Goal: Task Accomplishment & Management: Use online tool/utility

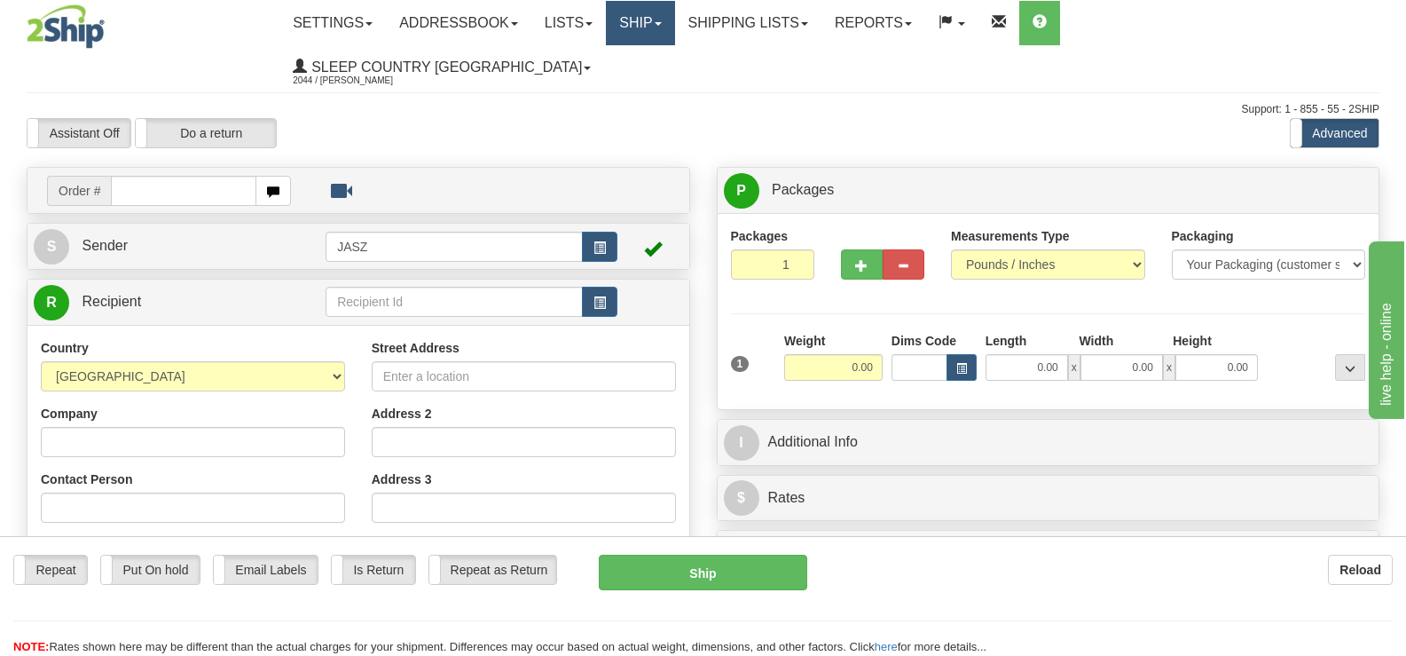
click at [674, 23] on link "Ship" at bounding box center [640, 23] width 68 height 44
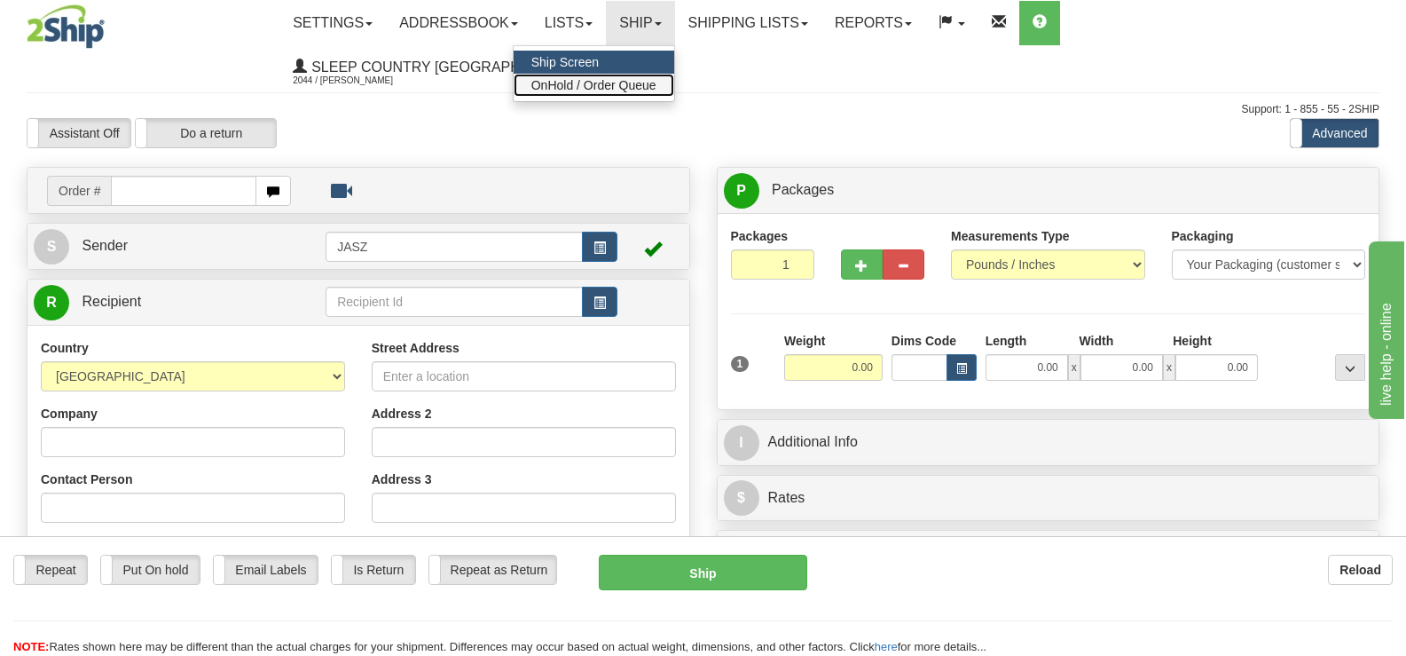
click at [656, 83] on span "OnHold / Order Queue" at bounding box center [593, 85] width 125 height 14
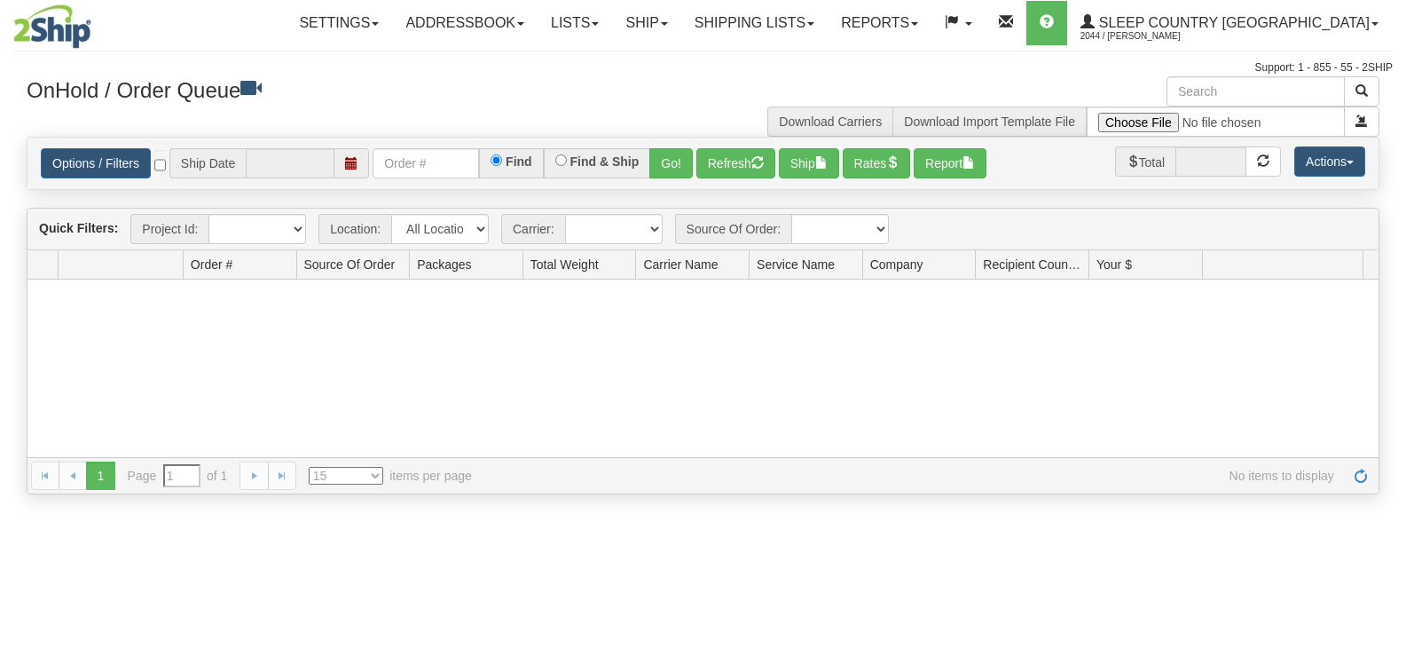
type input "[DATE]"
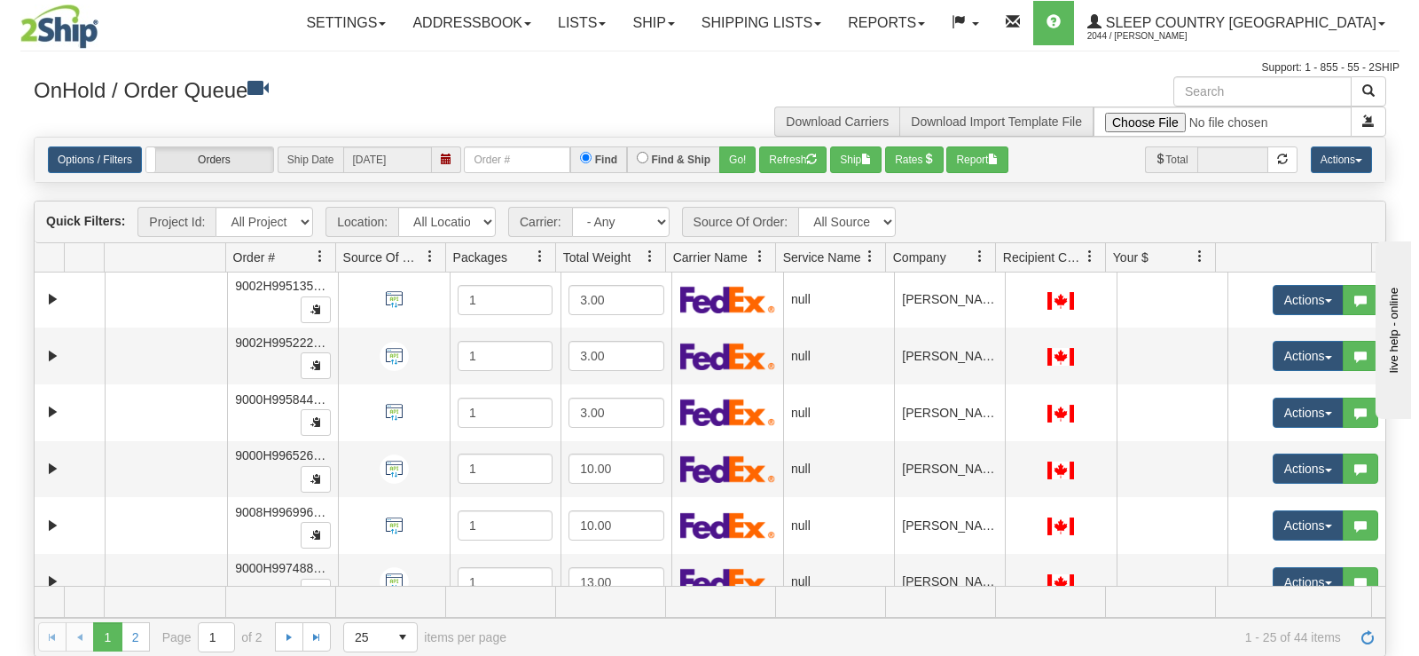
scroll to position [1030, 0]
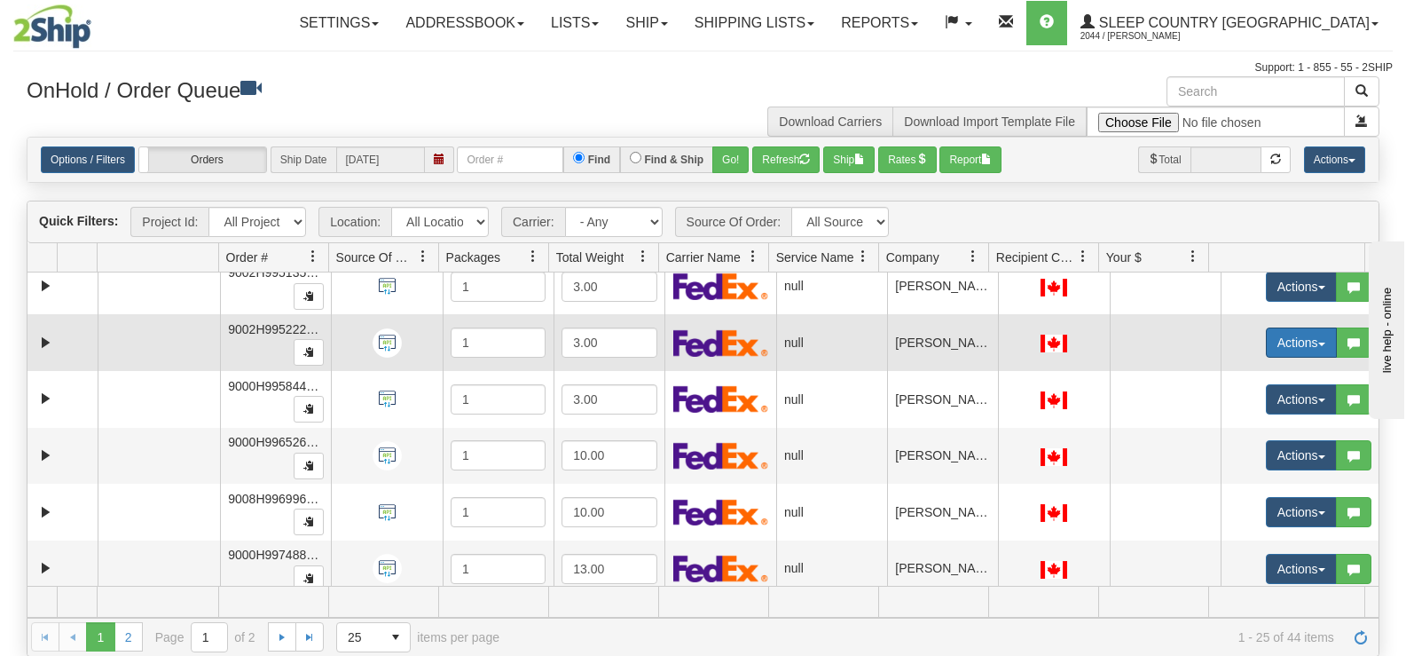
click at [1278, 340] on button "Actions" at bounding box center [1301, 342] width 71 height 30
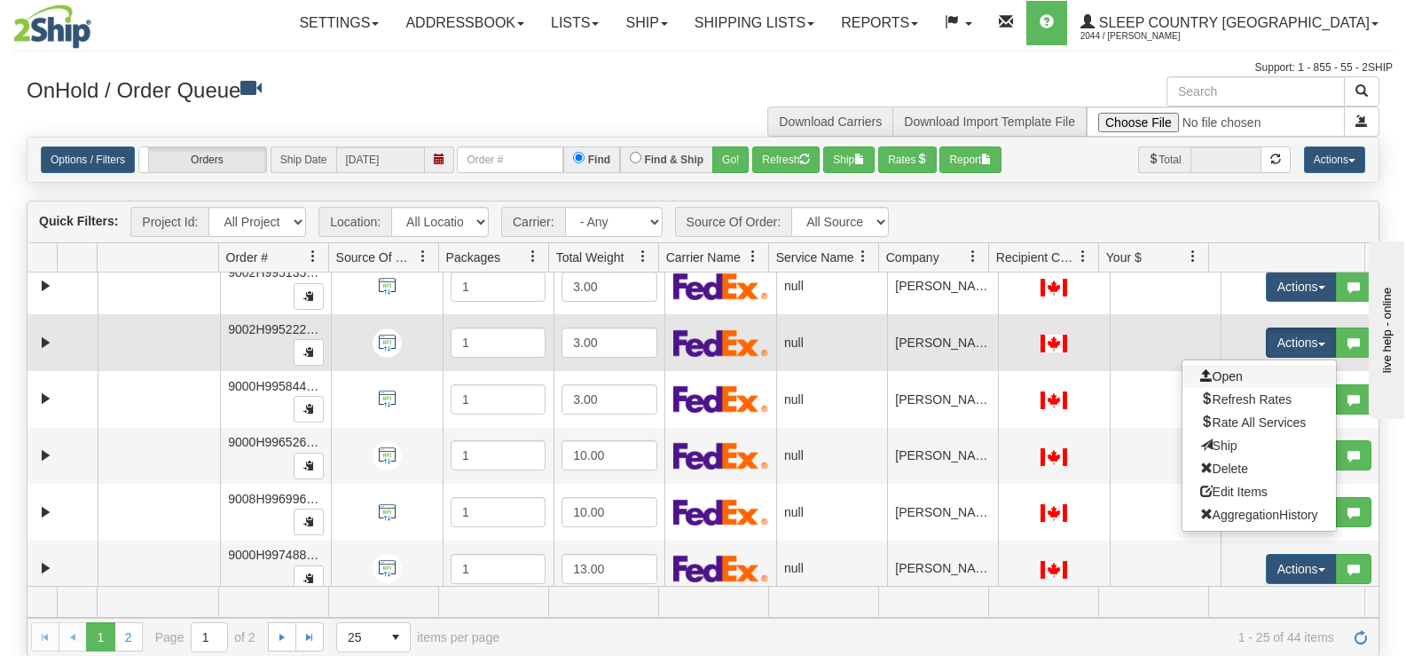
click at [1264, 376] on link "Open" at bounding box center [1259, 376] width 153 height 23
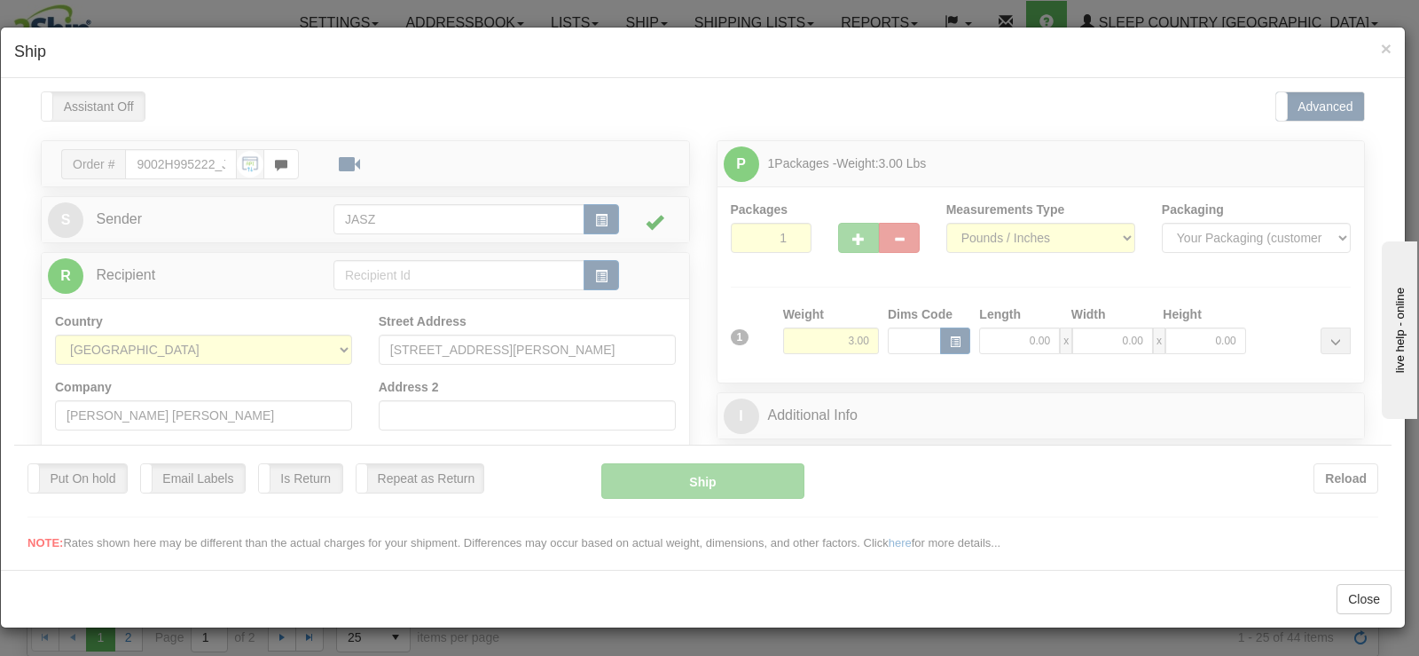
scroll to position [0, 0]
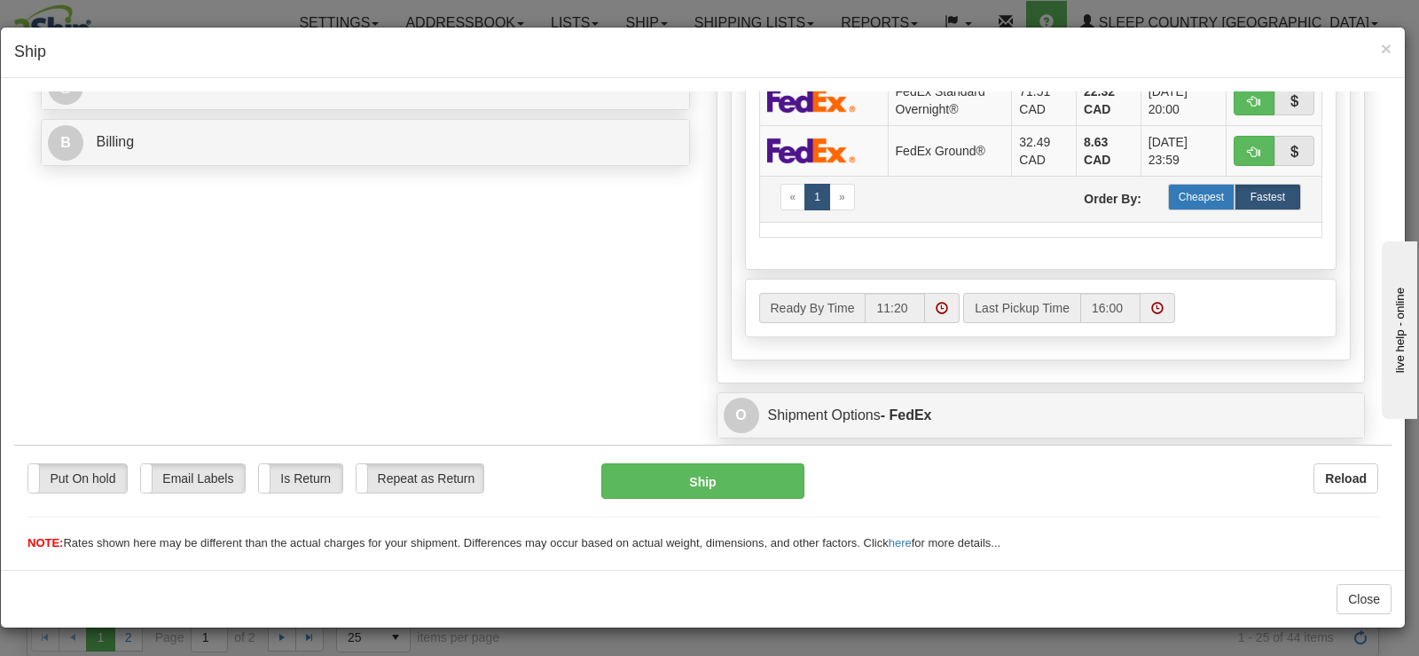
click at [1184, 192] on label "Cheapest" at bounding box center [1201, 196] width 67 height 27
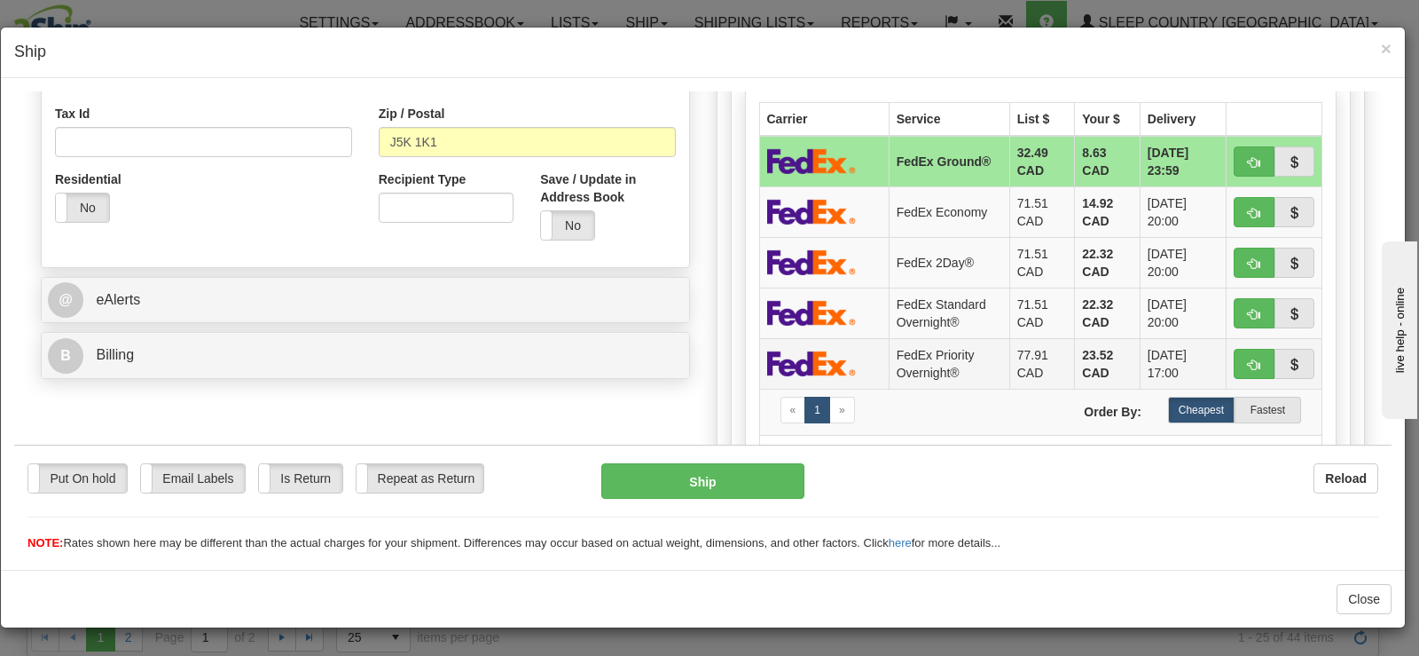
scroll to position [483, 0]
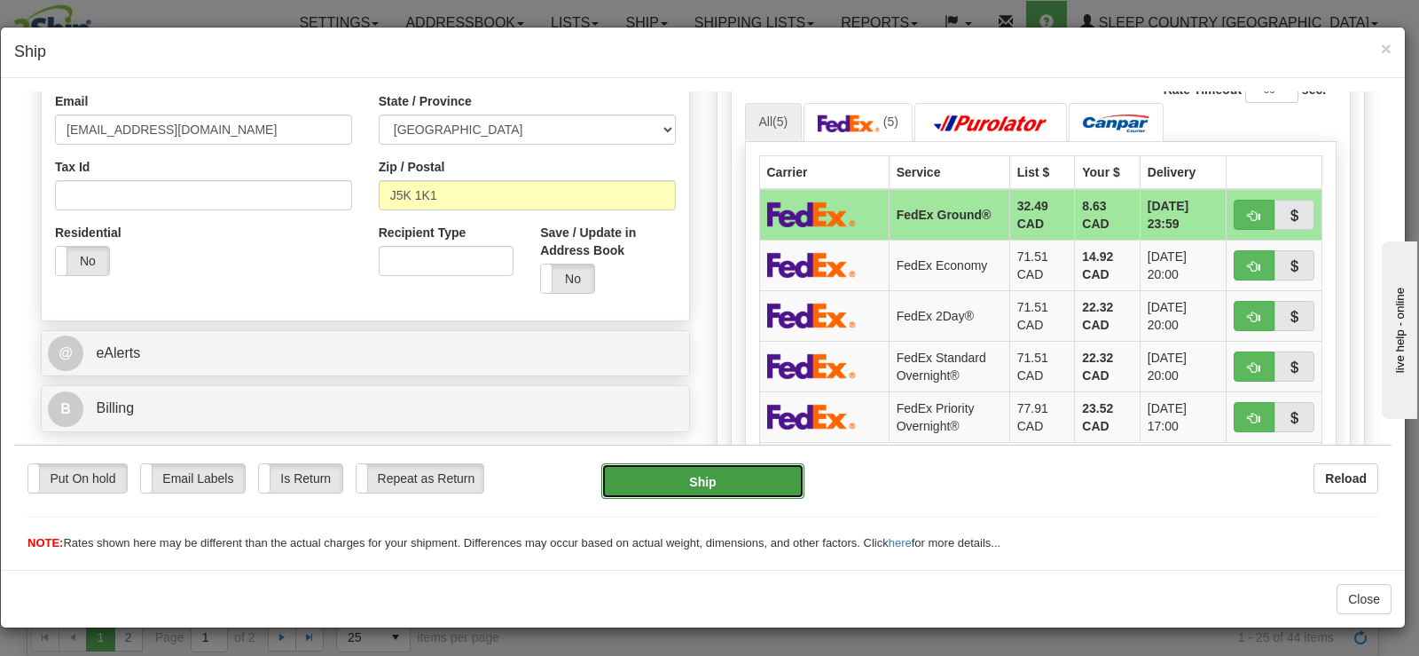
click at [732, 489] on button "Ship" at bounding box center [702, 479] width 203 height 35
type input "92"
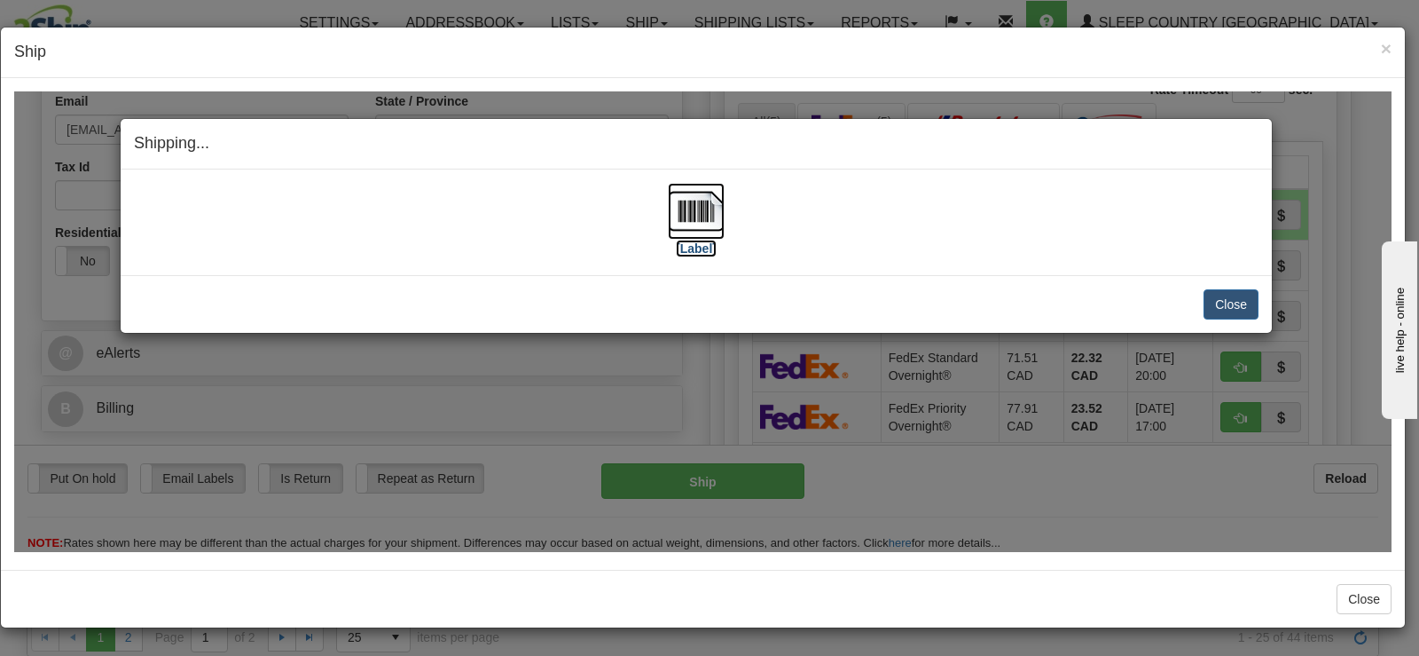
click at [697, 223] on img at bounding box center [696, 210] width 57 height 57
click at [1217, 298] on button "Close" at bounding box center [1231, 303] width 55 height 30
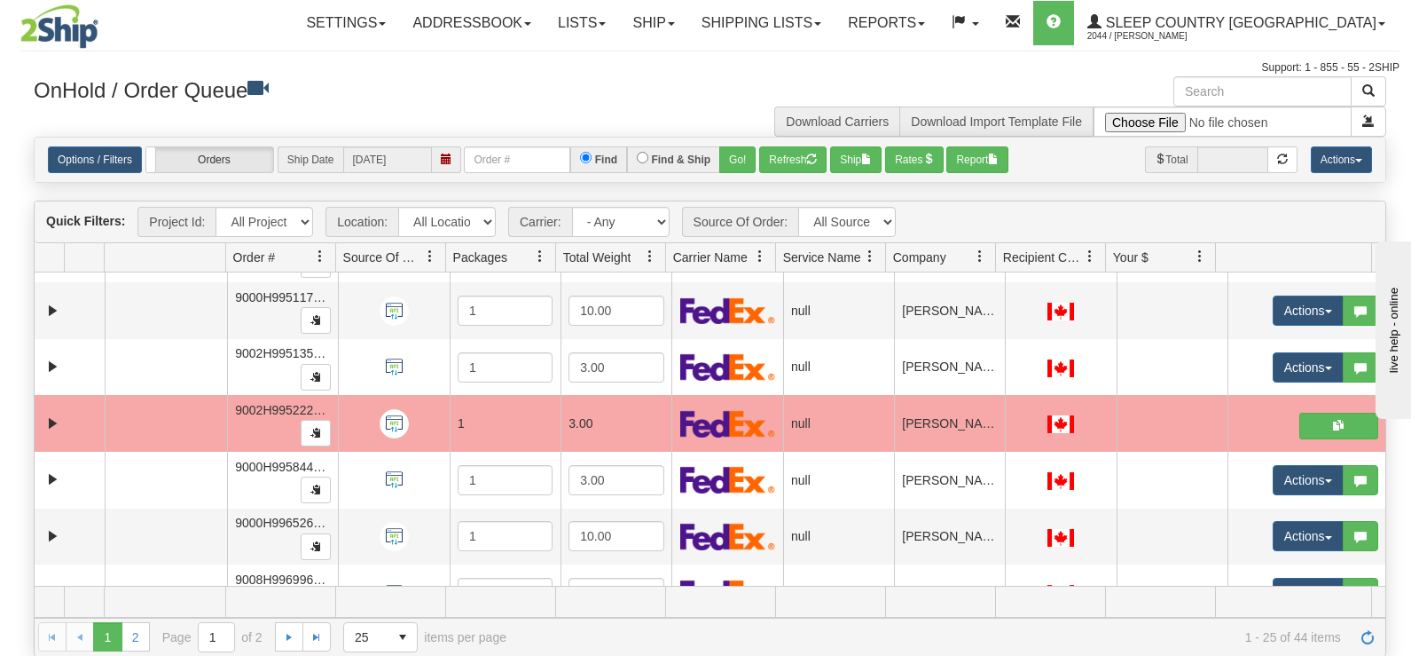
scroll to position [958, 0]
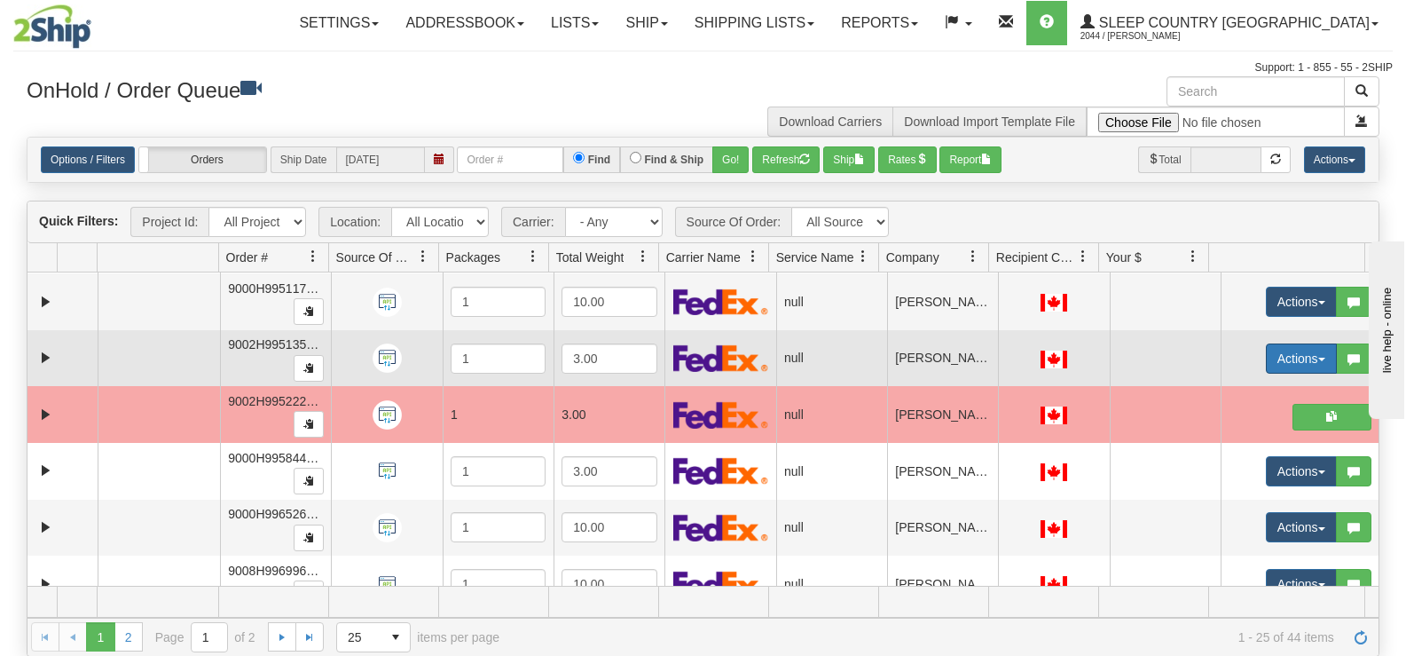
click at [1266, 349] on button "Actions" at bounding box center [1301, 358] width 71 height 30
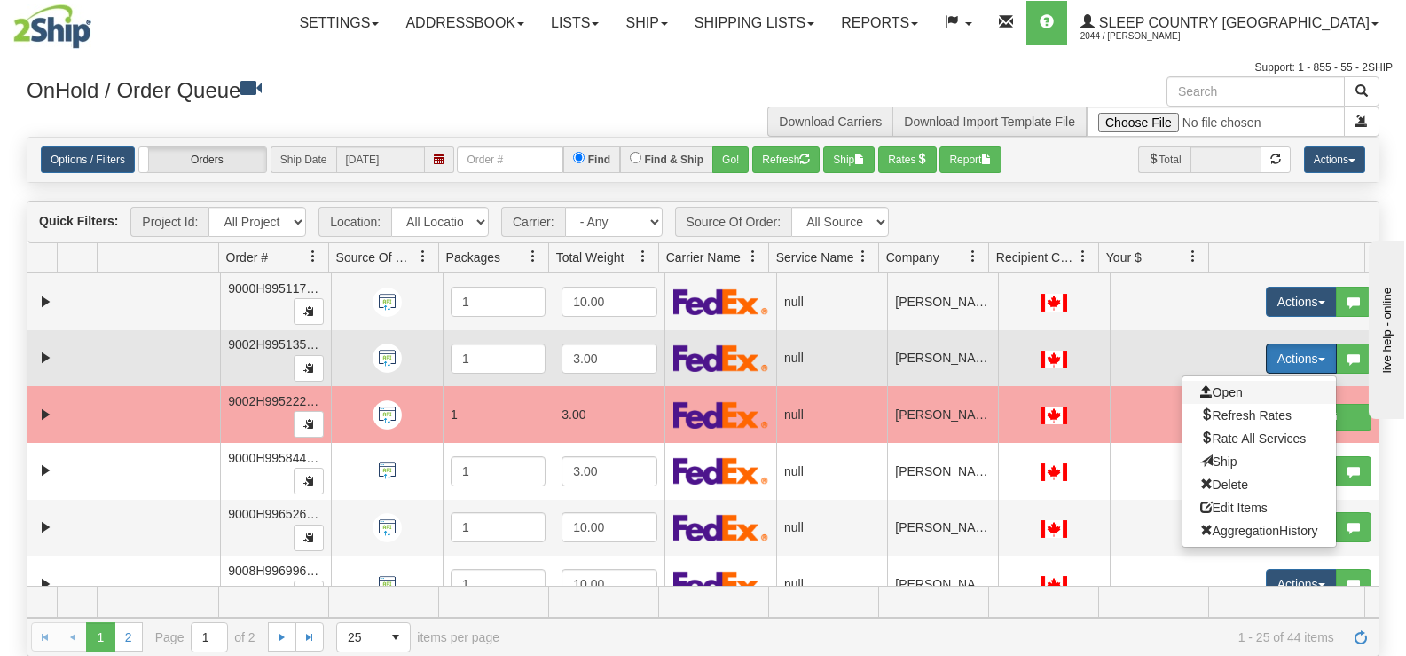
click at [1218, 397] on span "Open" at bounding box center [1221, 392] width 43 height 14
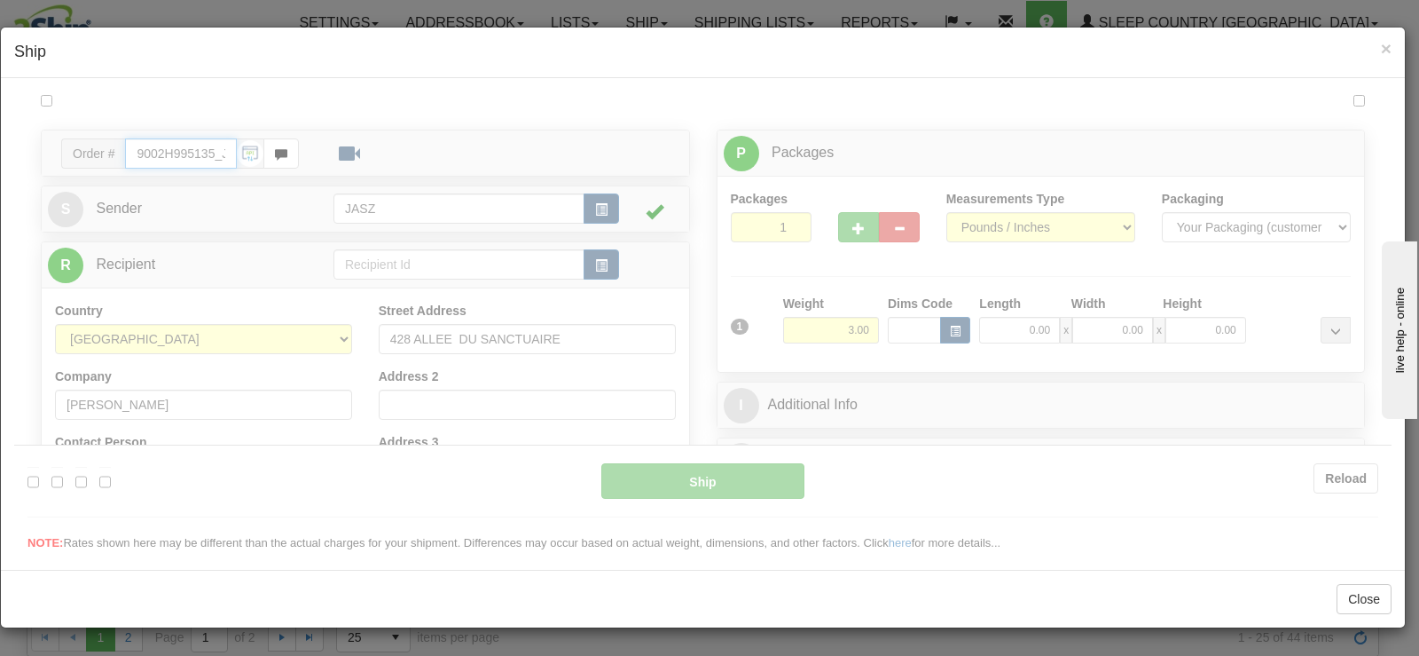
scroll to position [0, 0]
type input "11:22"
type input "16:00"
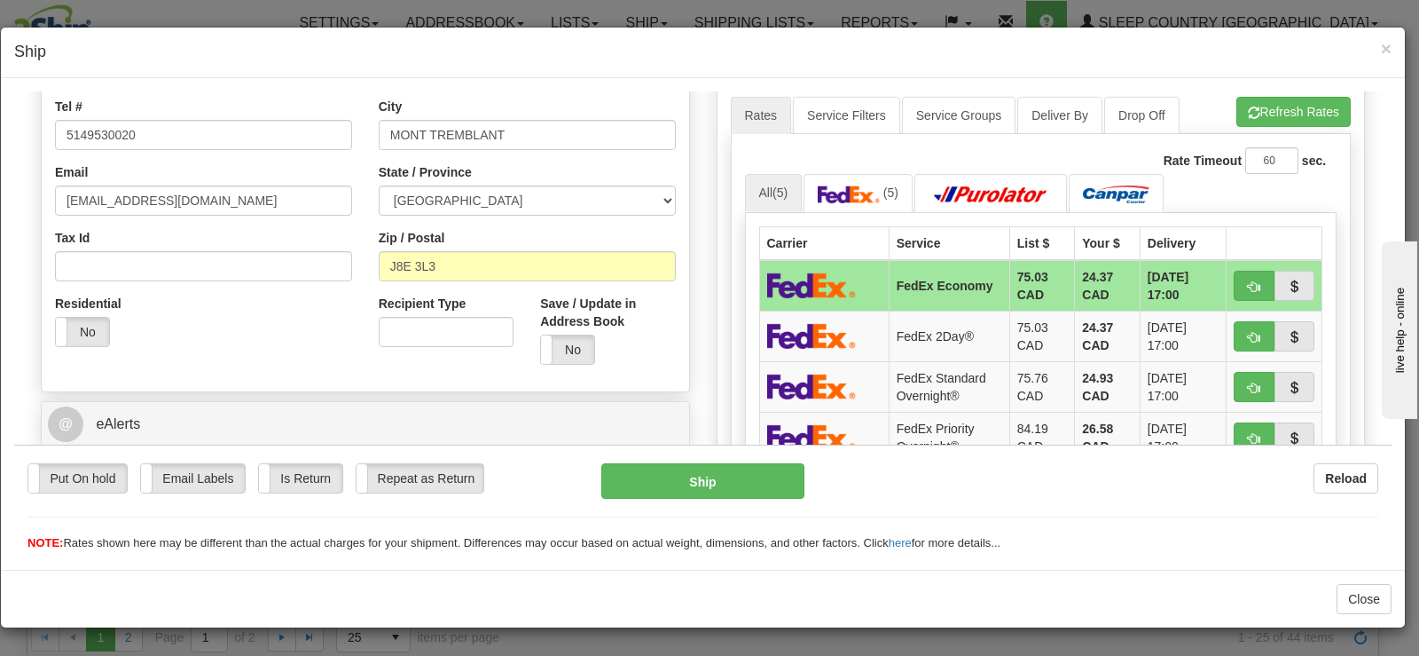
scroll to position [532, 0]
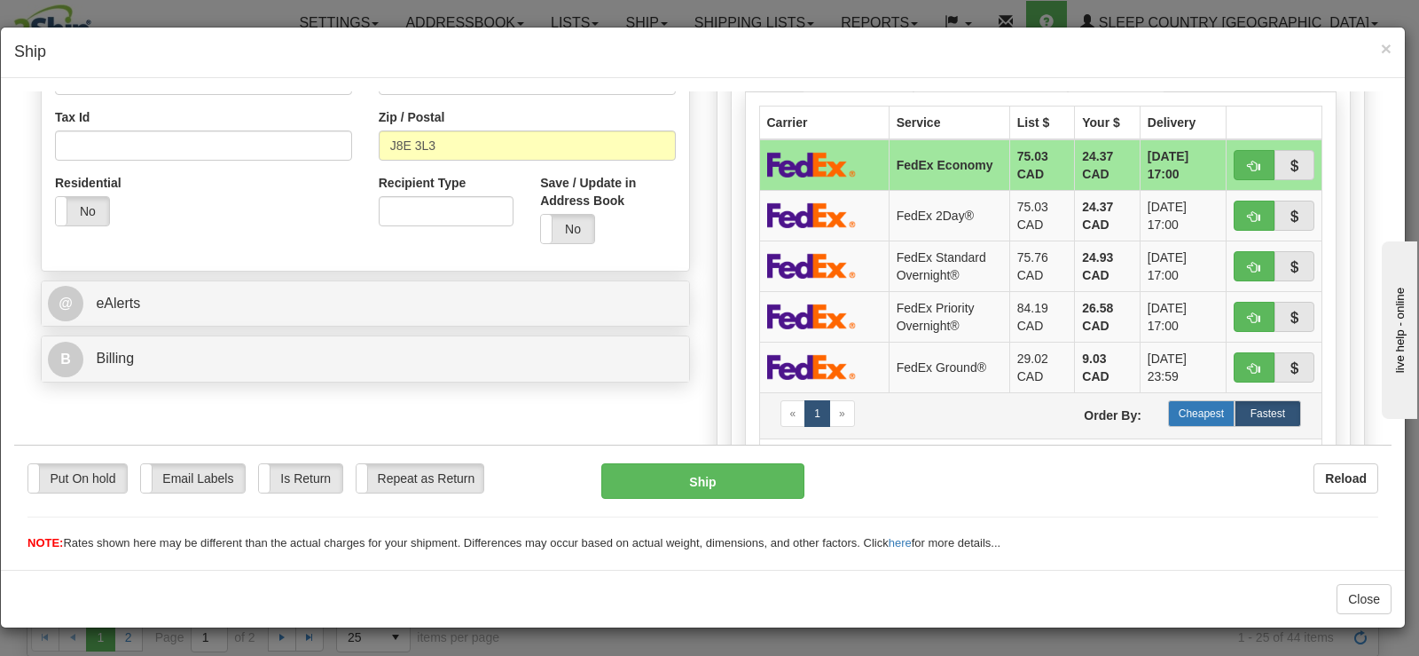
click at [1192, 402] on label "Cheapest" at bounding box center [1201, 412] width 67 height 27
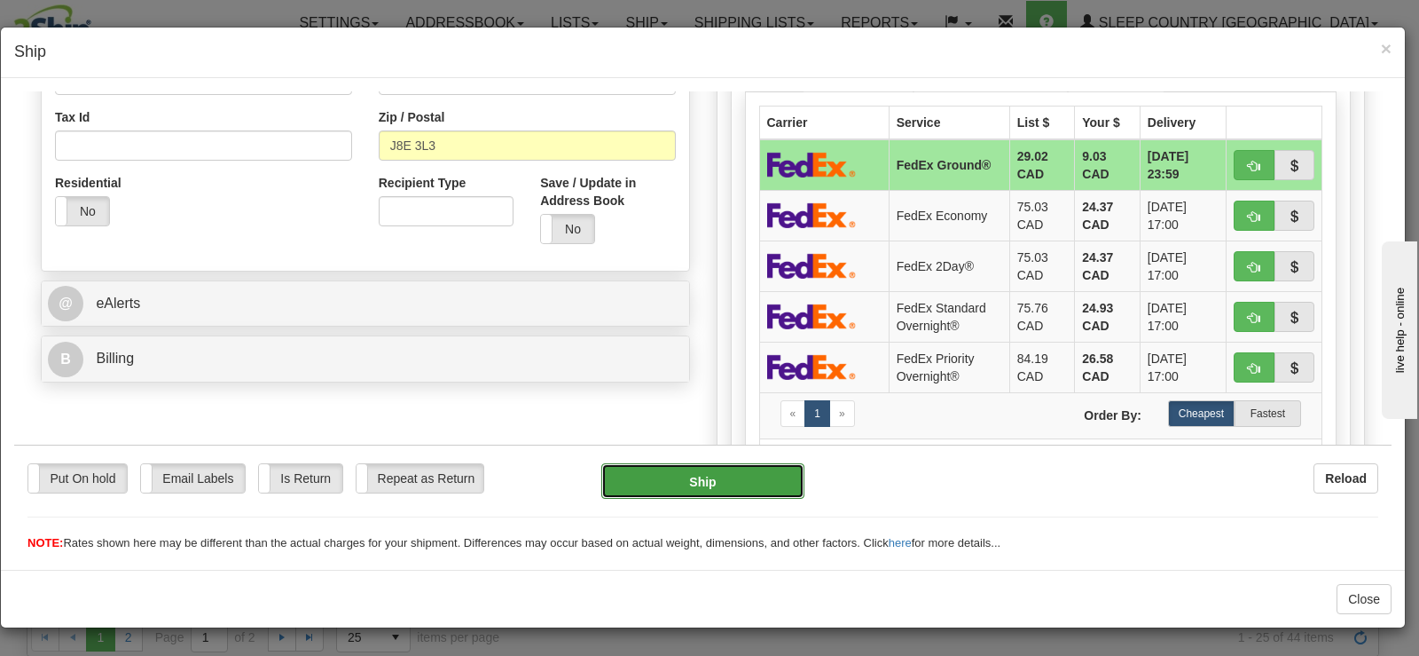
click at [659, 490] on button "Ship" at bounding box center [702, 479] width 203 height 35
type input "92"
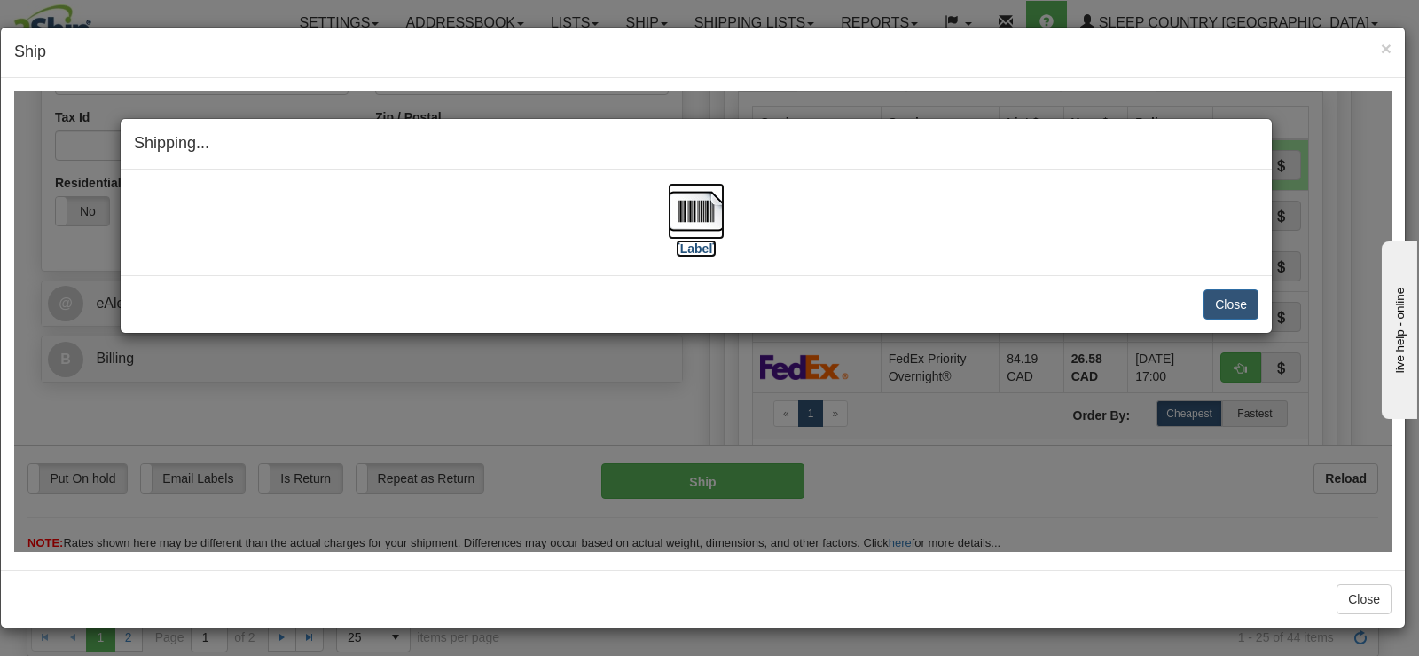
click at [678, 239] on label "[Label]" at bounding box center [696, 248] width 41 height 18
click at [1234, 301] on button "Close" at bounding box center [1231, 303] width 55 height 30
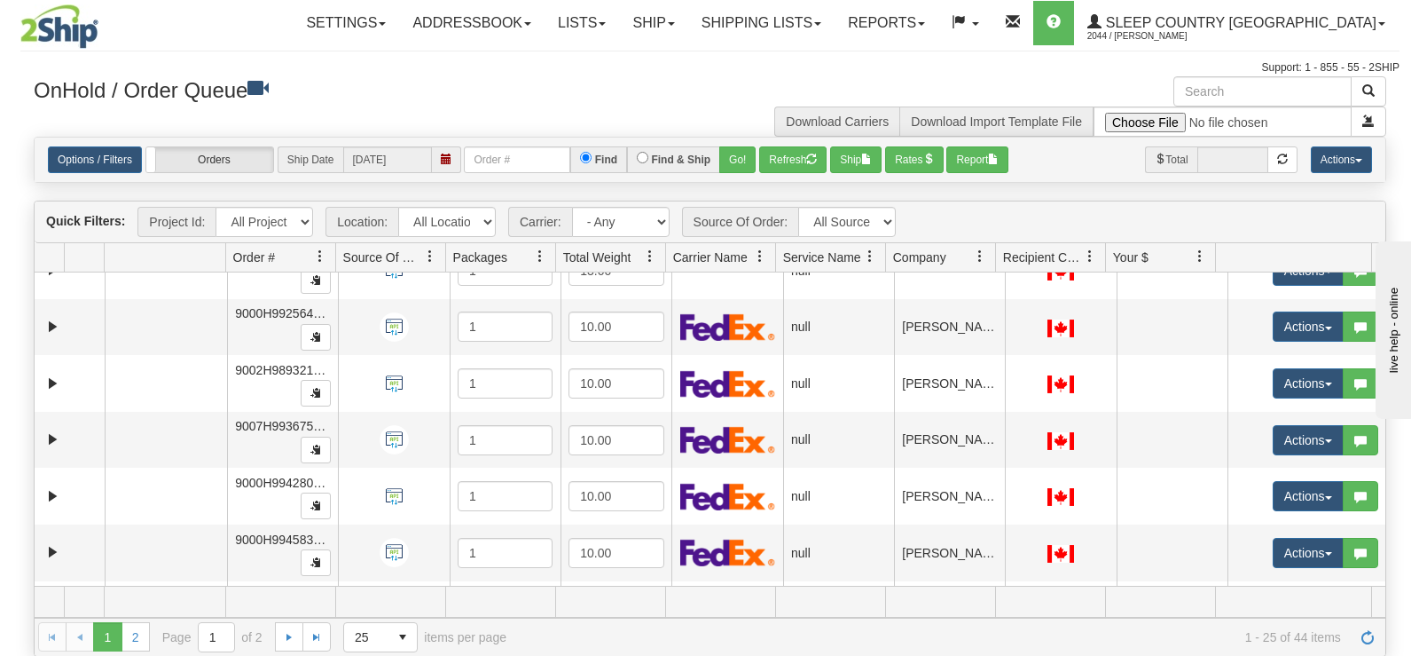
scroll to position [568, 0]
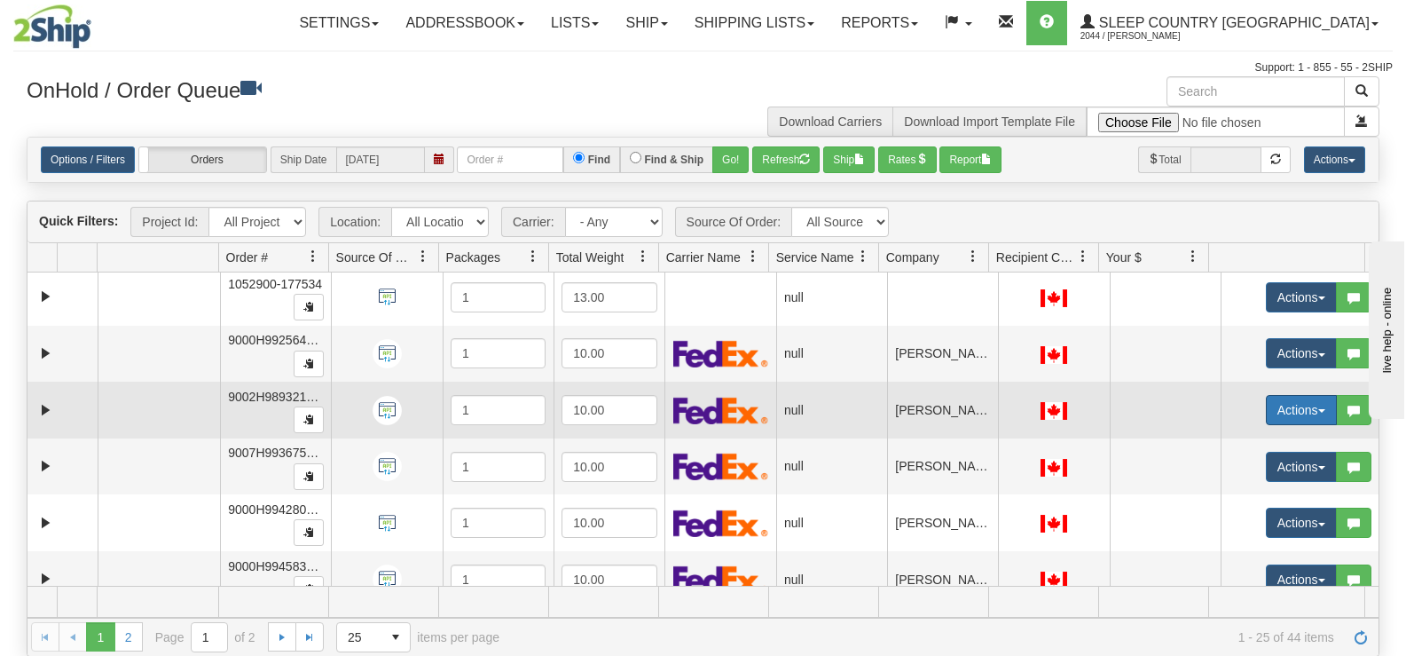
click at [1277, 407] on button "Actions" at bounding box center [1301, 410] width 71 height 30
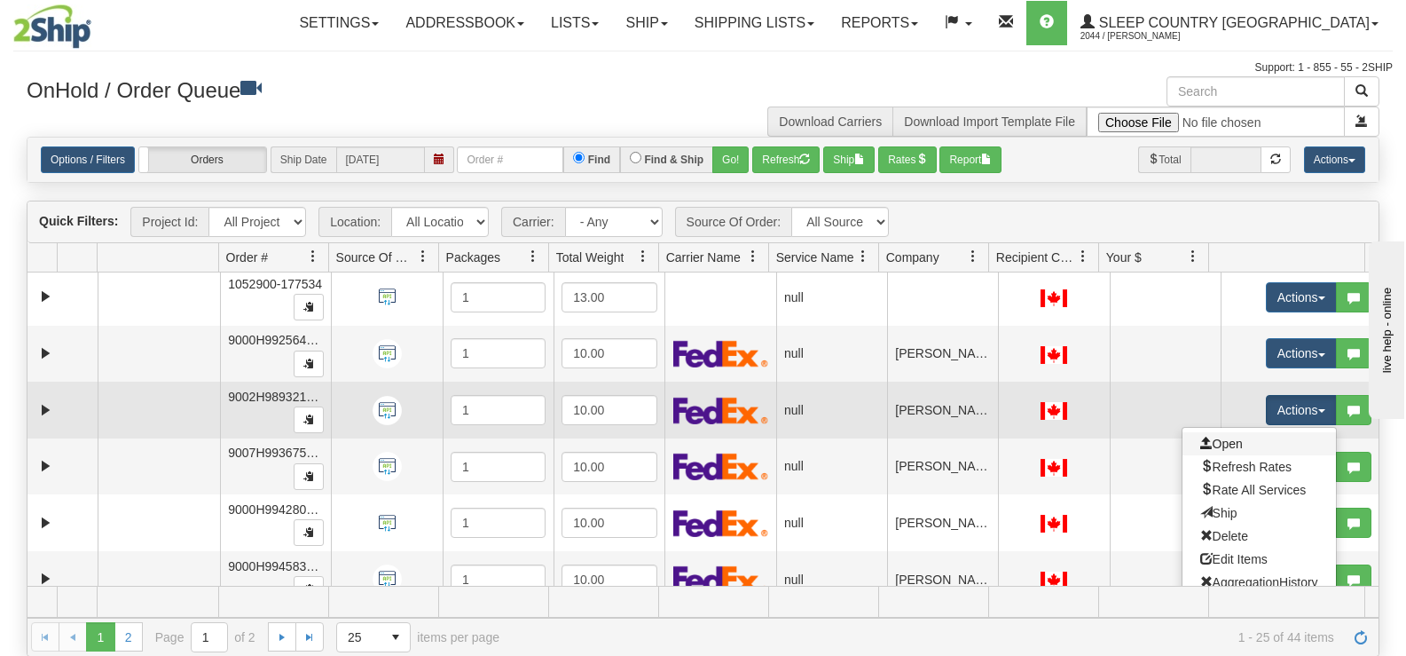
click at [1256, 434] on link "Open" at bounding box center [1259, 443] width 153 height 23
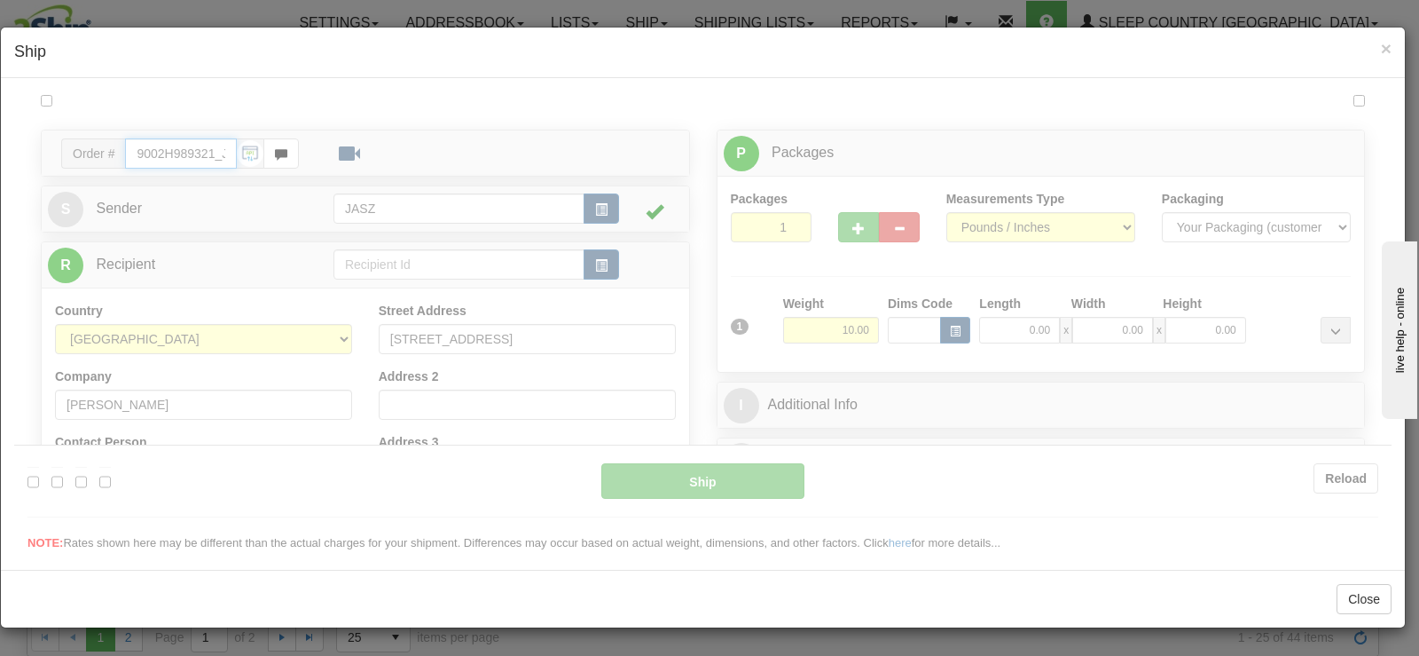
type input "11:27"
type input "16:00"
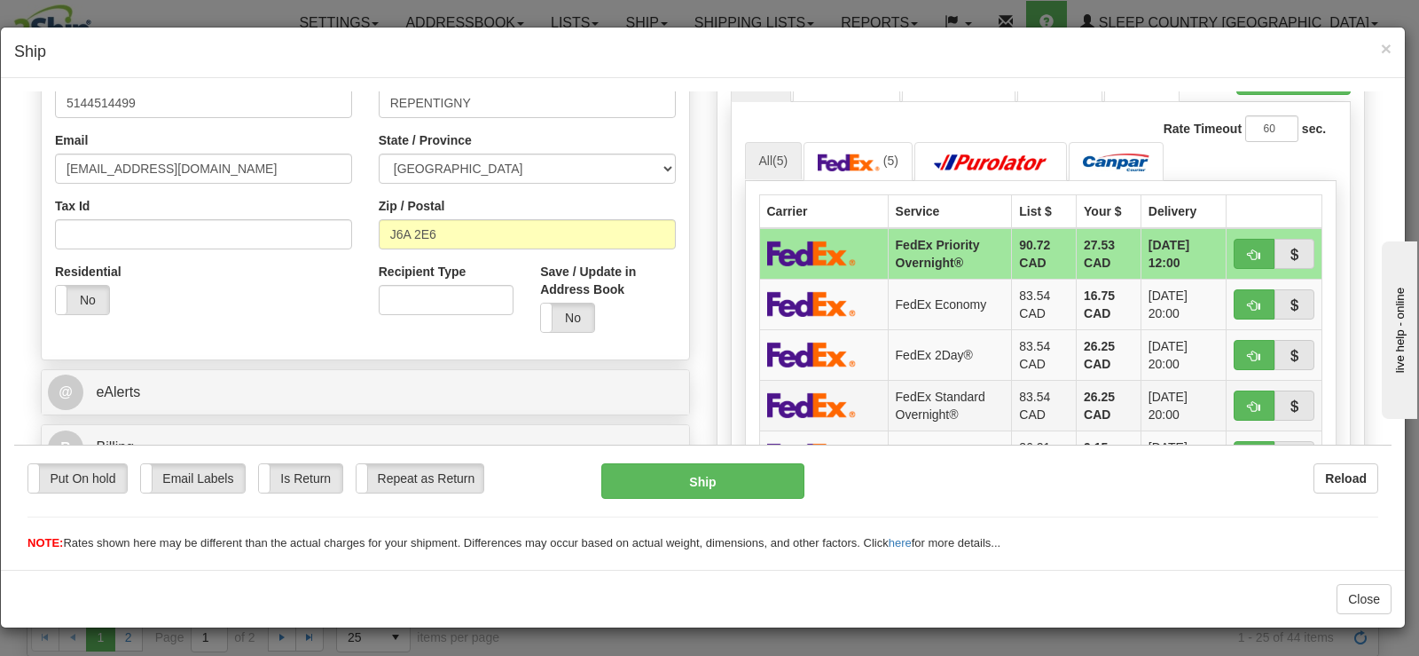
scroll to position [532, 0]
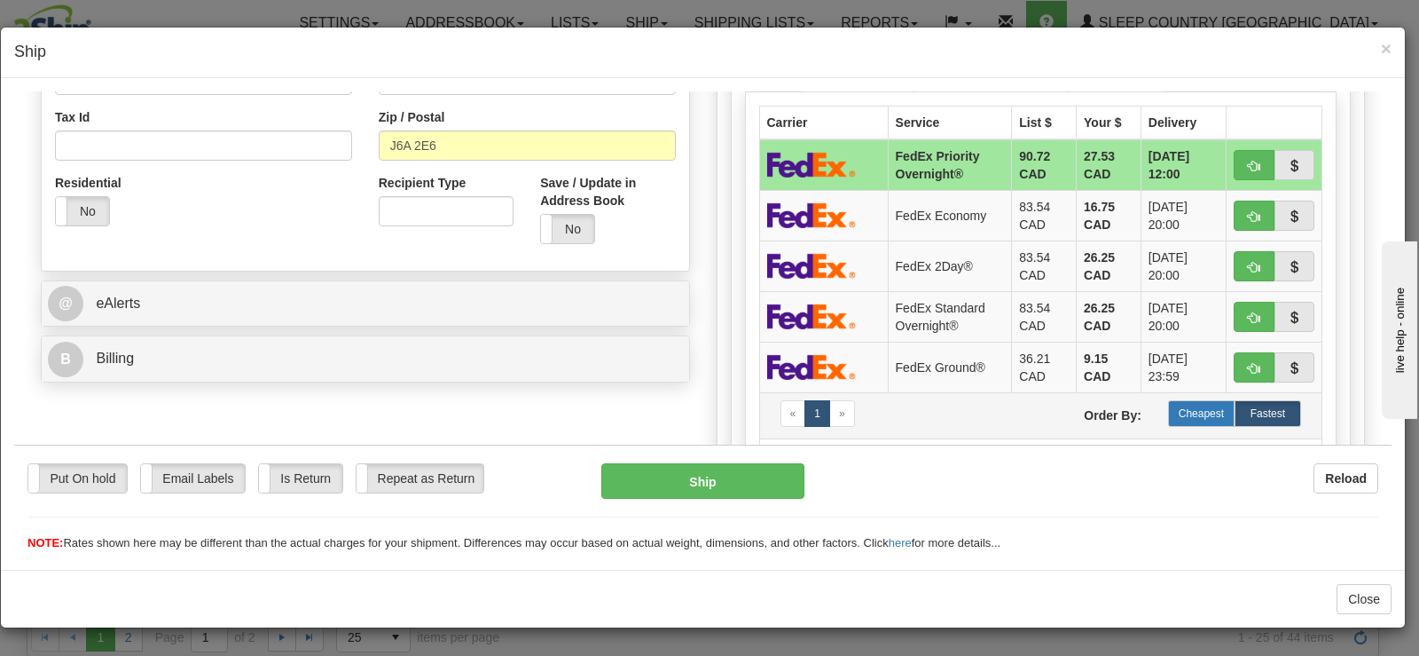
click at [1203, 411] on label "Cheapest" at bounding box center [1201, 412] width 67 height 27
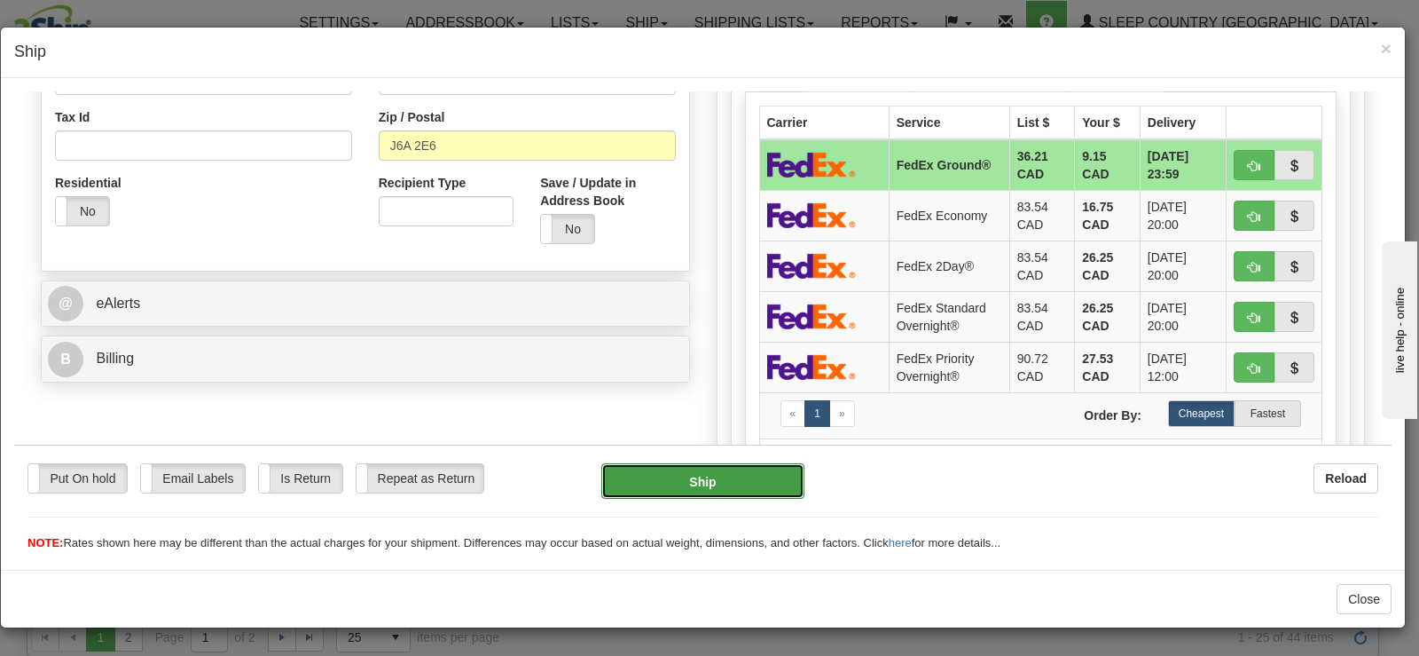
click at [634, 476] on button "Ship" at bounding box center [702, 479] width 203 height 35
type input "92"
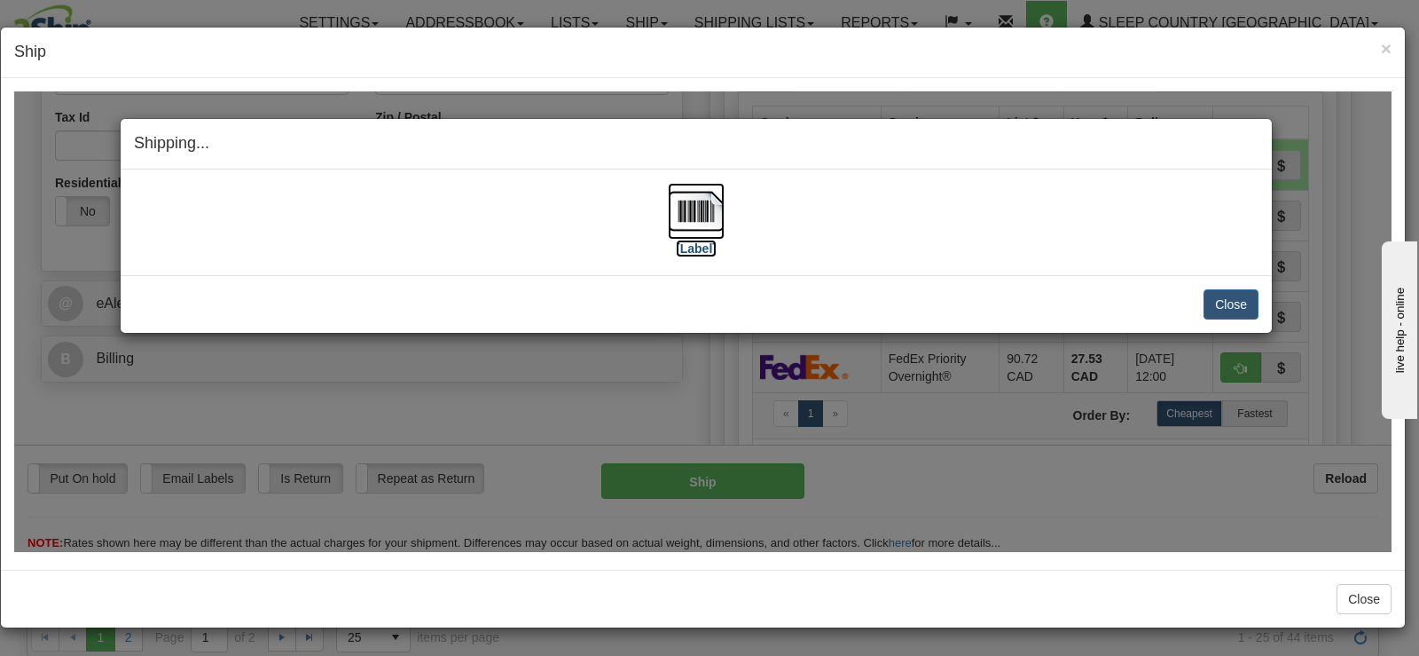
click at [690, 216] on img at bounding box center [696, 210] width 57 height 57
click at [1222, 299] on button "Close" at bounding box center [1231, 303] width 55 height 30
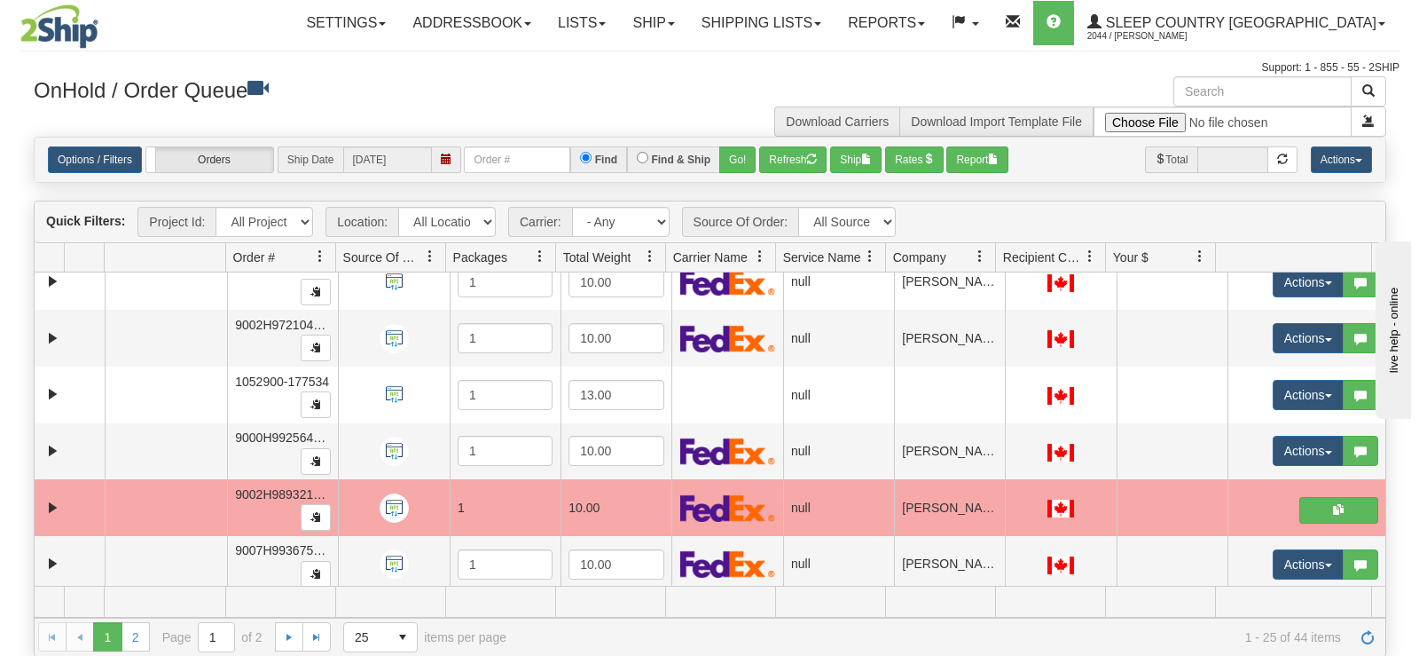
scroll to position [425, 0]
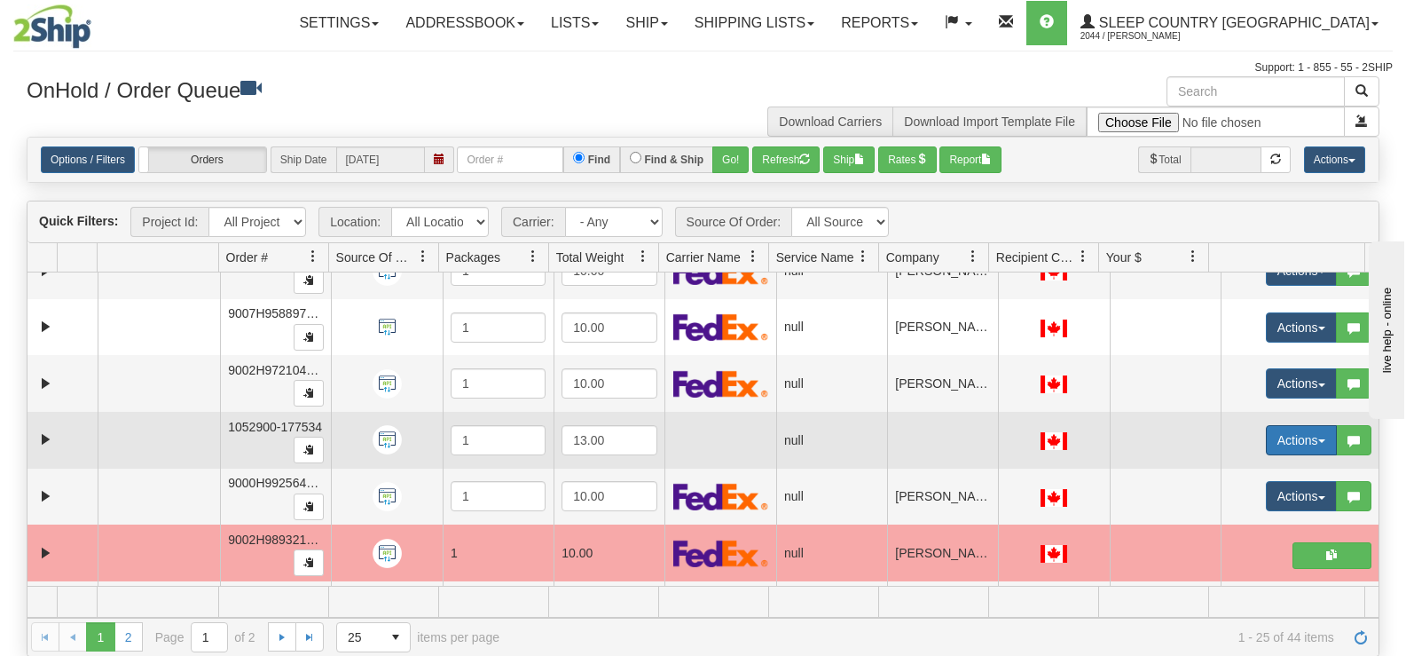
click at [1293, 432] on button "Actions" at bounding box center [1301, 440] width 71 height 30
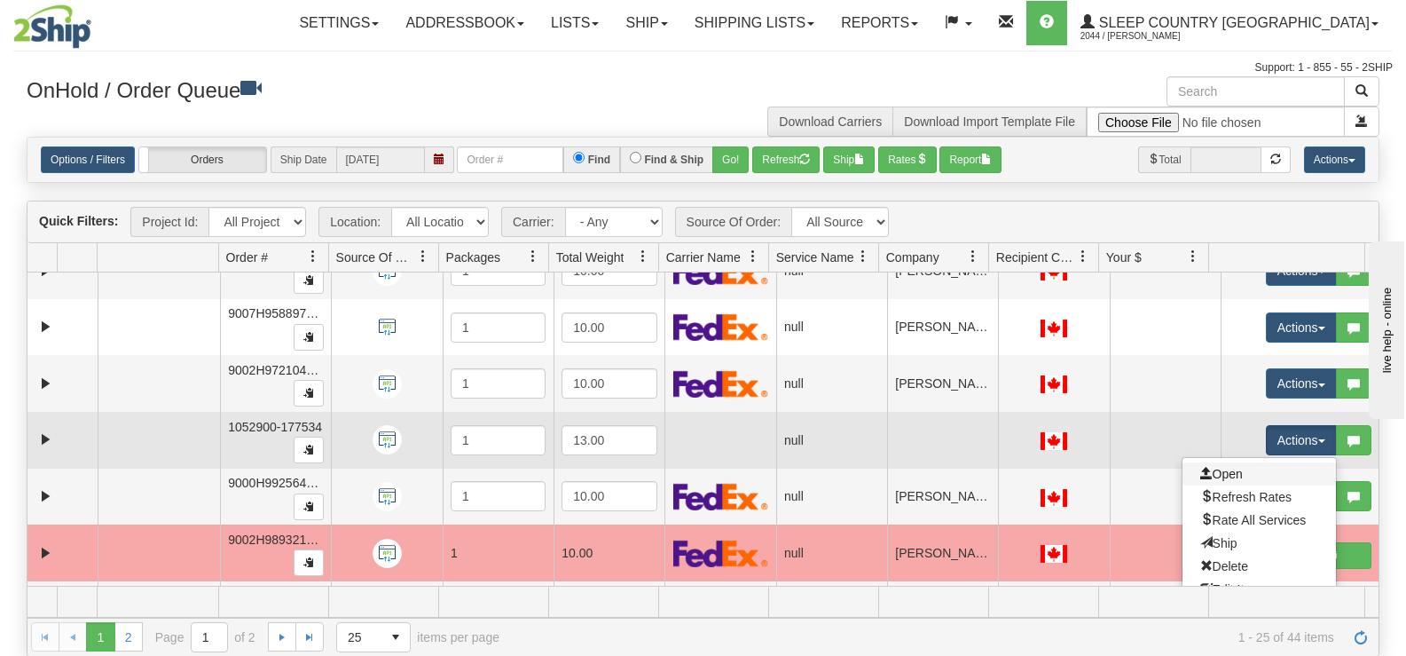
click at [1268, 475] on link "Open" at bounding box center [1259, 473] width 153 height 23
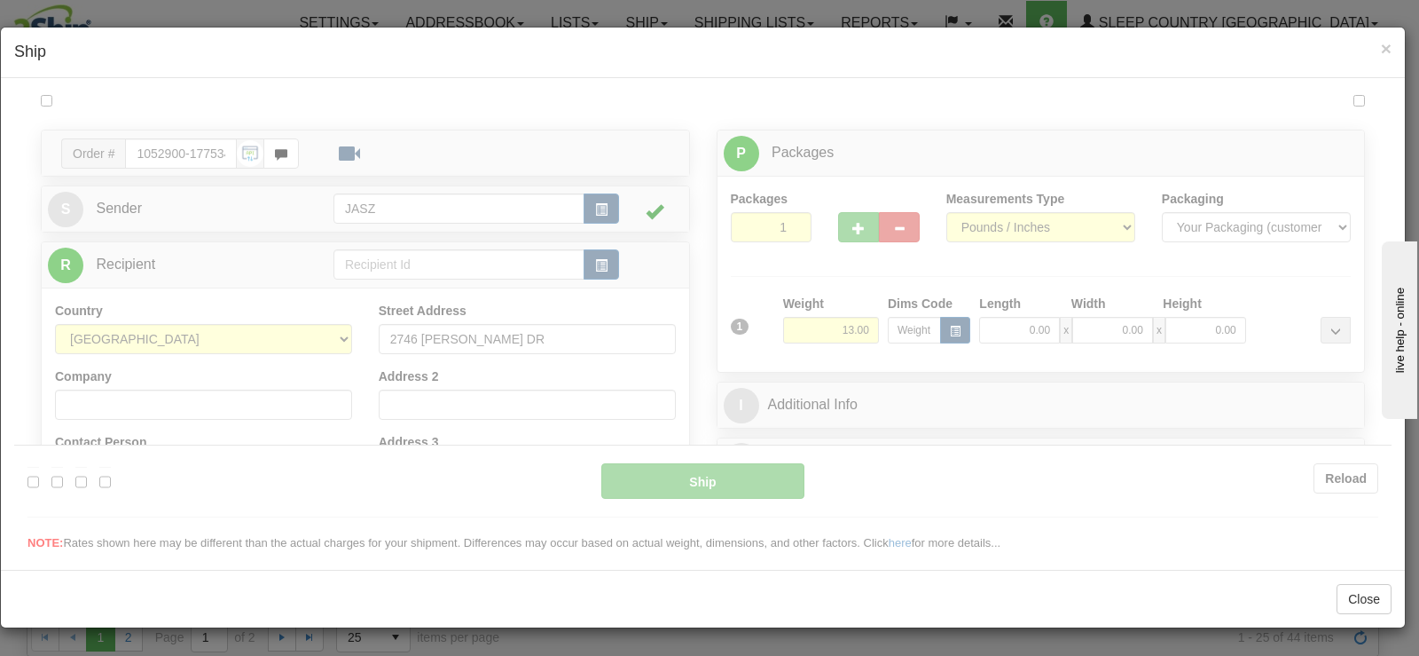
scroll to position [0, 0]
type input "11:28"
type input "16:00"
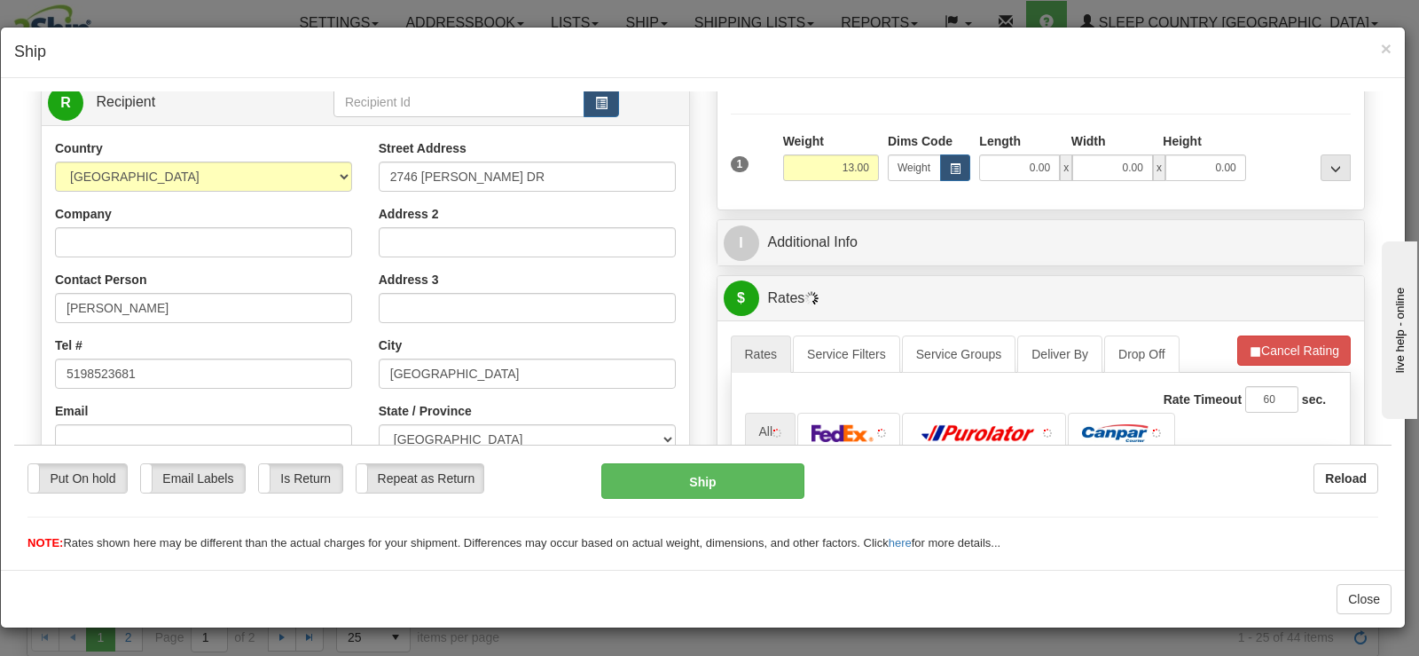
scroll to position [177, 0]
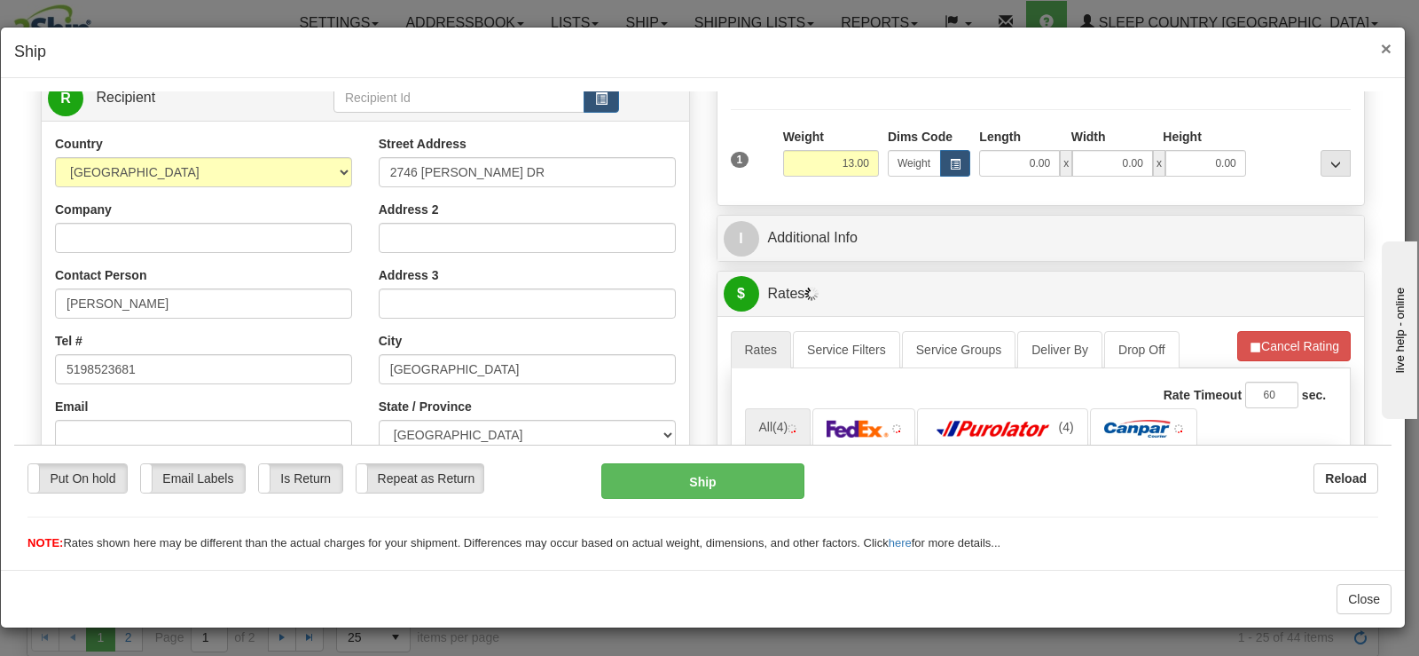
click at [1384, 41] on span "×" at bounding box center [1386, 48] width 11 height 20
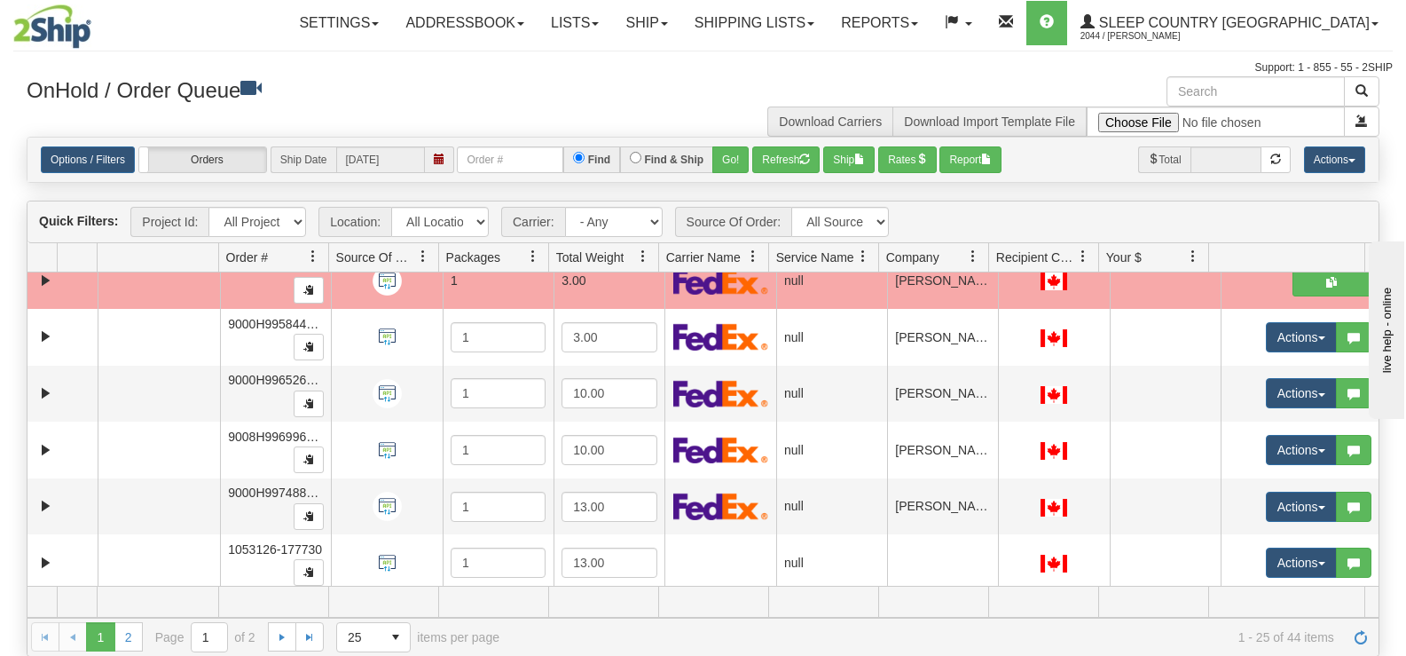
scroll to position [1097, 0]
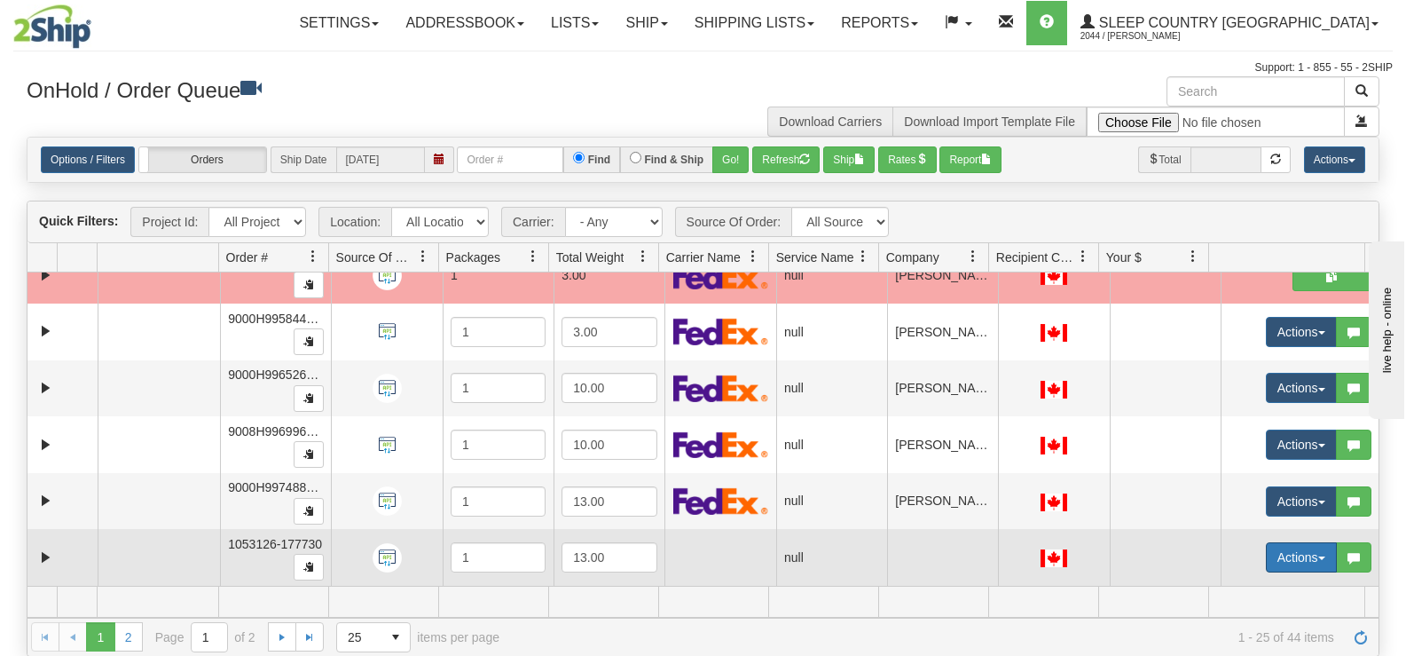
click at [1282, 546] on button "Actions" at bounding box center [1301, 557] width 71 height 30
click at [1240, 577] on ul "Open Refresh Rates Rate All Services Ship Delete Edit Items AggregationHistory" at bounding box center [1259, 660] width 155 height 172
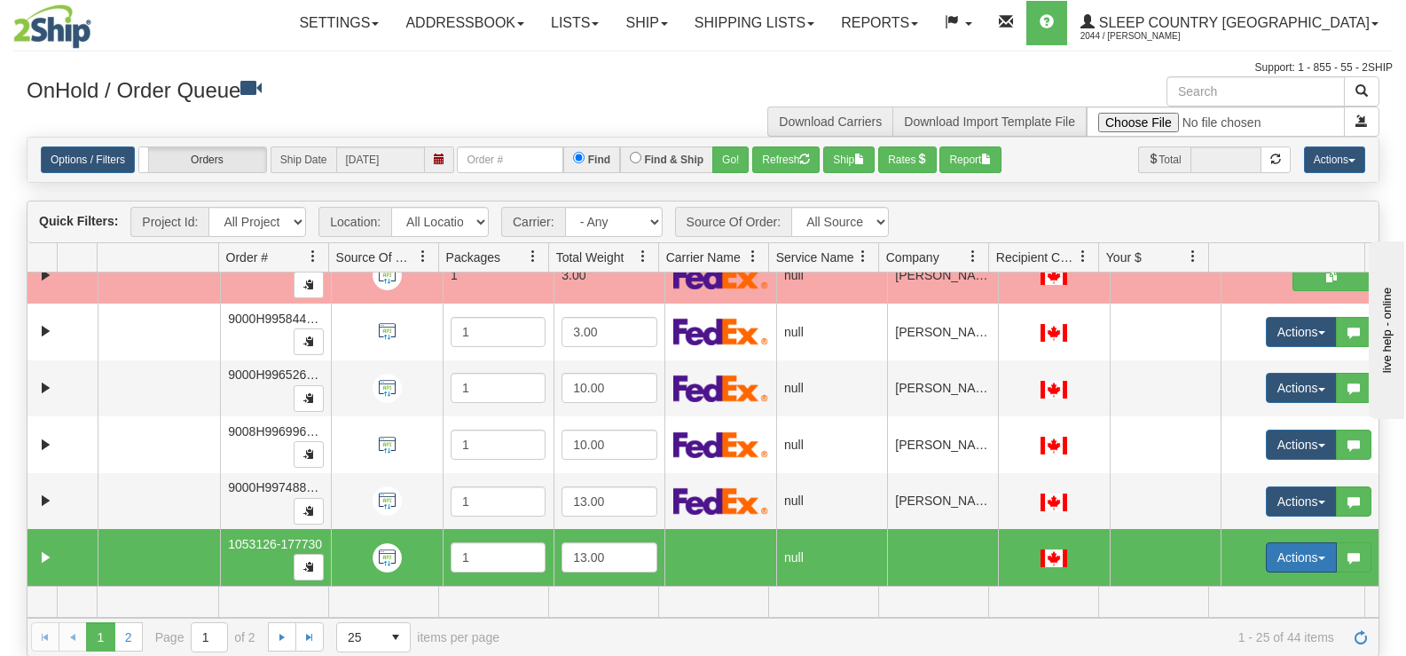
click at [1283, 549] on button "Actions" at bounding box center [1301, 557] width 71 height 30
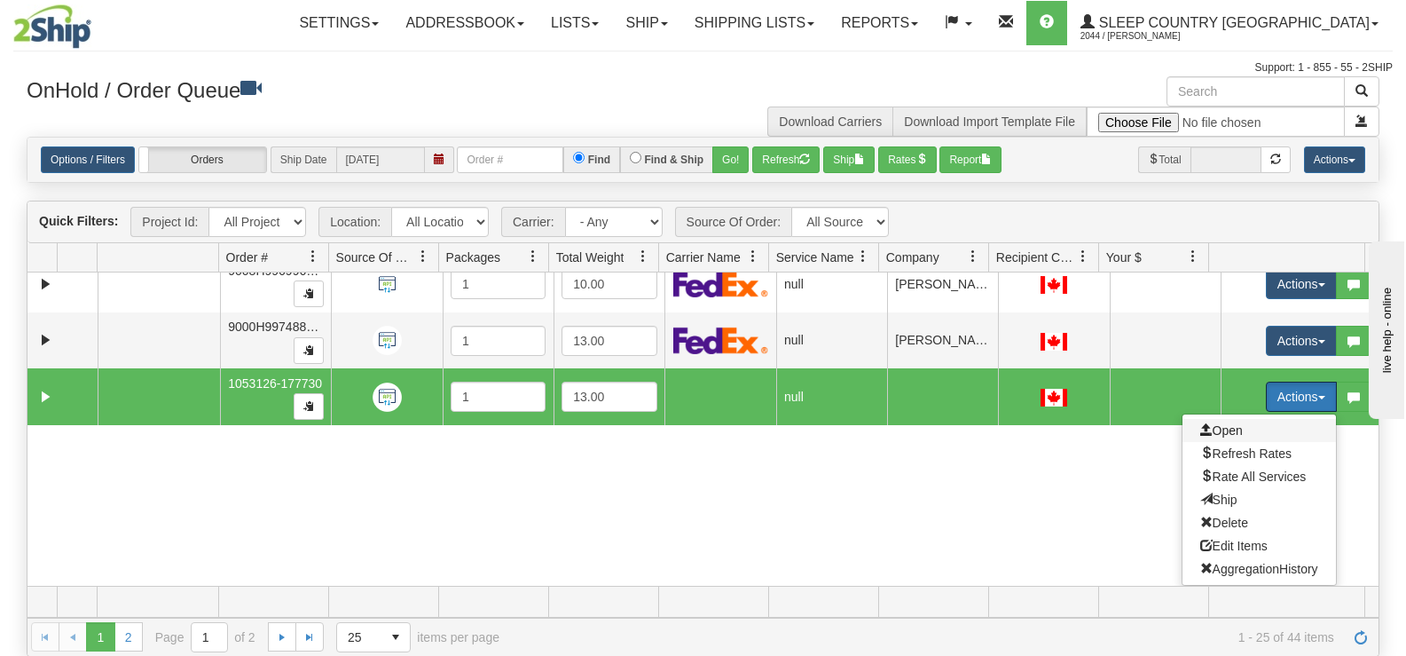
click at [1218, 434] on span "Open" at bounding box center [1221, 430] width 43 height 14
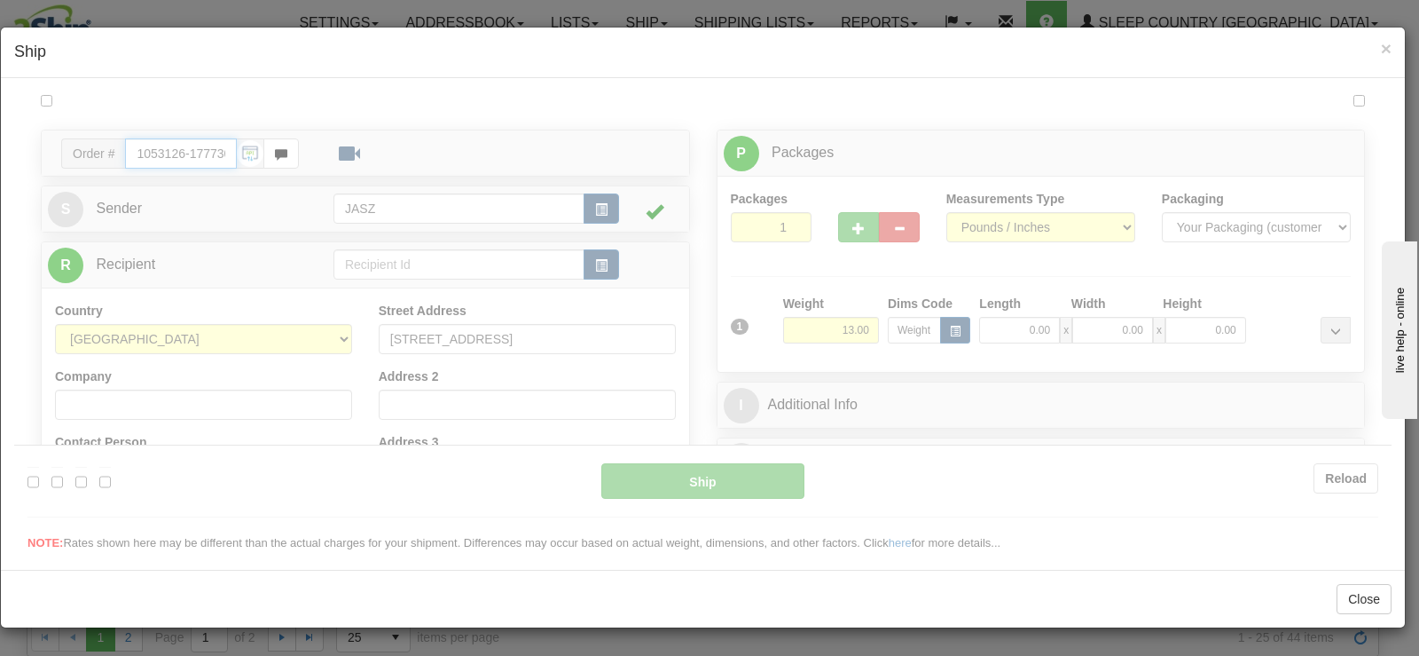
type input "11:28"
type input "16:00"
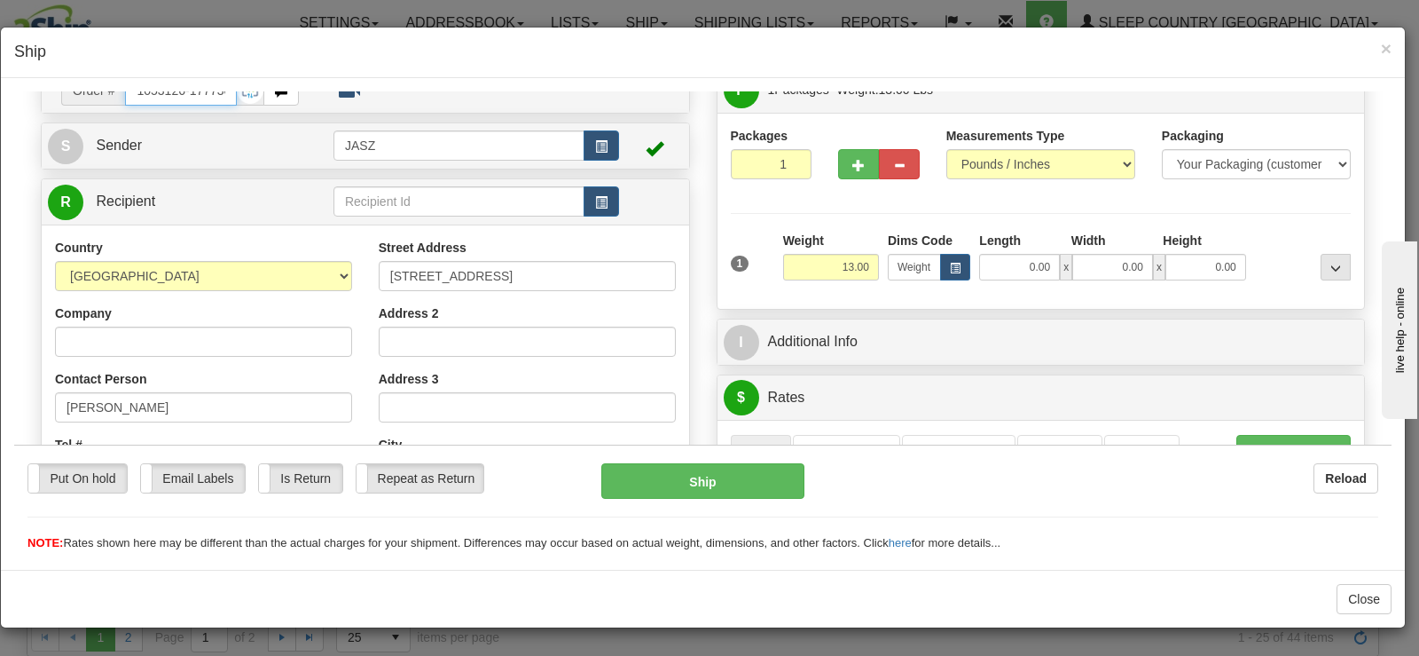
scroll to position [77, 0]
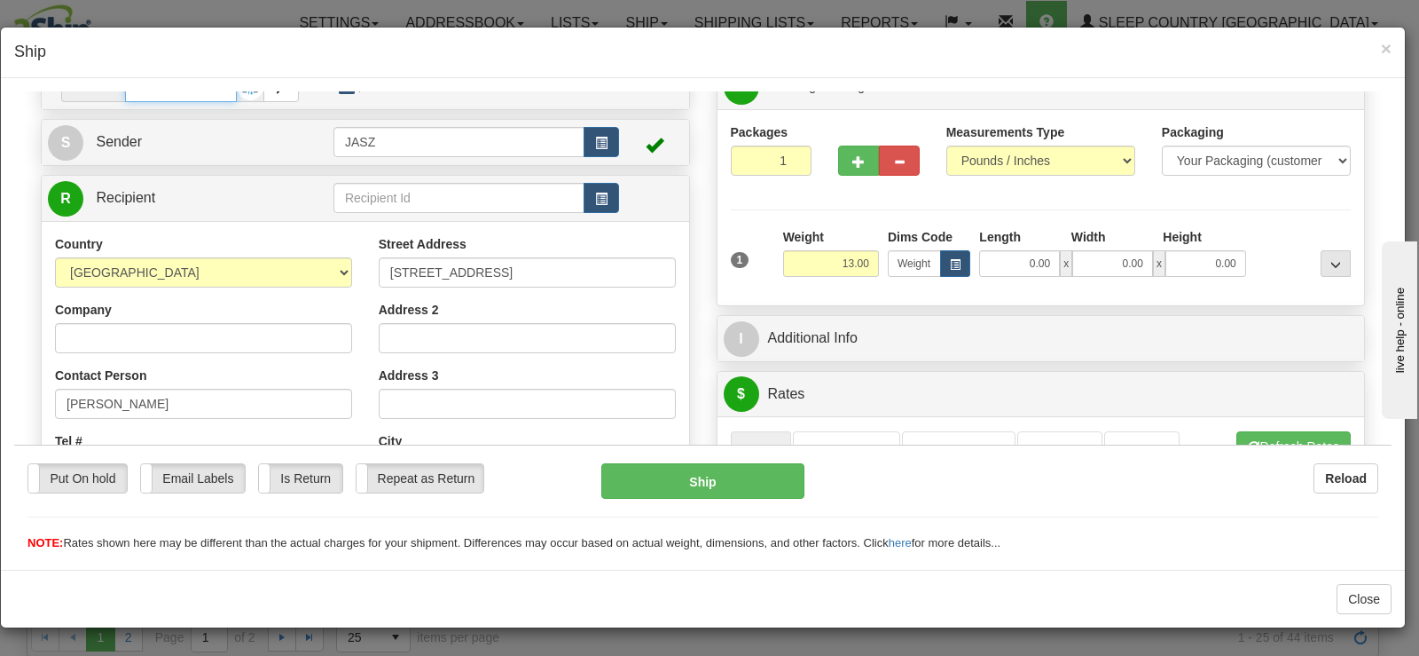
drag, startPoint x: 1385, startPoint y: 141, endPoint x: 1411, endPoint y: 205, distance: 68.9
click at [1393, 48] on div "× Ship" at bounding box center [703, 53] width 1404 height 51
click at [1390, 48] on span "×" at bounding box center [1386, 48] width 11 height 20
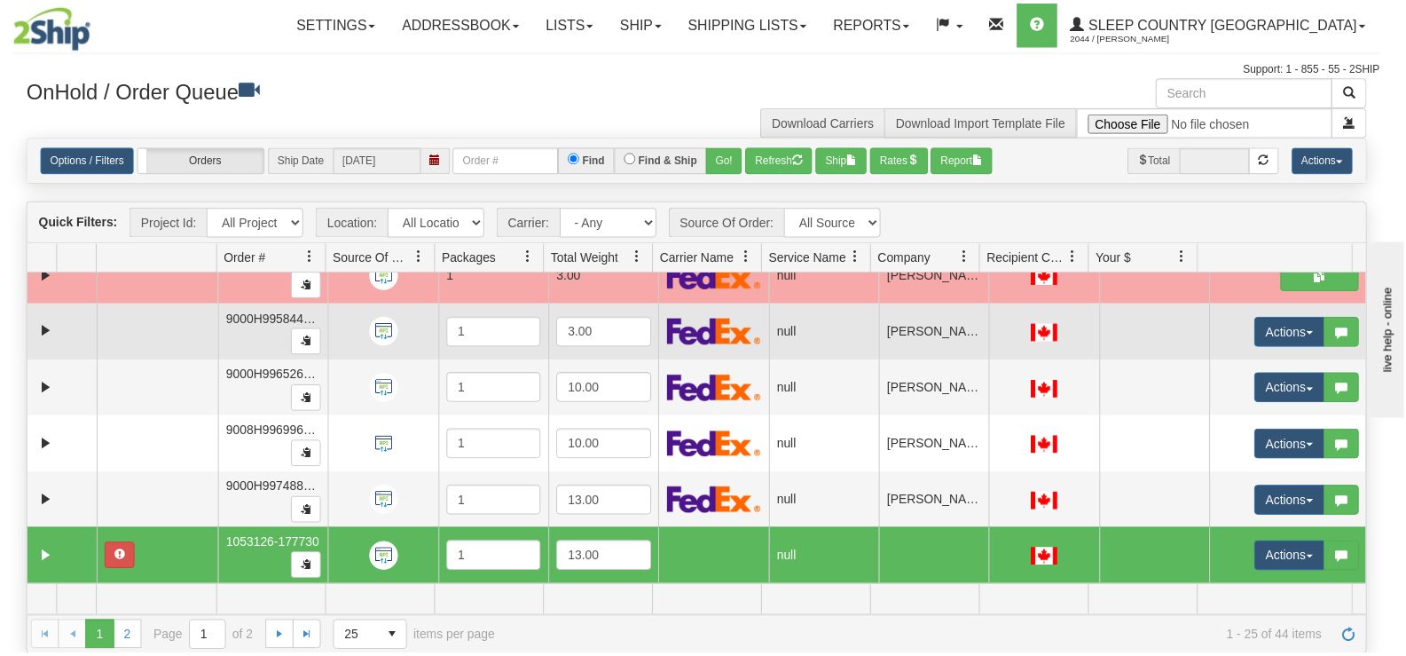
scroll to position [0, 0]
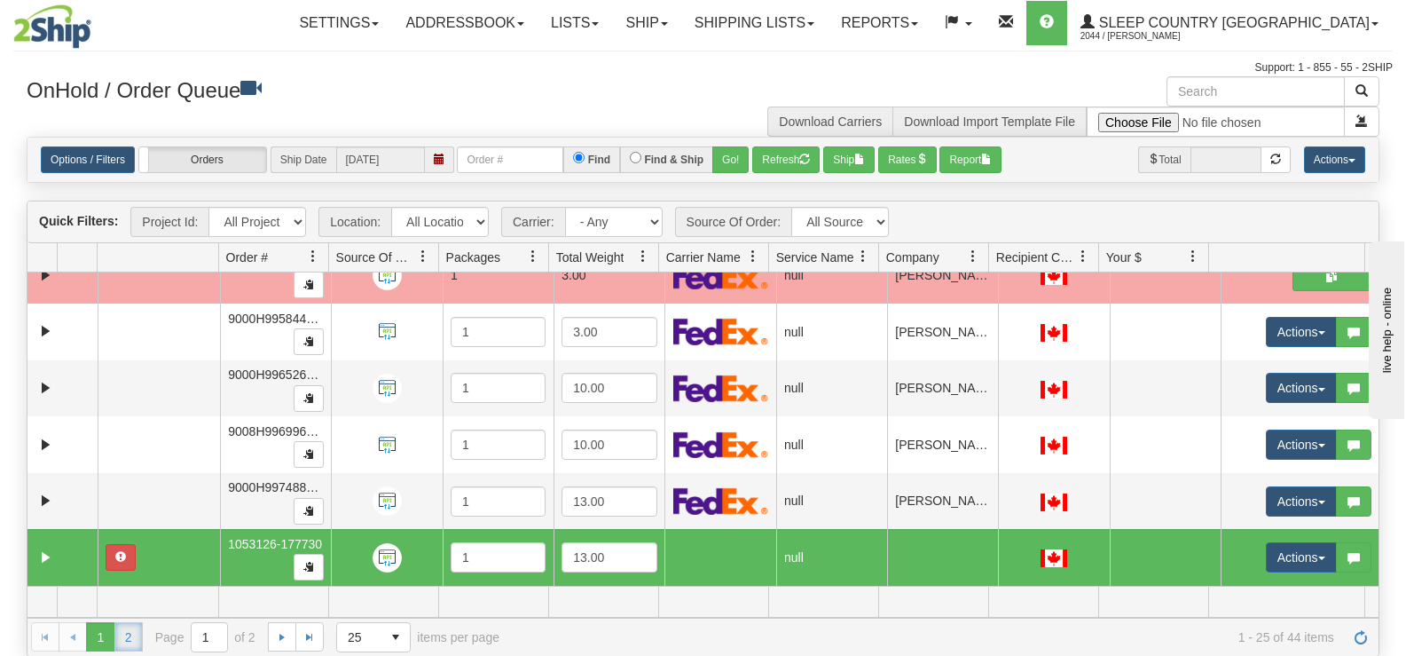
click at [127, 646] on link "2" at bounding box center [128, 636] width 28 height 28
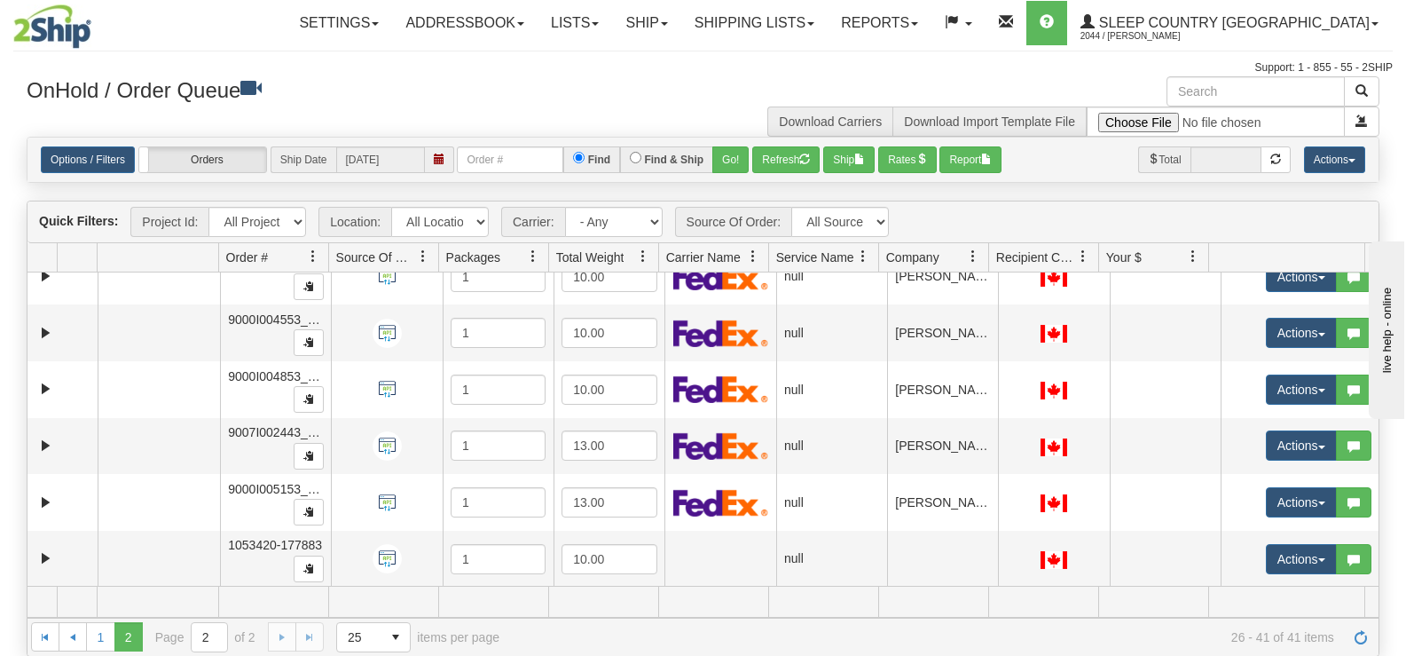
scroll to position [459, 0]
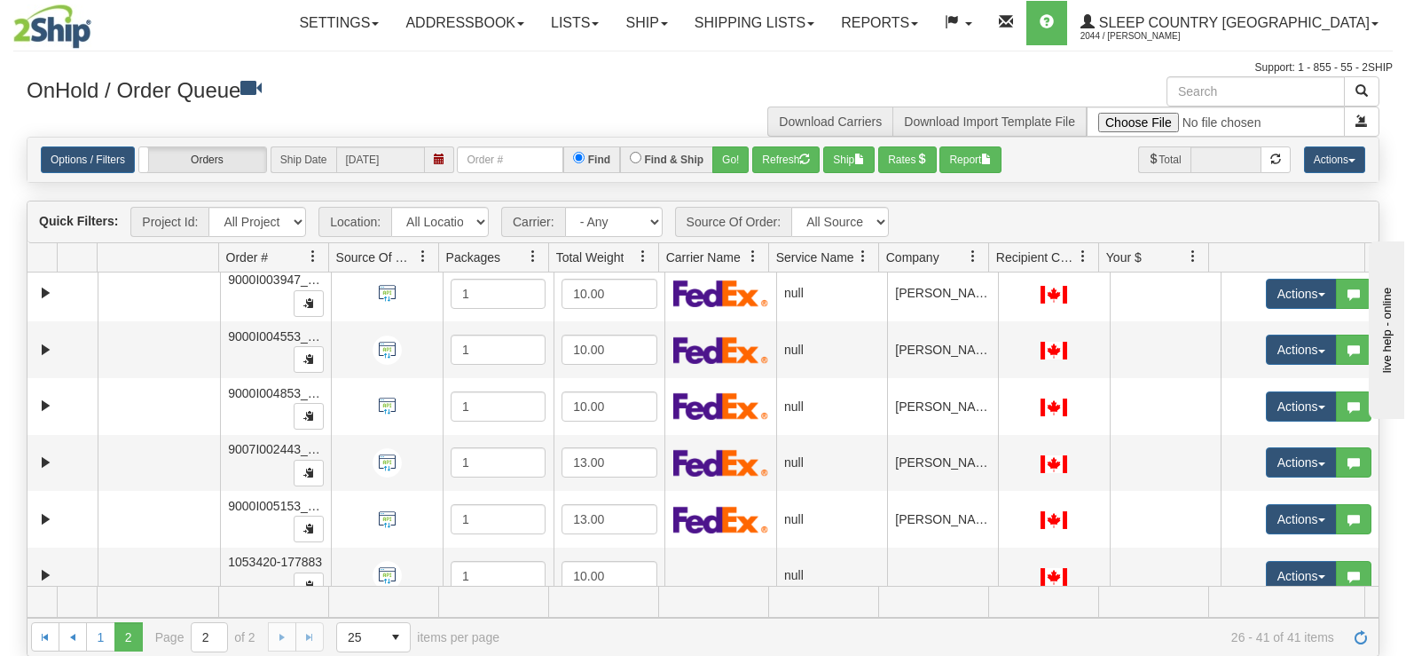
drag, startPoint x: 1386, startPoint y: 443, endPoint x: 1410, endPoint y: 412, distance: 39.2
click at [1405, 412] on html "Toggle navigation Settings Shipping Preferences New Recipients" at bounding box center [703, 328] width 1406 height 656
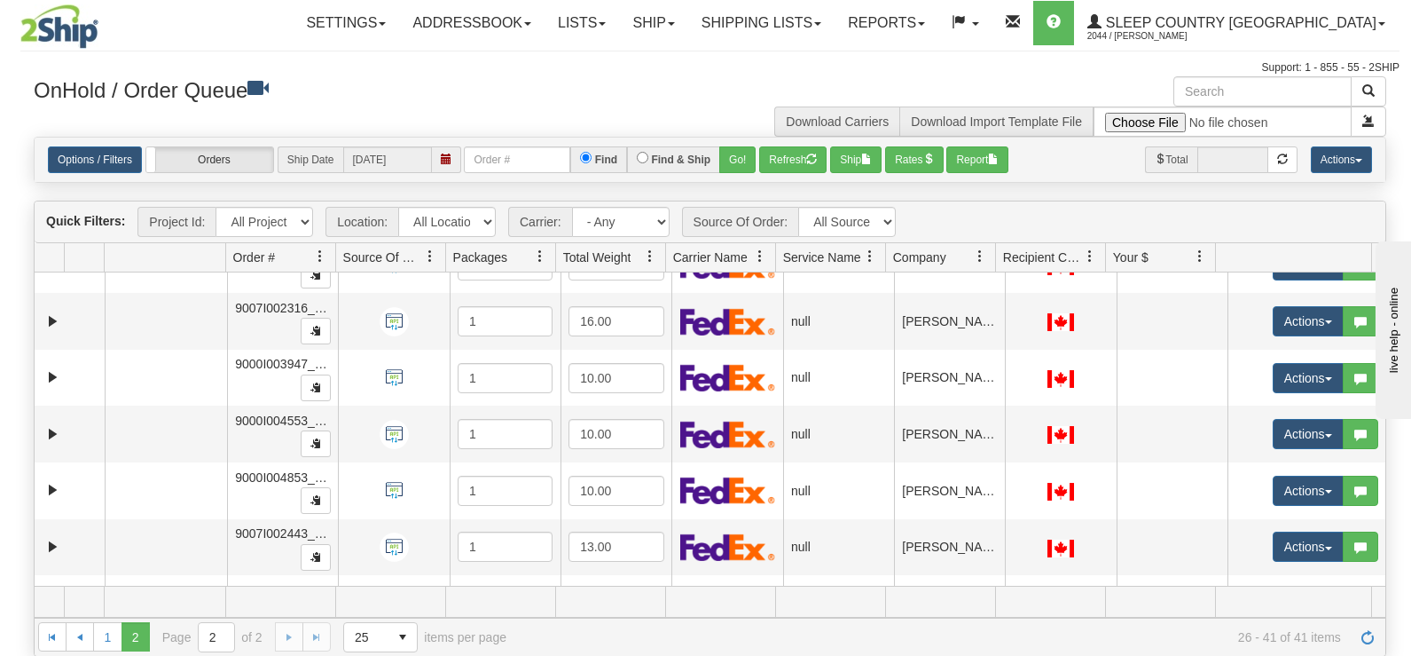
scroll to position [590, 0]
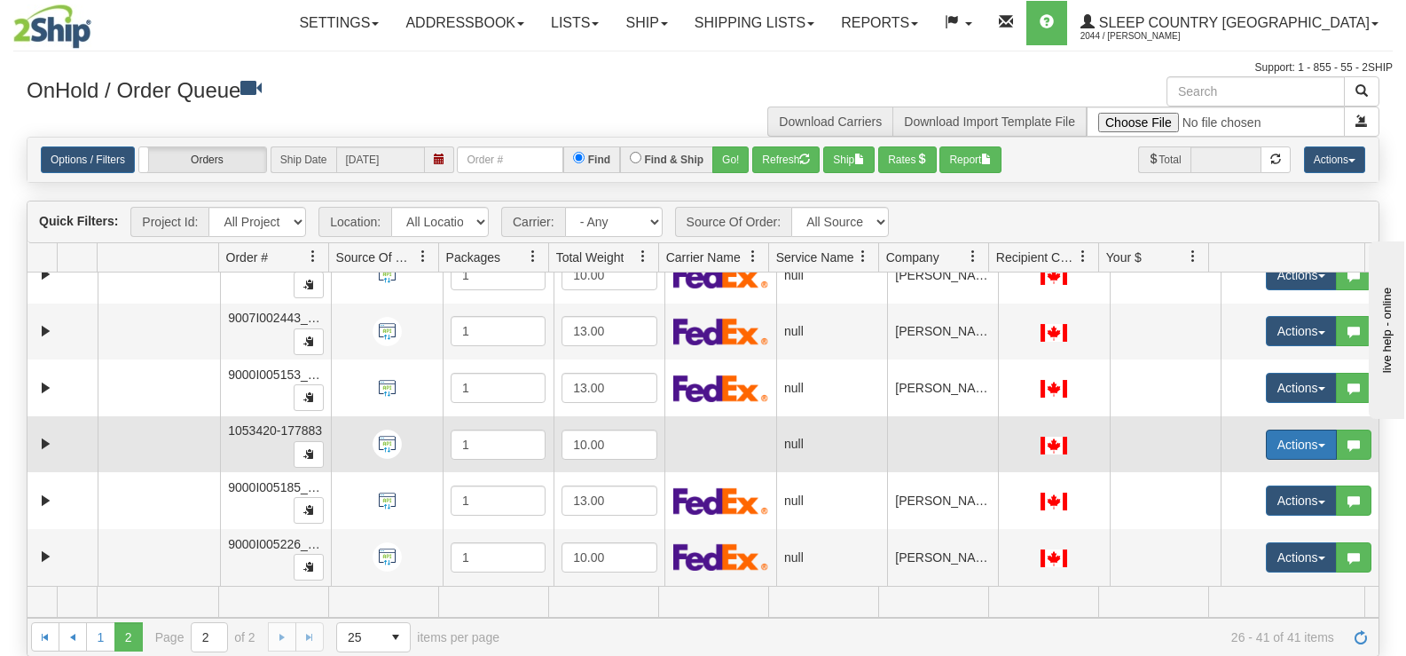
click at [1276, 450] on button "Actions" at bounding box center [1301, 444] width 71 height 30
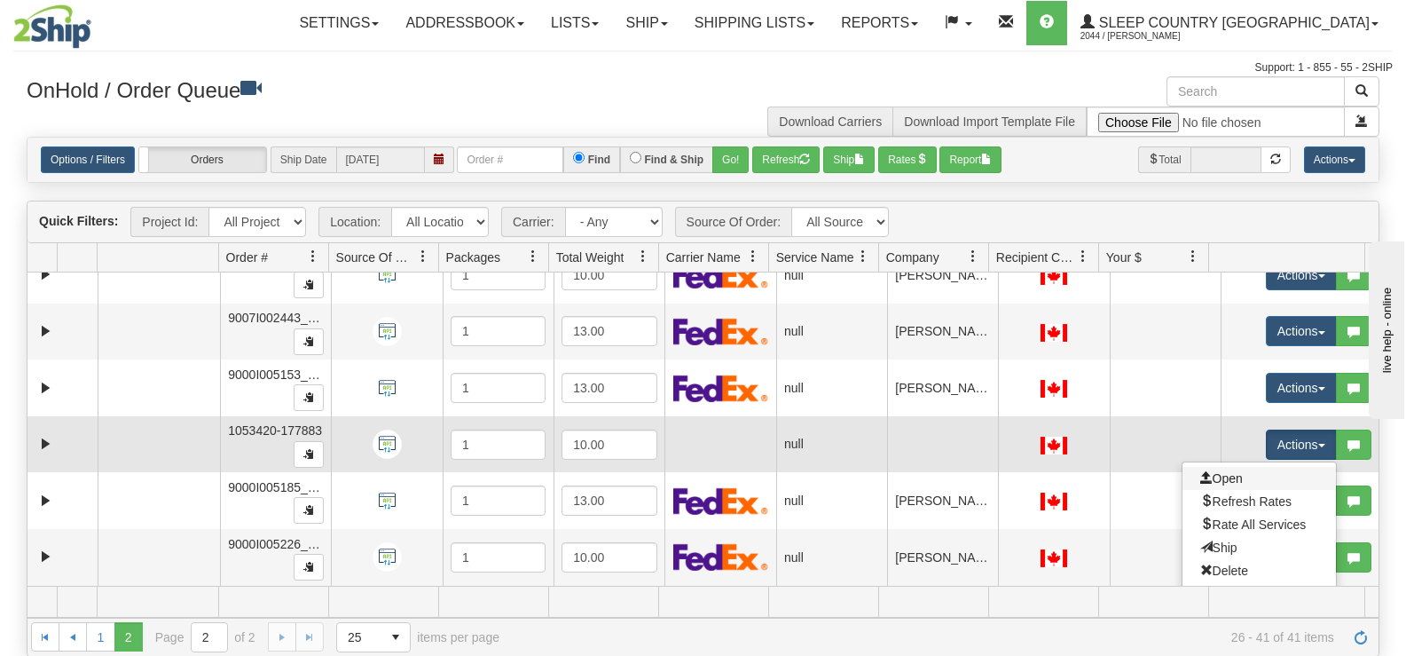
click at [1238, 476] on link "Open" at bounding box center [1259, 478] width 153 height 23
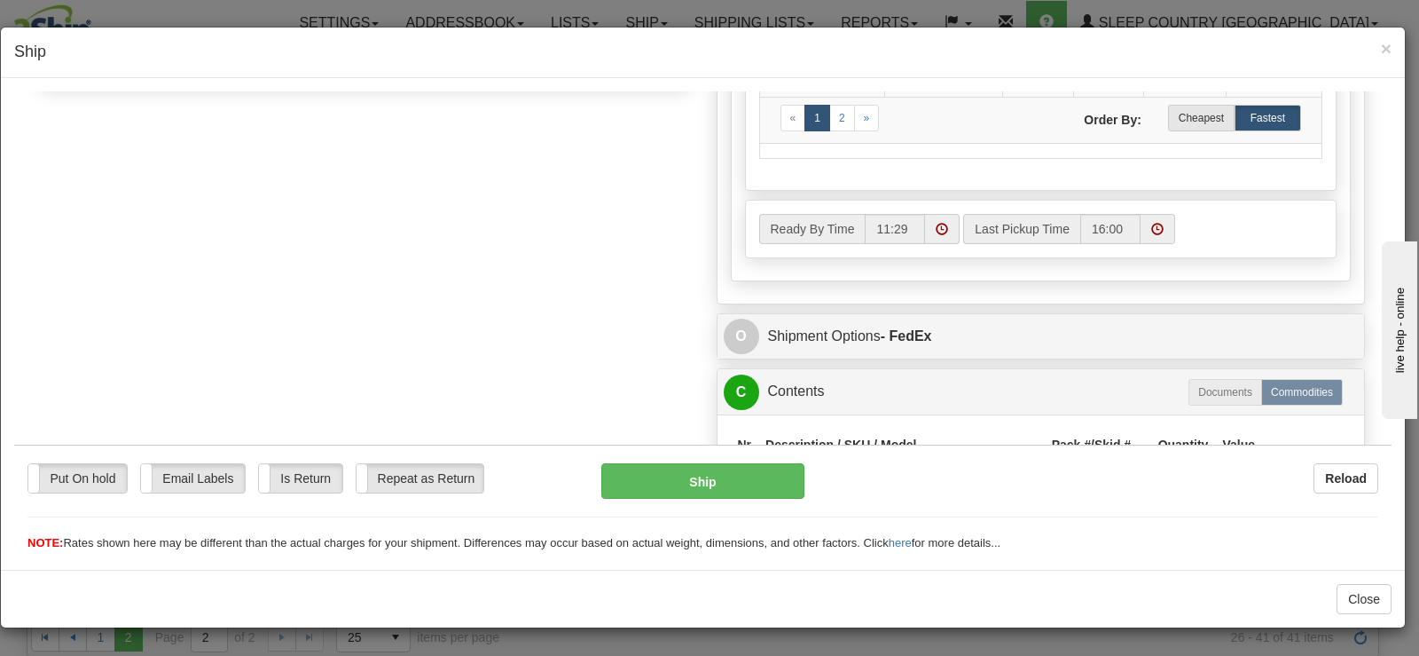
scroll to position [829, 0]
click at [1178, 105] on label "Cheapest" at bounding box center [1201, 116] width 67 height 27
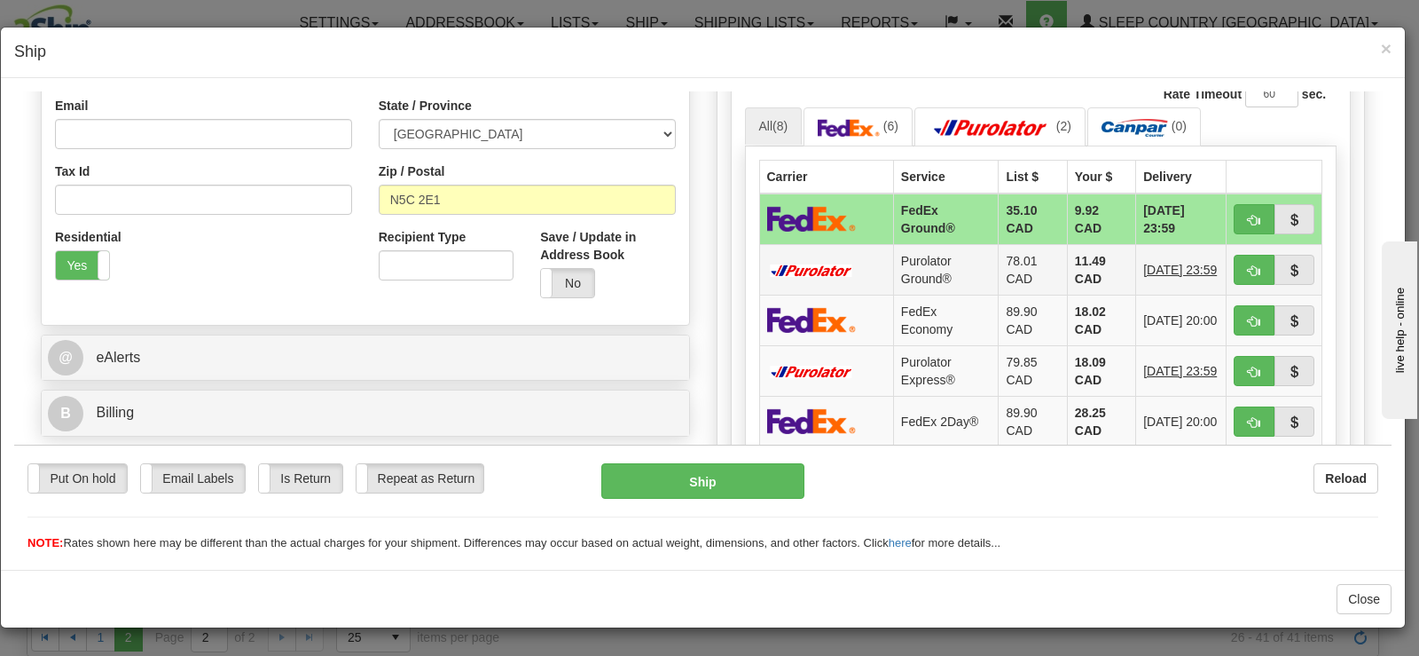
scroll to position [474, 0]
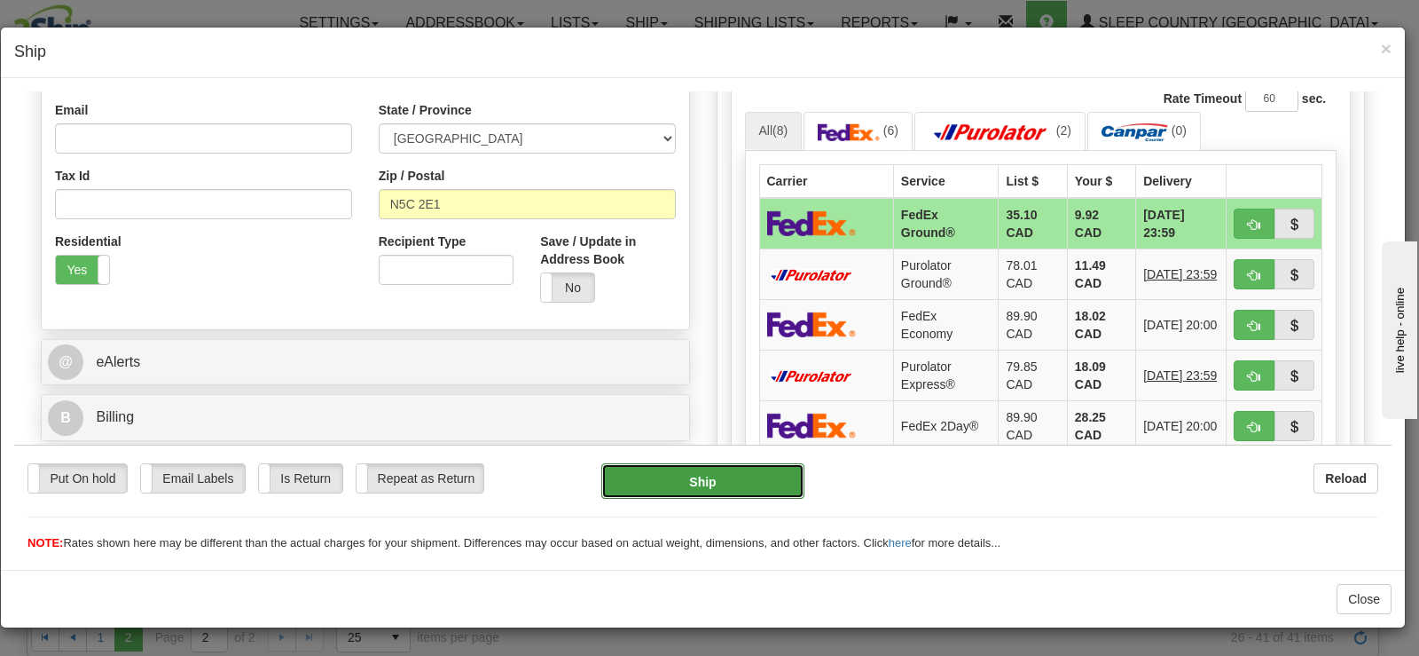
click at [766, 483] on button "Ship" at bounding box center [702, 479] width 203 height 35
type input "92"
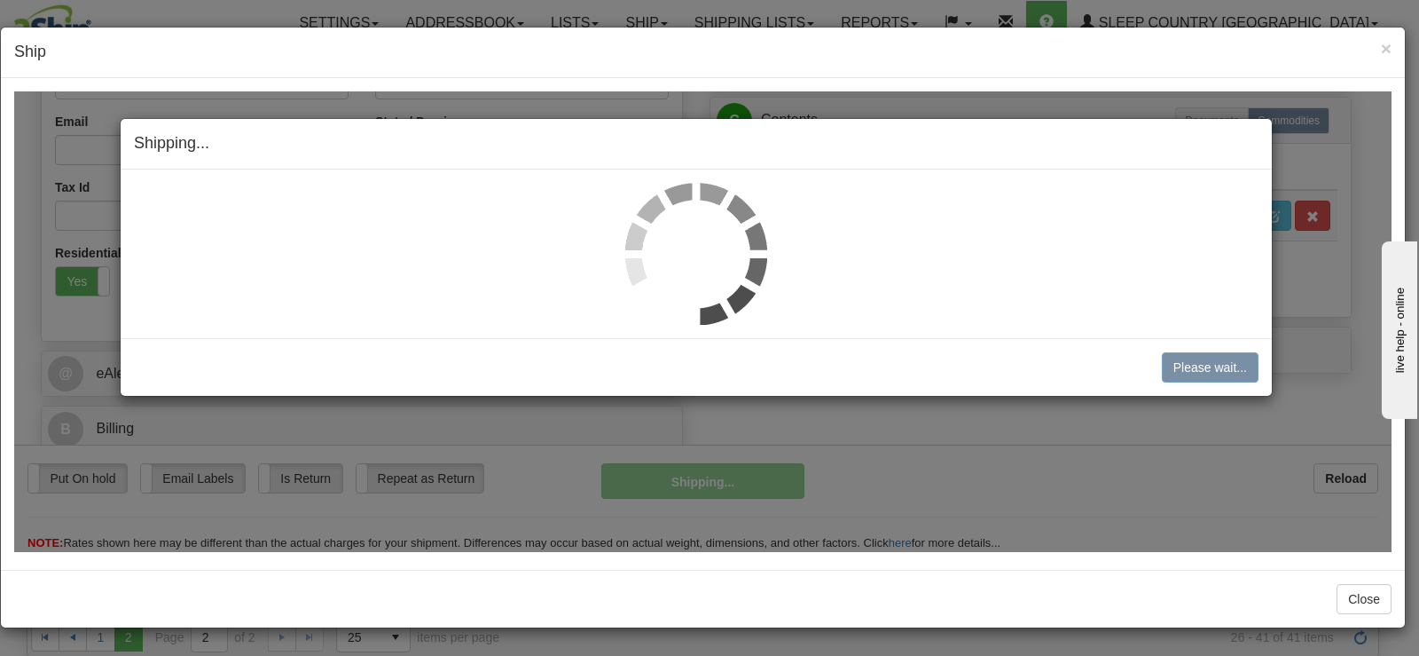
scroll to position [462, 0]
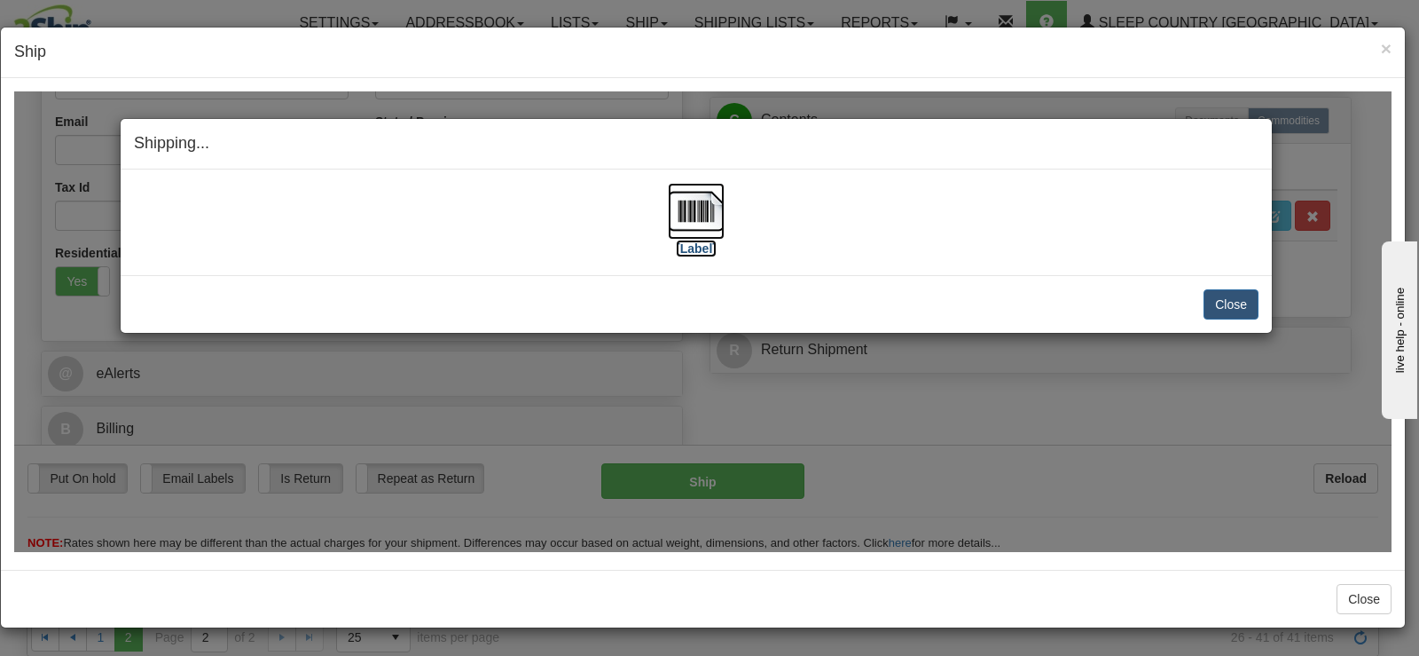
click at [692, 200] on img at bounding box center [696, 210] width 57 height 57
click at [1211, 300] on button "Close" at bounding box center [1231, 303] width 55 height 30
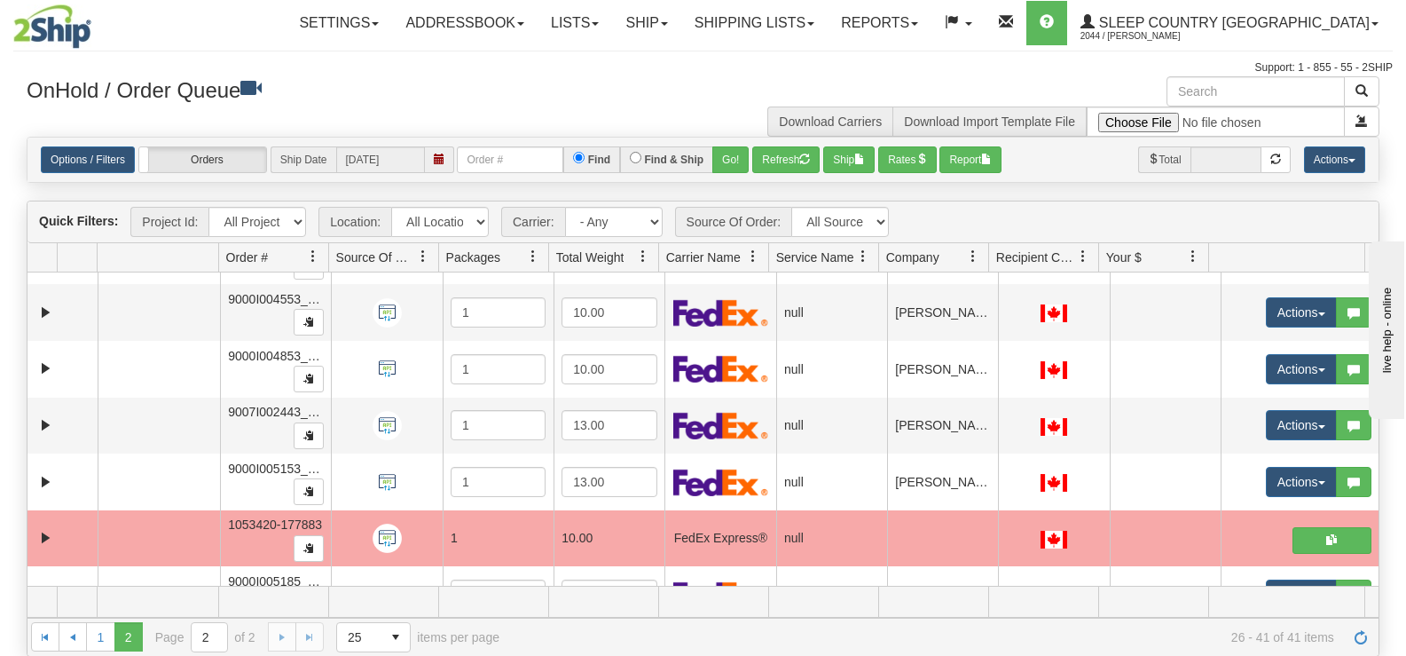
scroll to position [590, 0]
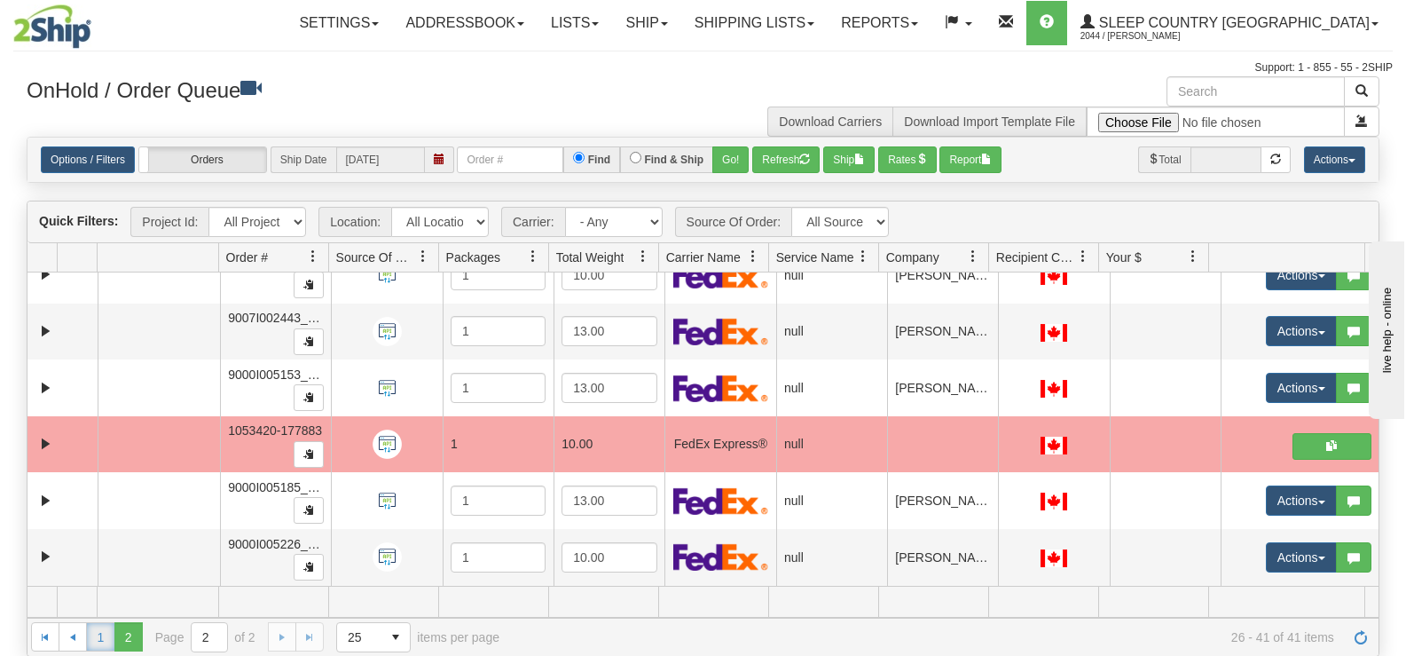
click at [110, 639] on link "1" at bounding box center [100, 636] width 28 height 28
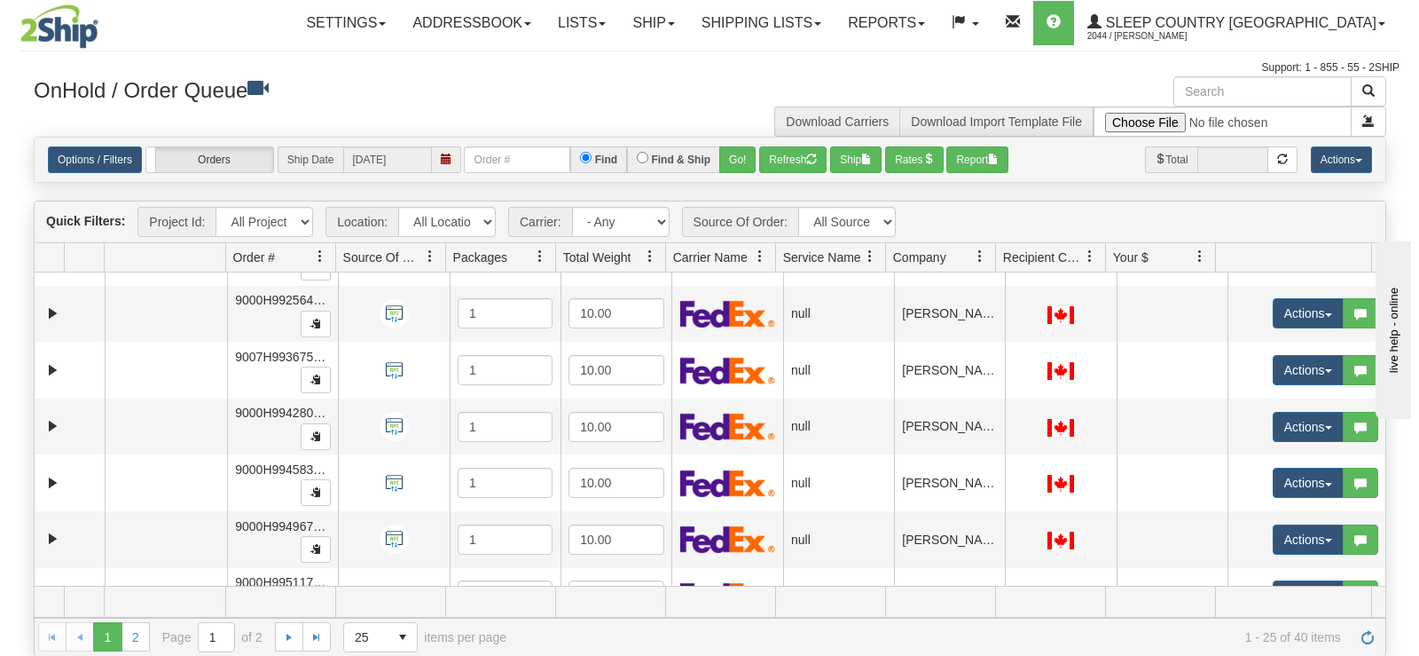
scroll to position [665, 0]
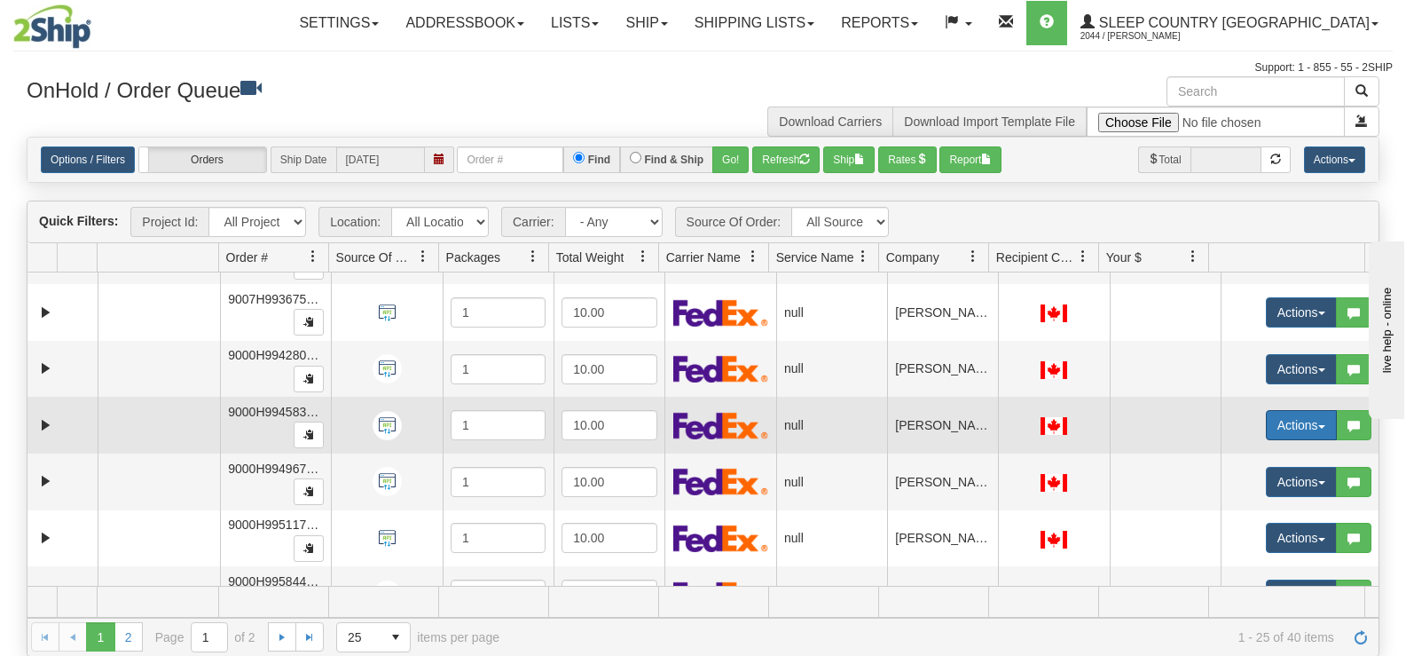
click at [1277, 432] on button "Actions" at bounding box center [1301, 425] width 71 height 30
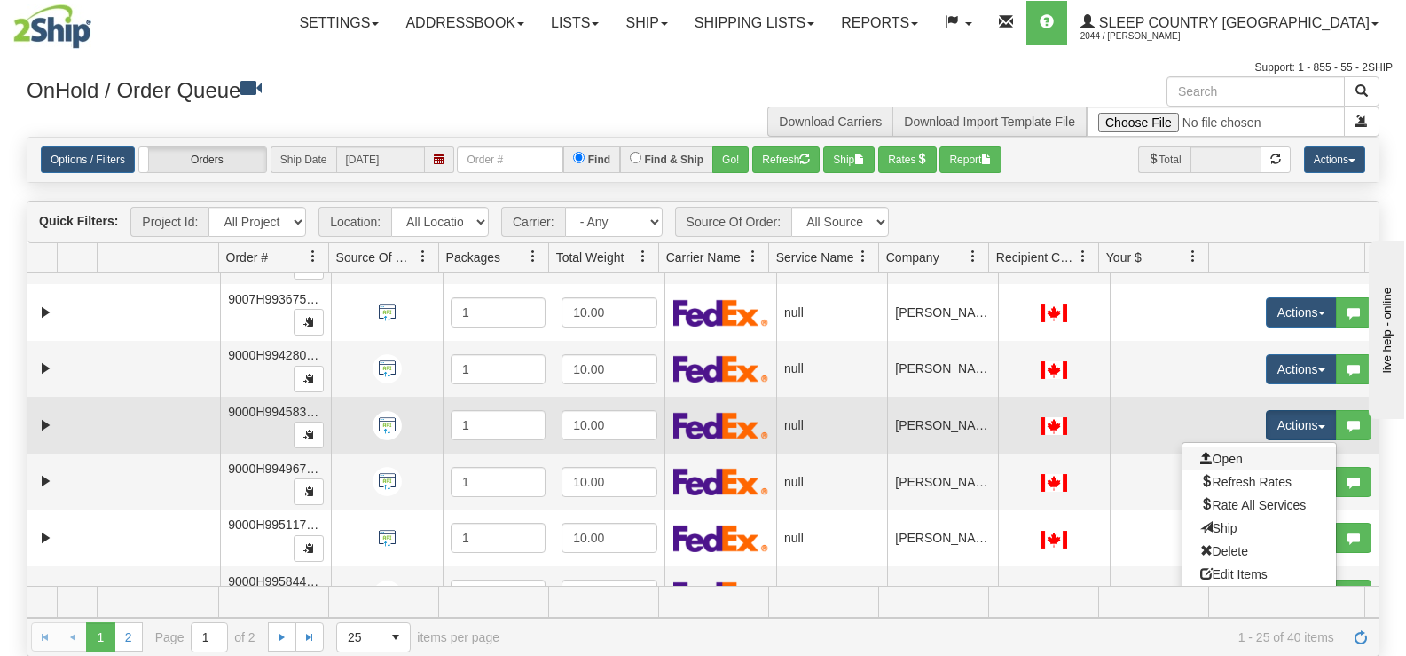
click at [1250, 466] on link "Open" at bounding box center [1259, 458] width 153 height 23
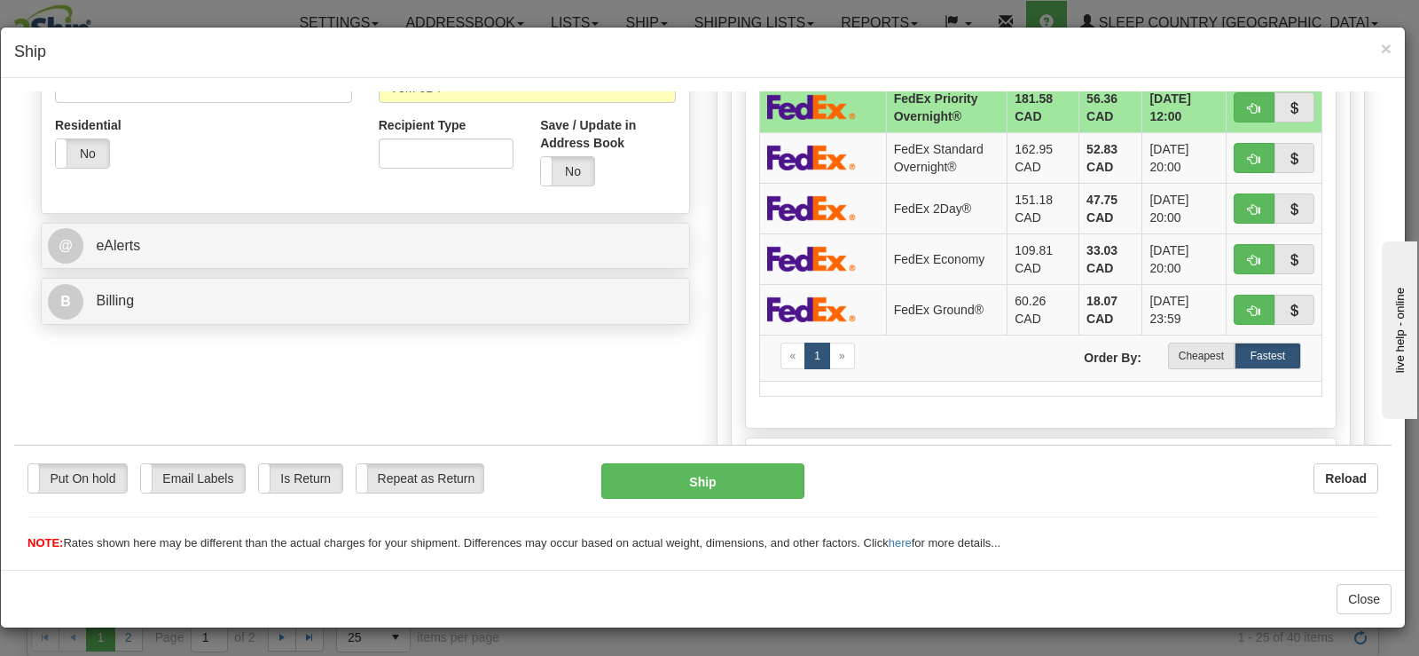
scroll to position [593, 0]
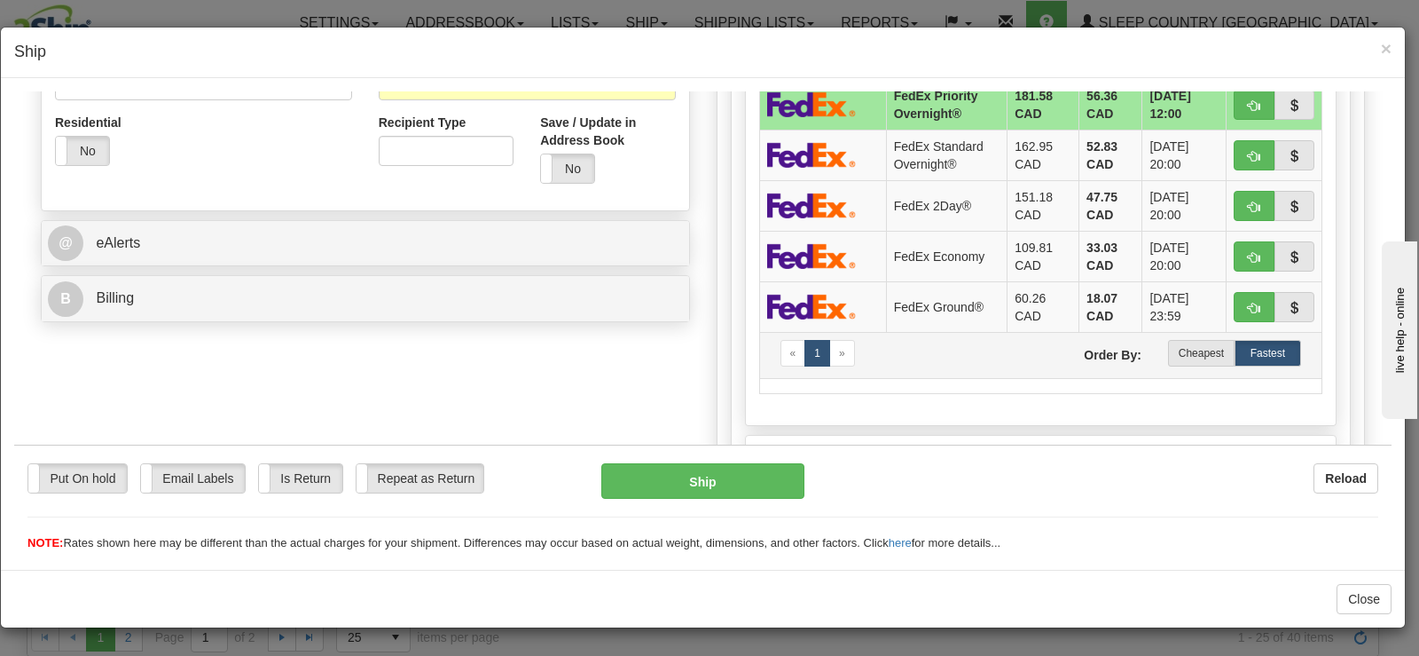
click at [1155, 350] on div "Cheapest Fastest" at bounding box center [1235, 352] width 160 height 27
click at [1177, 348] on label "Cheapest" at bounding box center [1201, 352] width 67 height 27
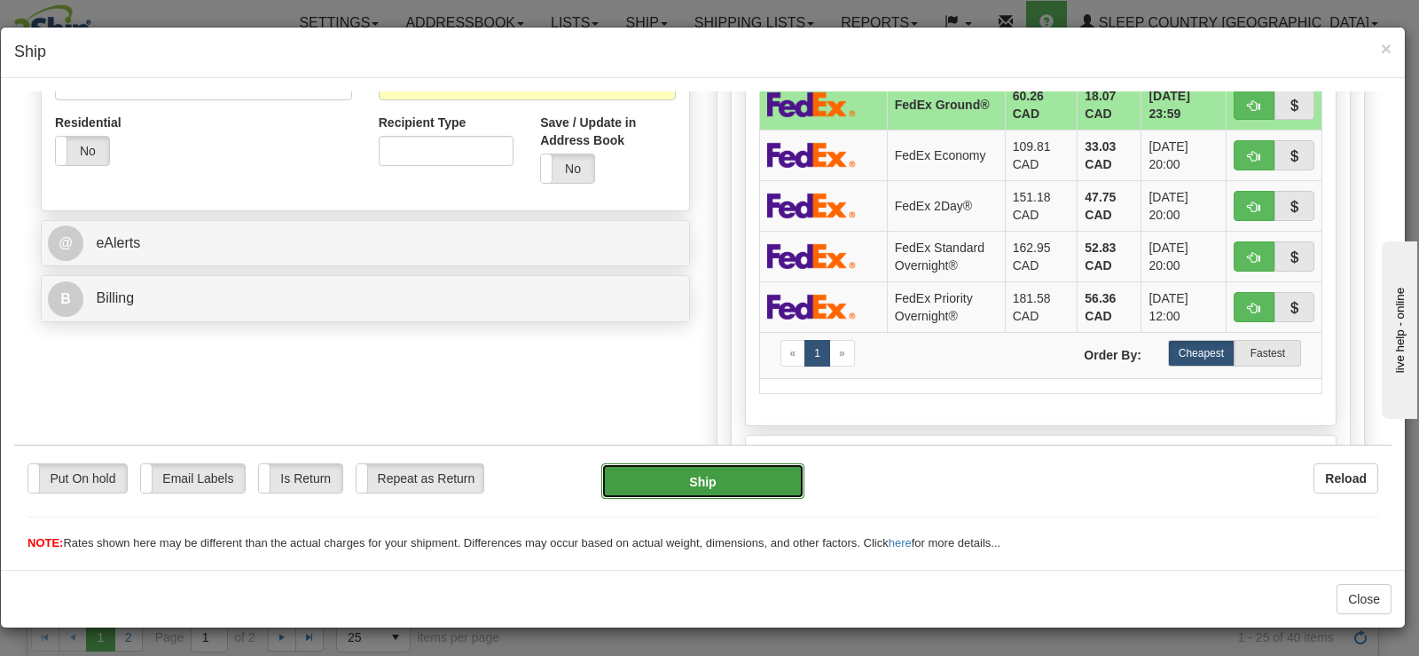
click at [757, 489] on button "Ship" at bounding box center [702, 479] width 203 height 35
type input "92"
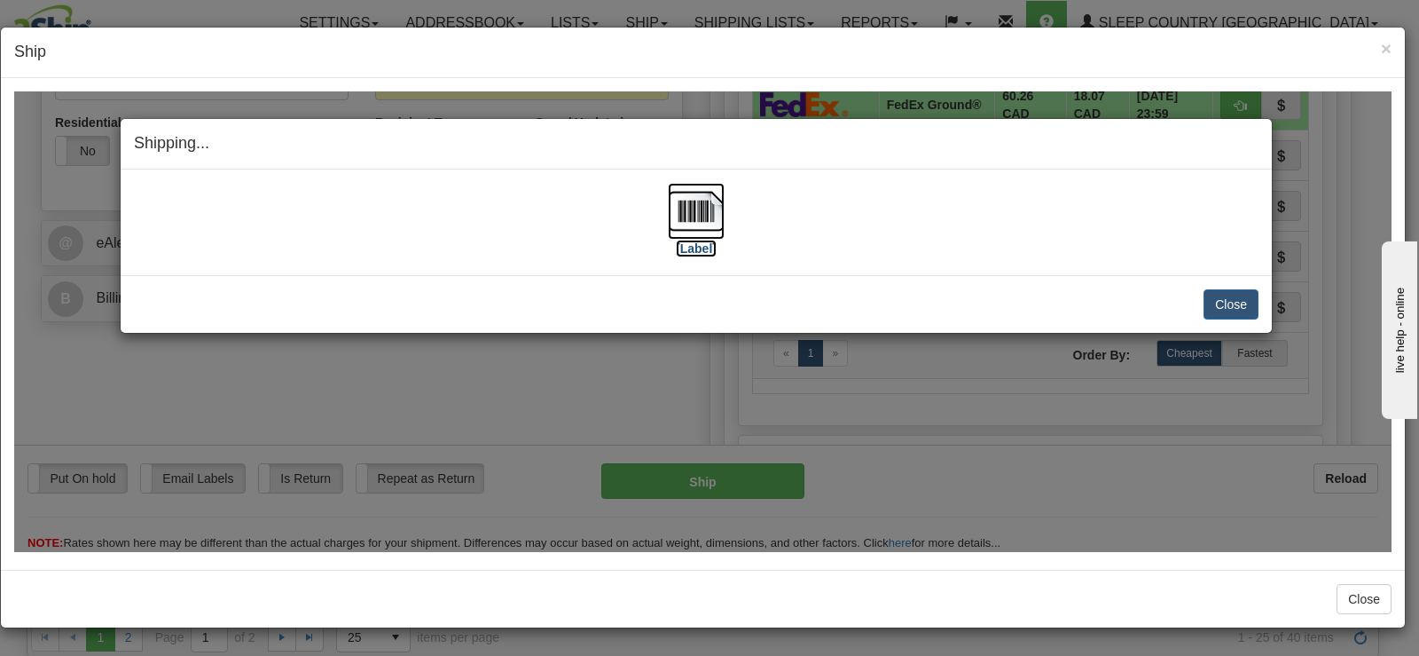
click at [693, 225] on img at bounding box center [696, 210] width 57 height 57
click at [1237, 300] on button "Close" at bounding box center [1231, 303] width 55 height 30
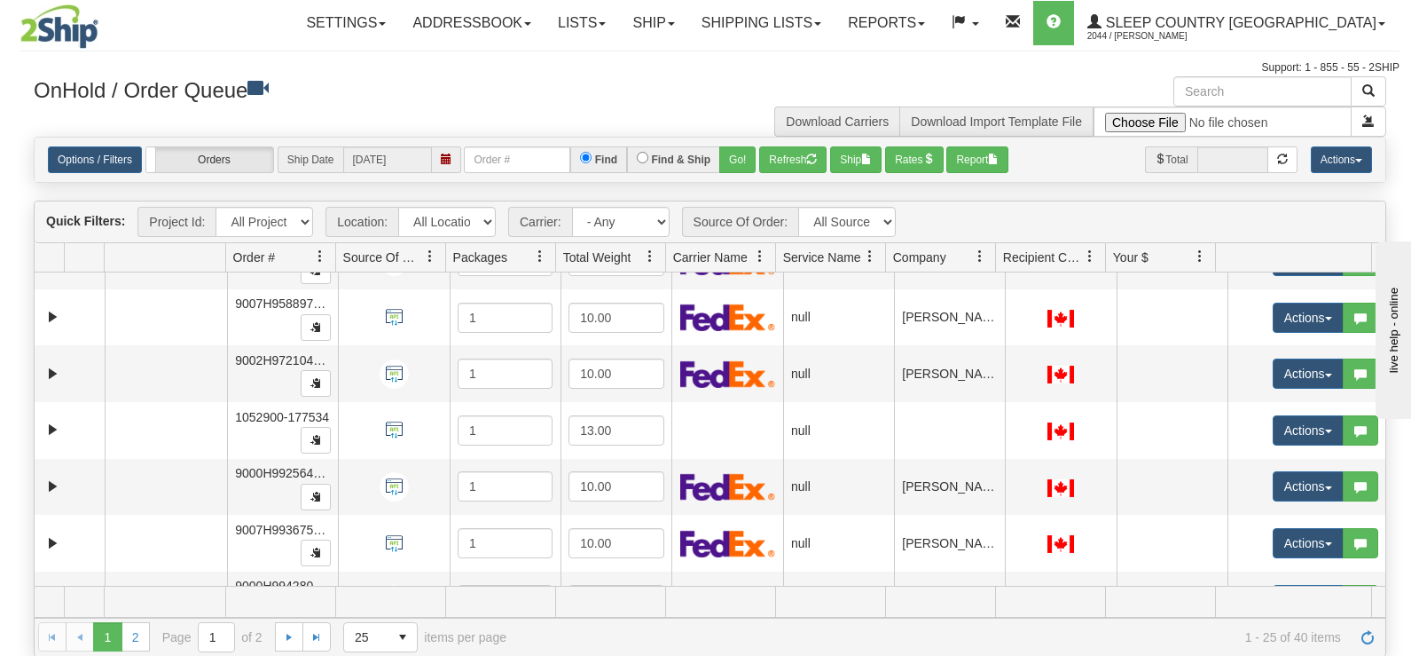
scroll to position [452, 0]
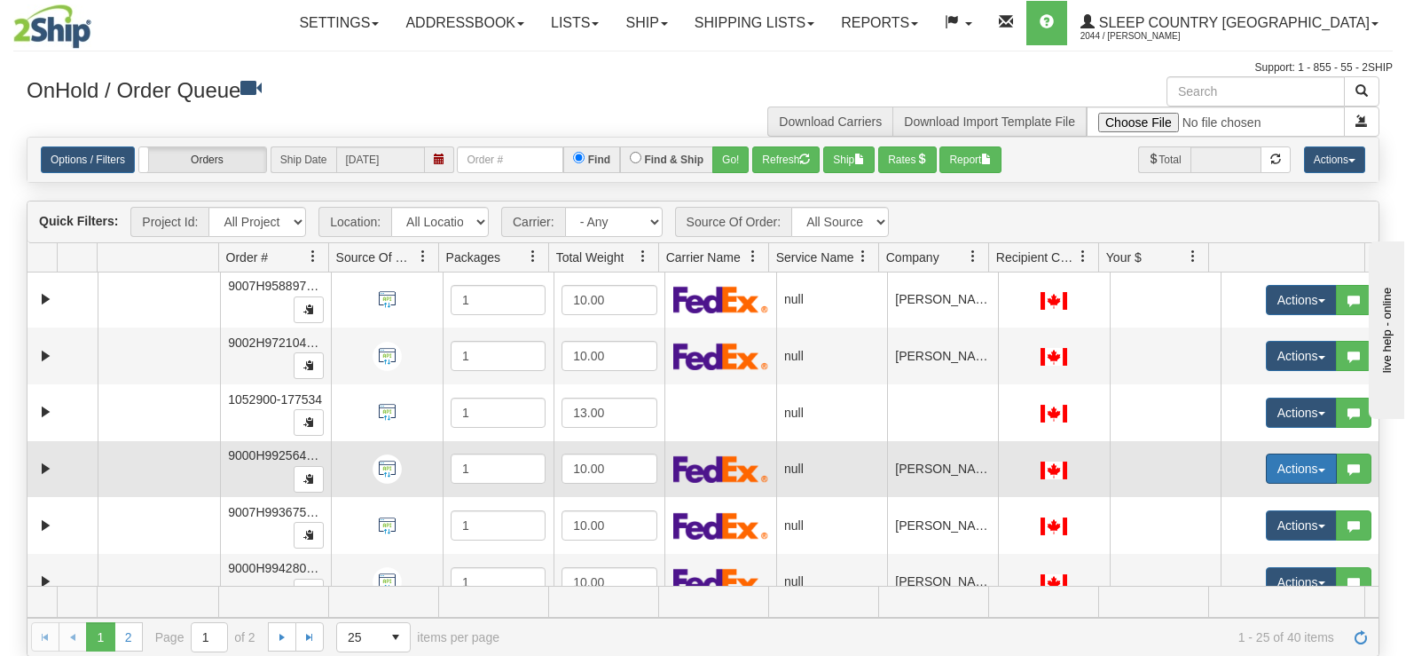
click at [1266, 475] on button "Actions" at bounding box center [1301, 468] width 71 height 30
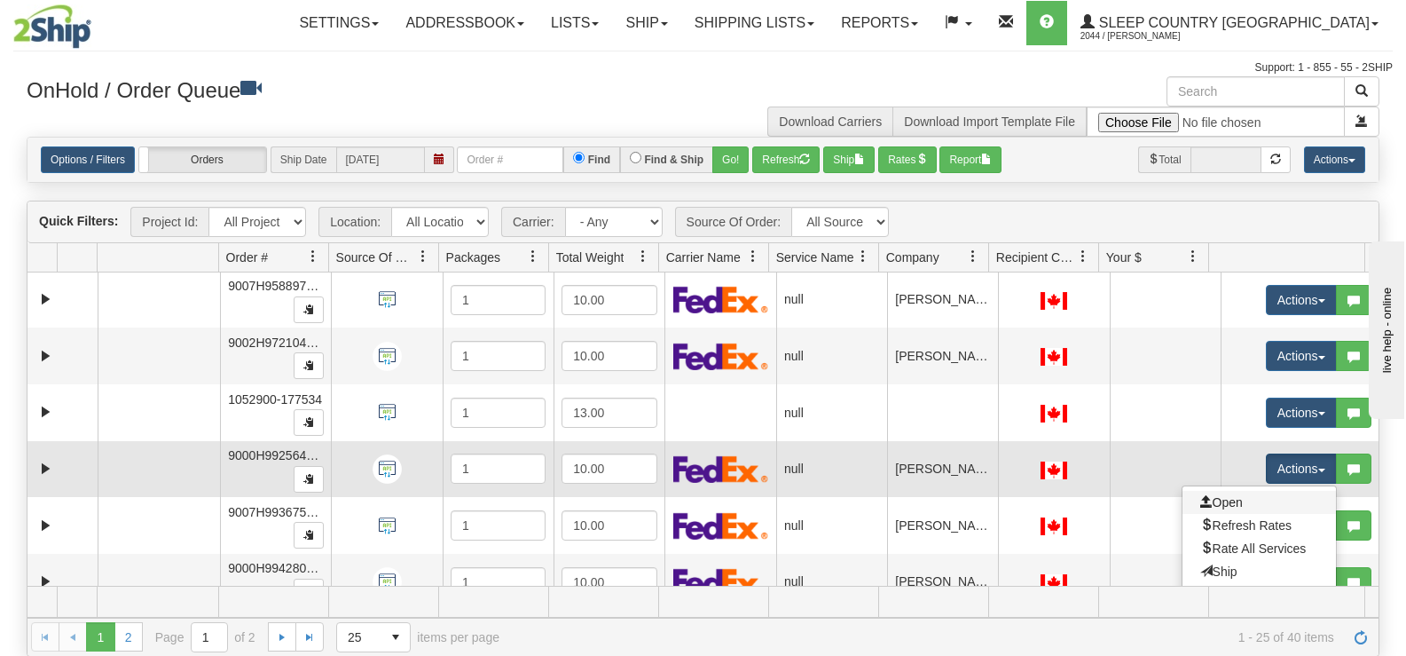
click at [1241, 506] on link "Open" at bounding box center [1259, 502] width 153 height 23
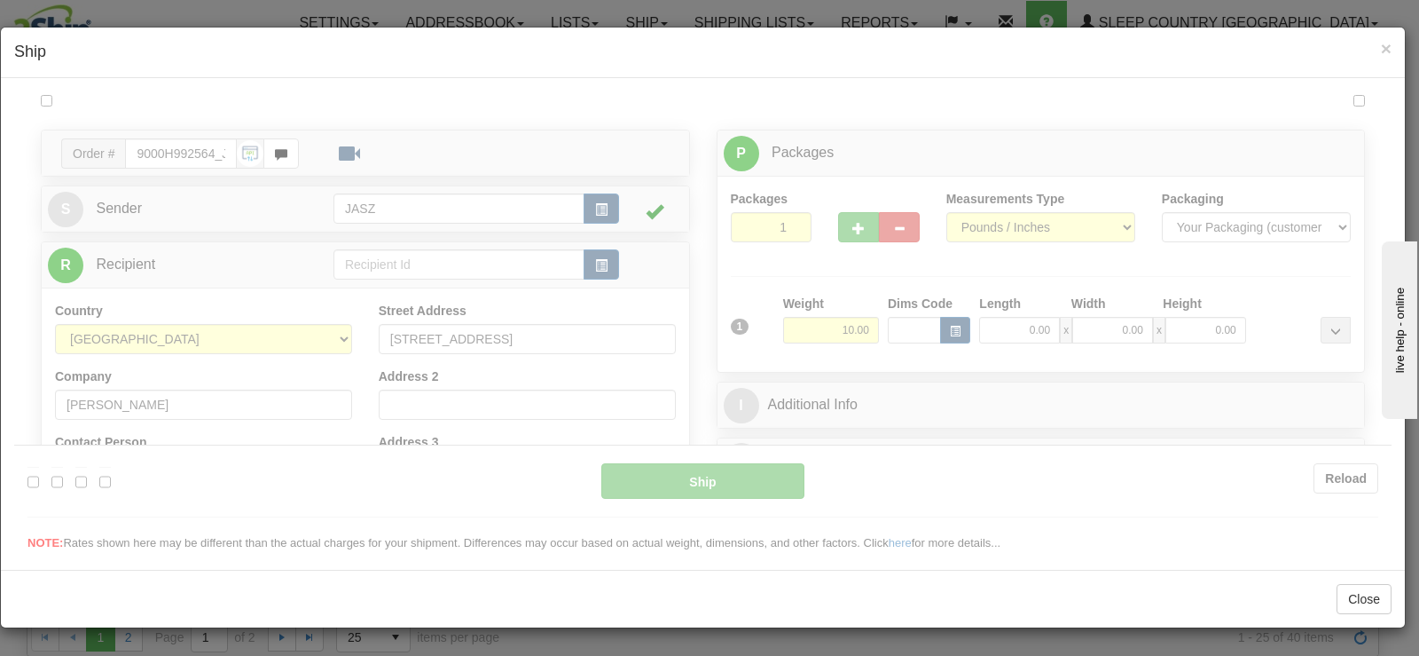
scroll to position [0, 0]
type input "11:37"
type input "16:00"
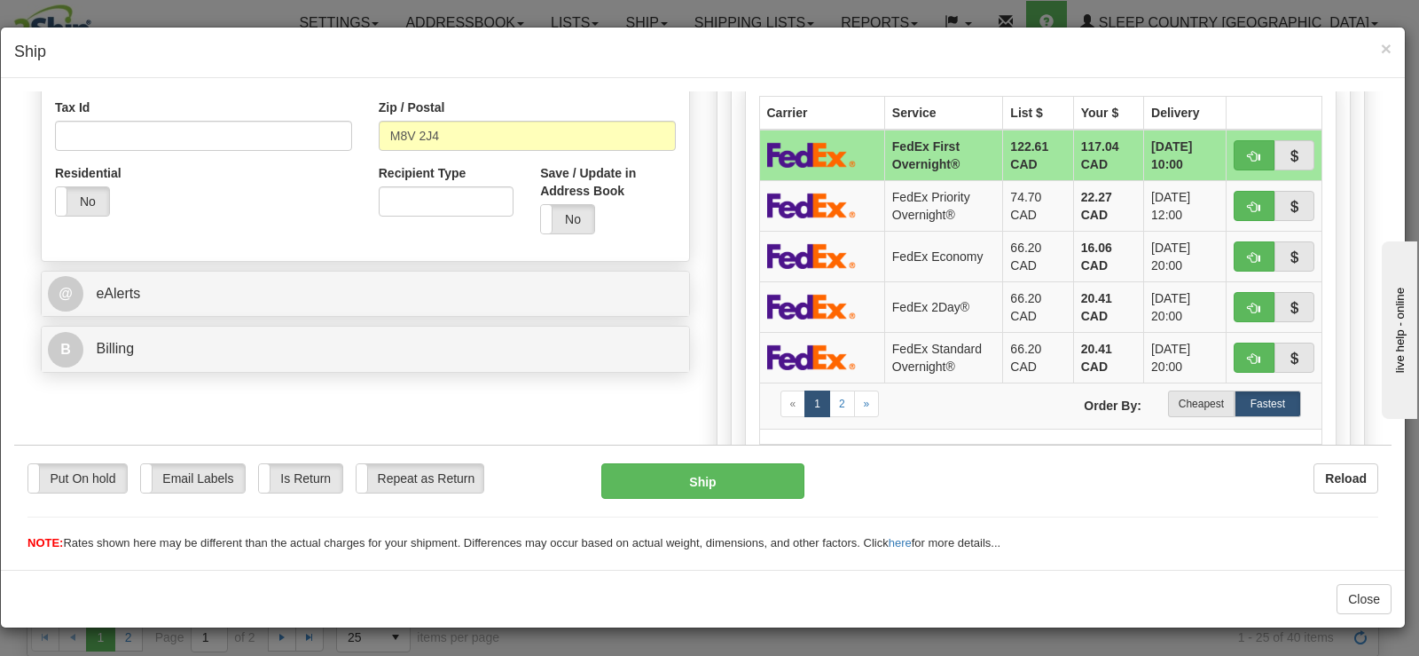
scroll to position [582, 0]
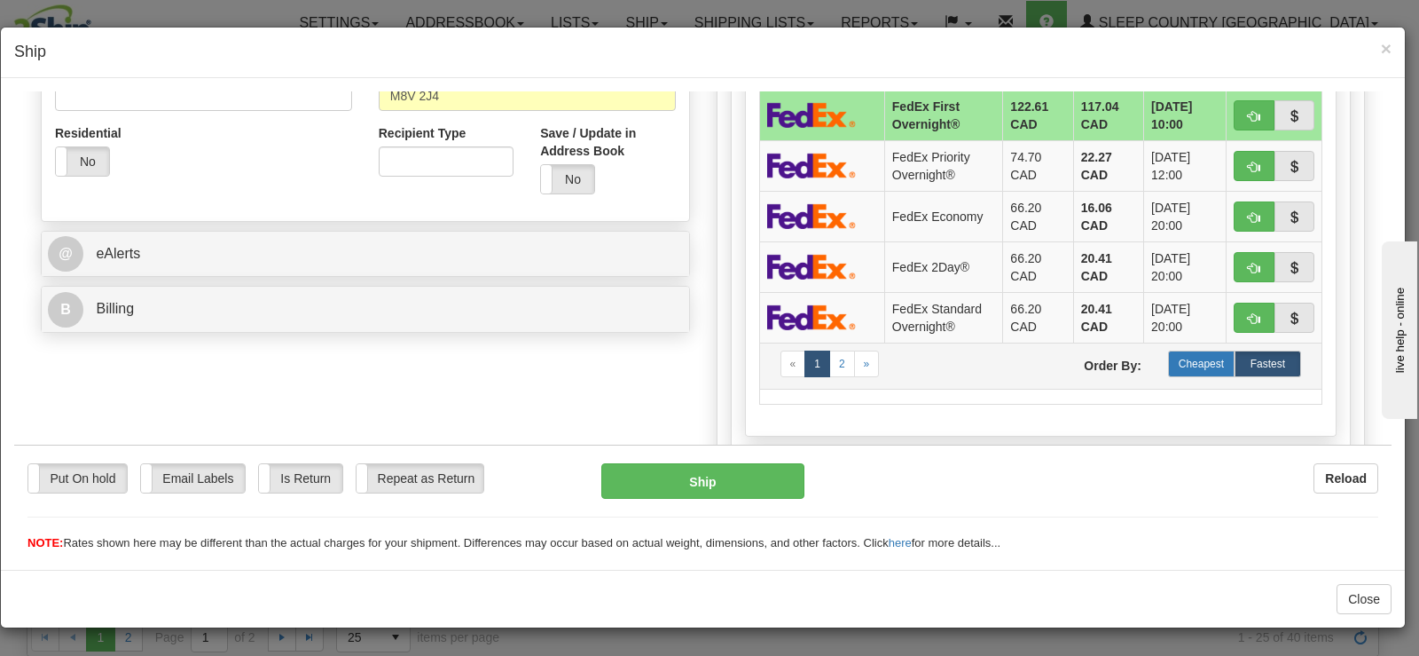
click at [1169, 350] on label "Cheapest" at bounding box center [1201, 363] width 67 height 27
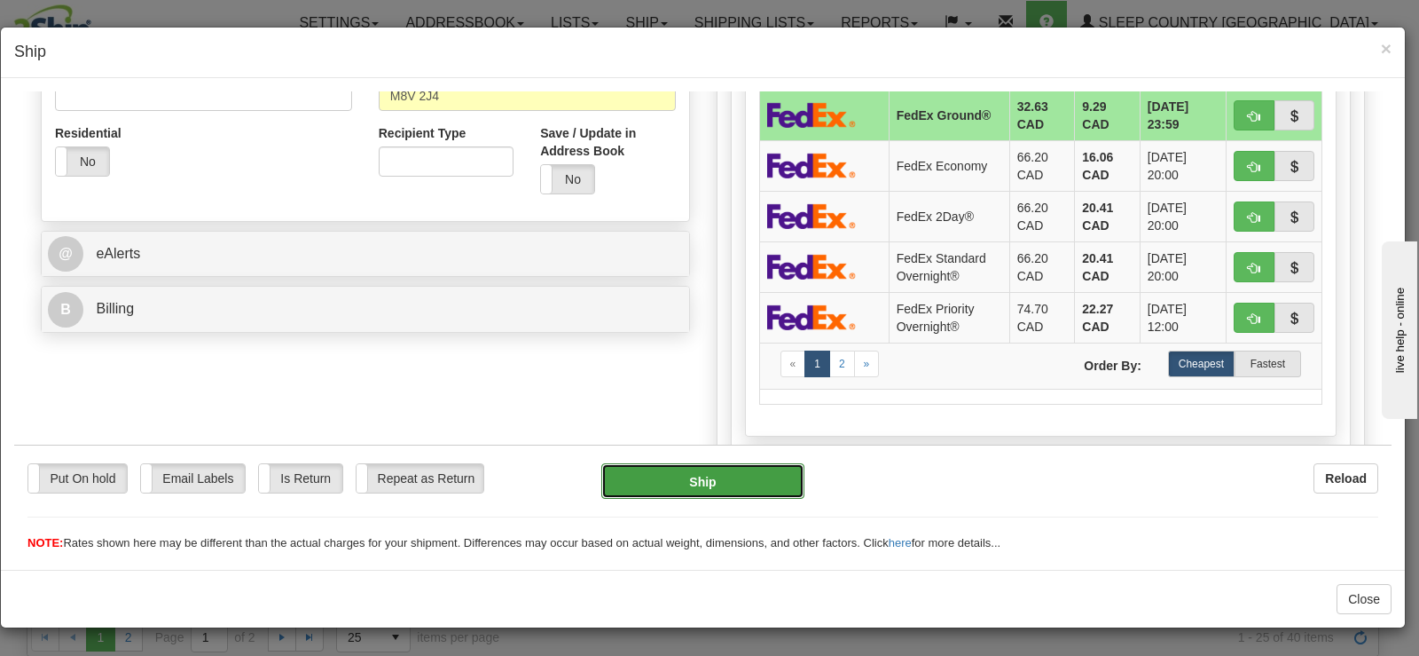
click at [658, 476] on button "Ship" at bounding box center [702, 479] width 203 height 35
type input "92"
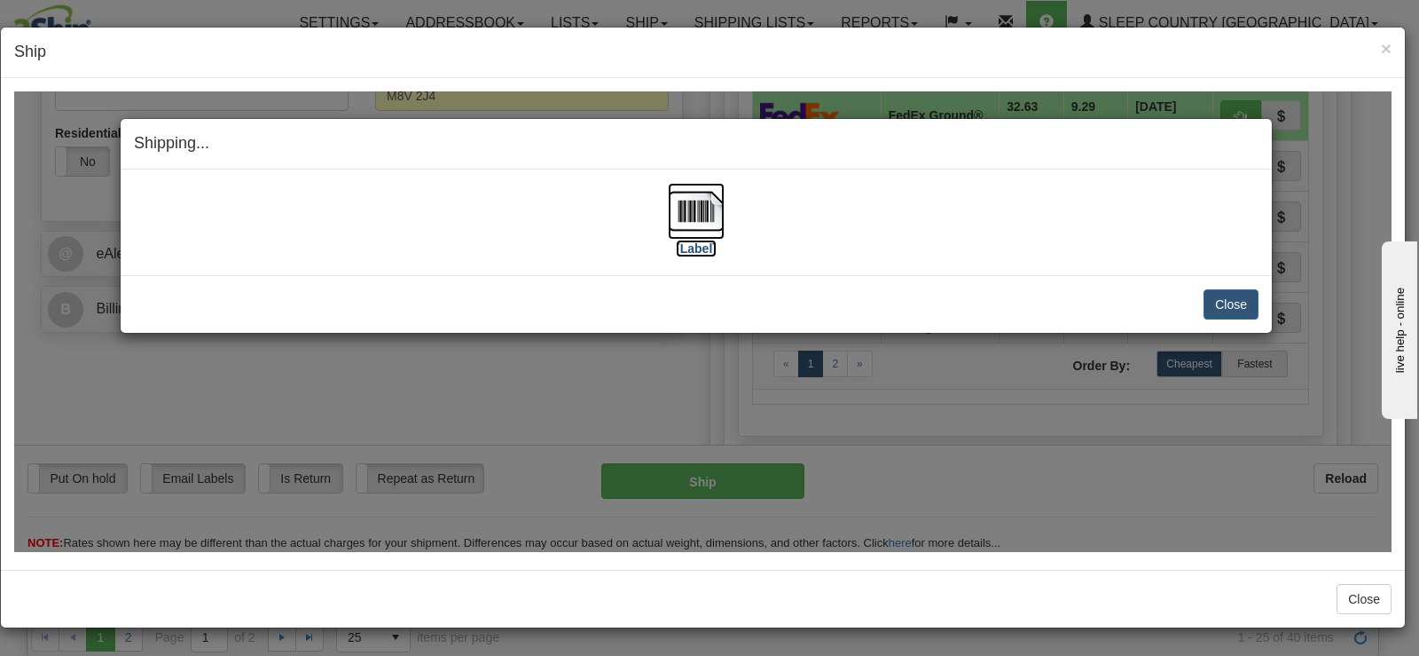
click at [693, 219] on img at bounding box center [696, 210] width 57 height 57
click at [1226, 312] on button "Close" at bounding box center [1231, 303] width 55 height 30
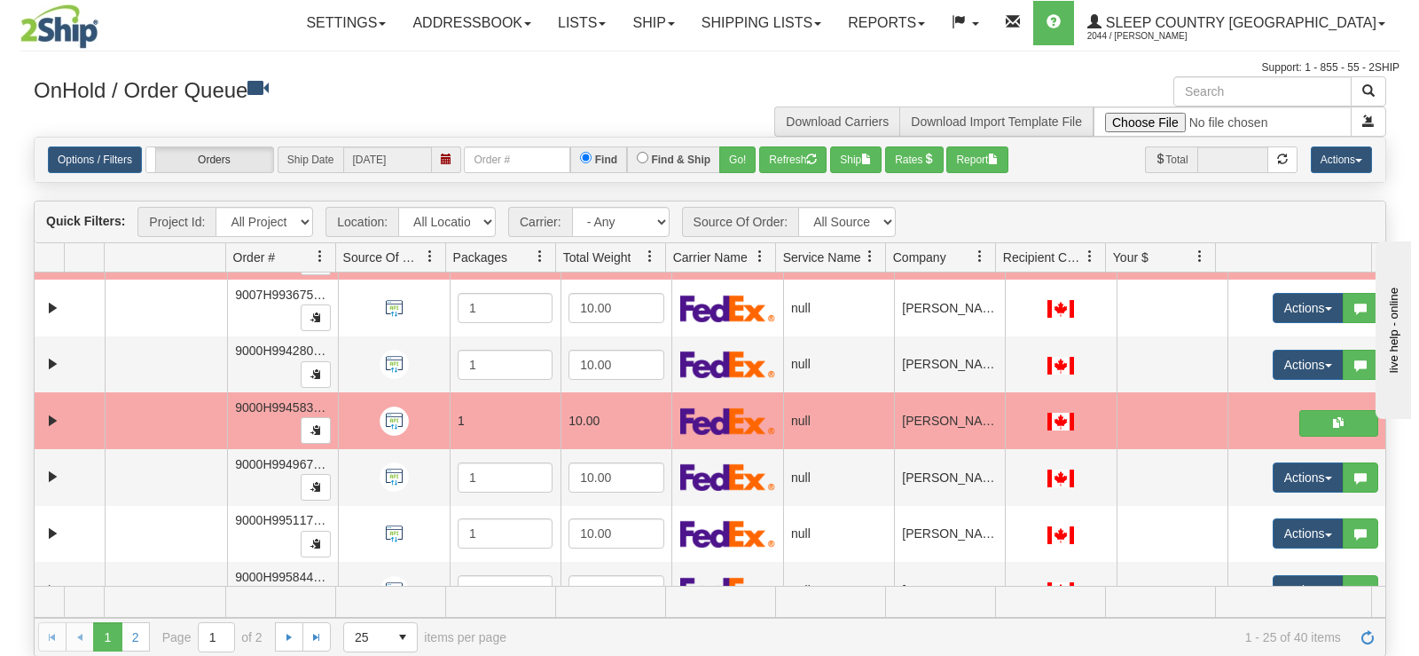
scroll to position [692, 0]
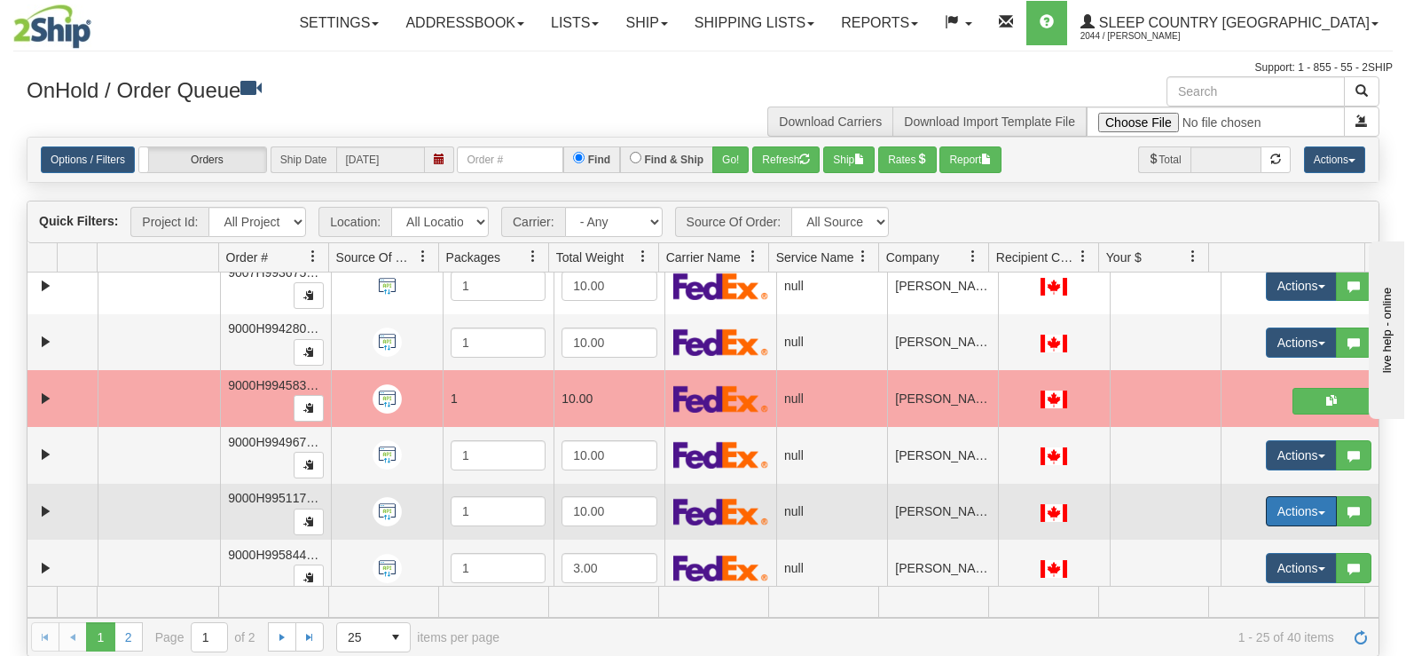
drag, startPoint x: 1280, startPoint y: 499, endPoint x: 1259, endPoint y: 528, distance: 35.5
click at [1281, 499] on button "Actions" at bounding box center [1301, 511] width 71 height 30
click at [1229, 543] on span "Open" at bounding box center [1221, 545] width 43 height 14
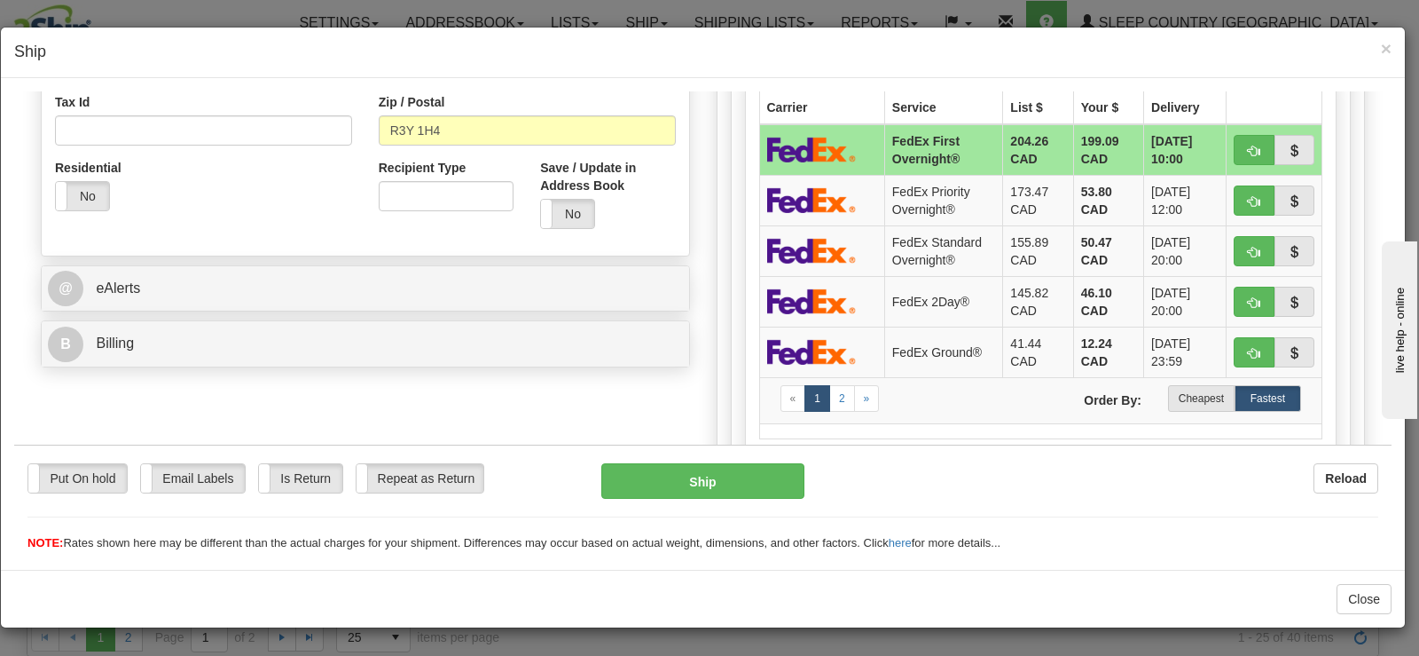
scroll to position [560, 0]
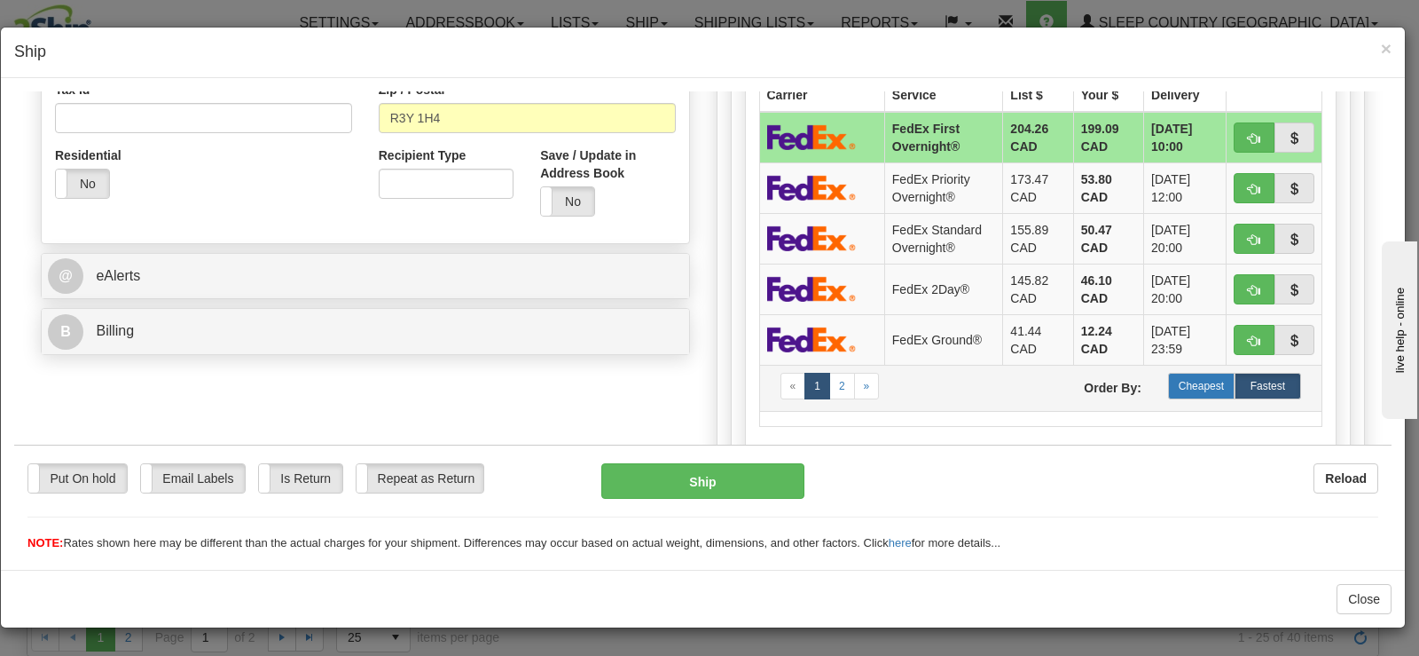
click at [1184, 381] on label "Cheapest" at bounding box center [1201, 385] width 67 height 27
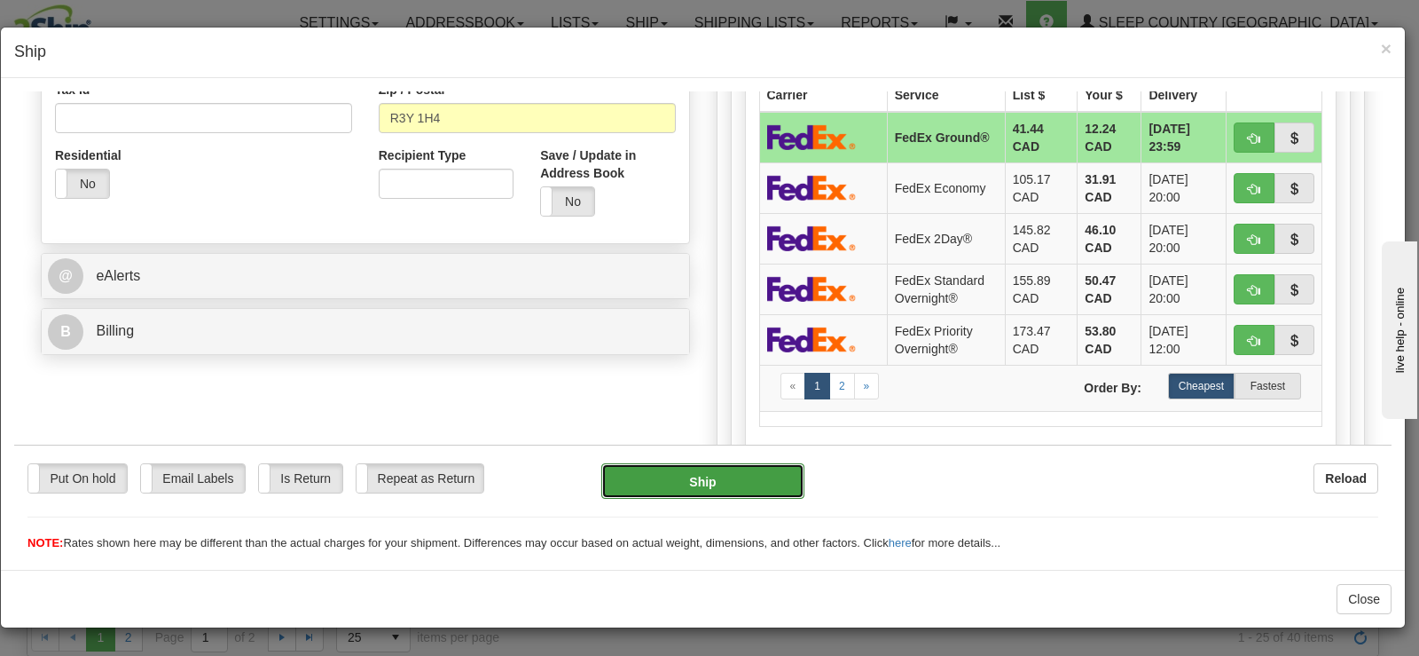
click at [735, 485] on button "Ship" at bounding box center [702, 479] width 203 height 35
type input "92"
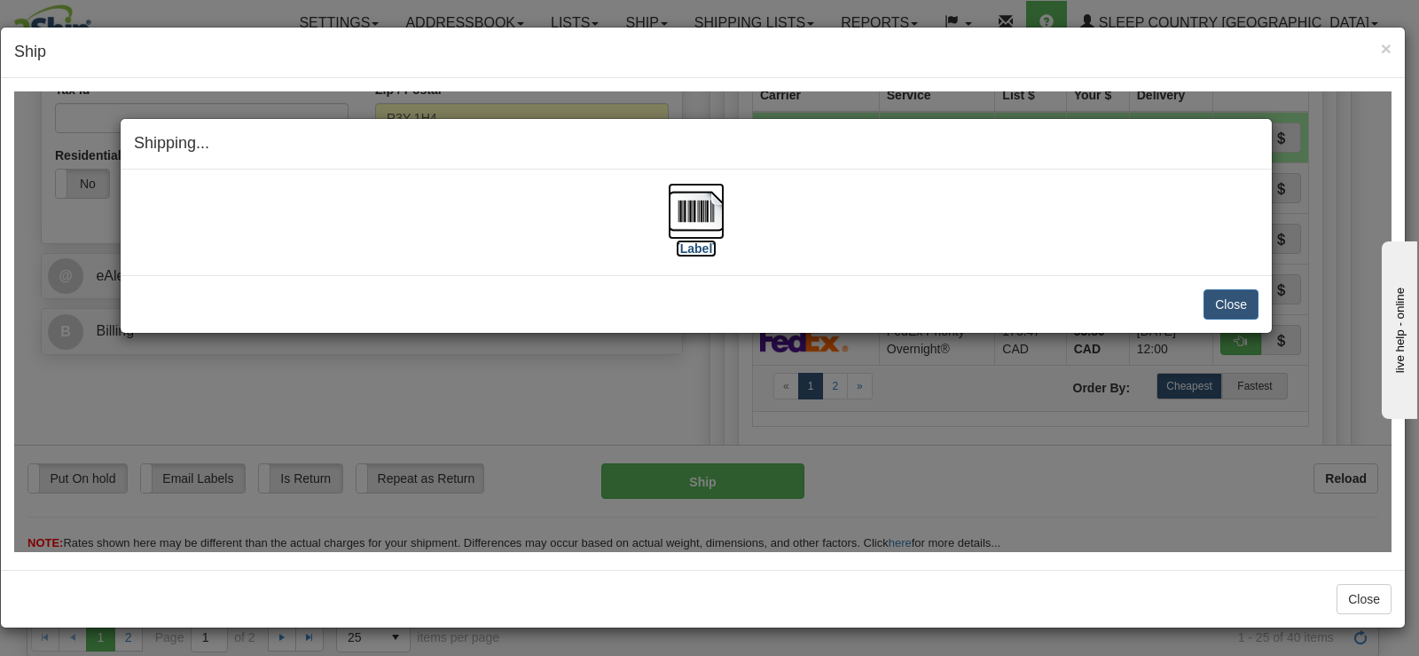
click at [722, 214] on img at bounding box center [696, 210] width 57 height 57
click at [1212, 314] on button "Close" at bounding box center [1231, 303] width 55 height 30
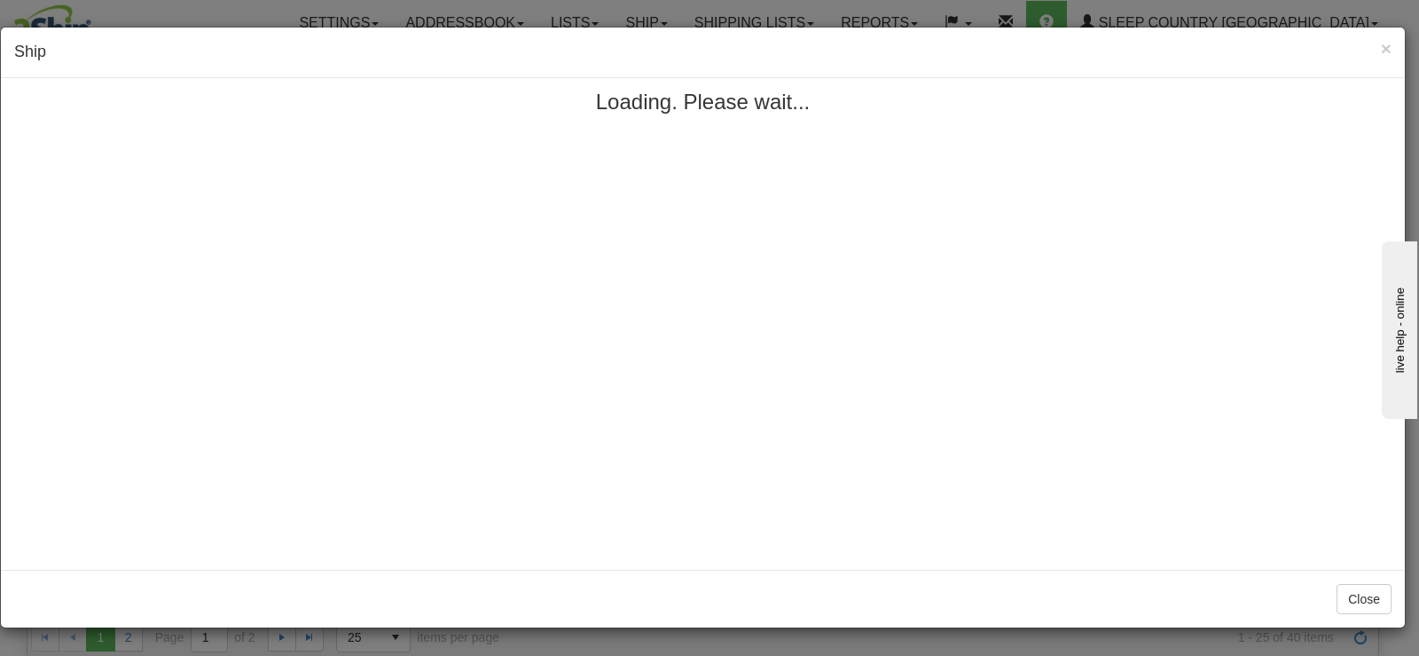
scroll to position [0, 0]
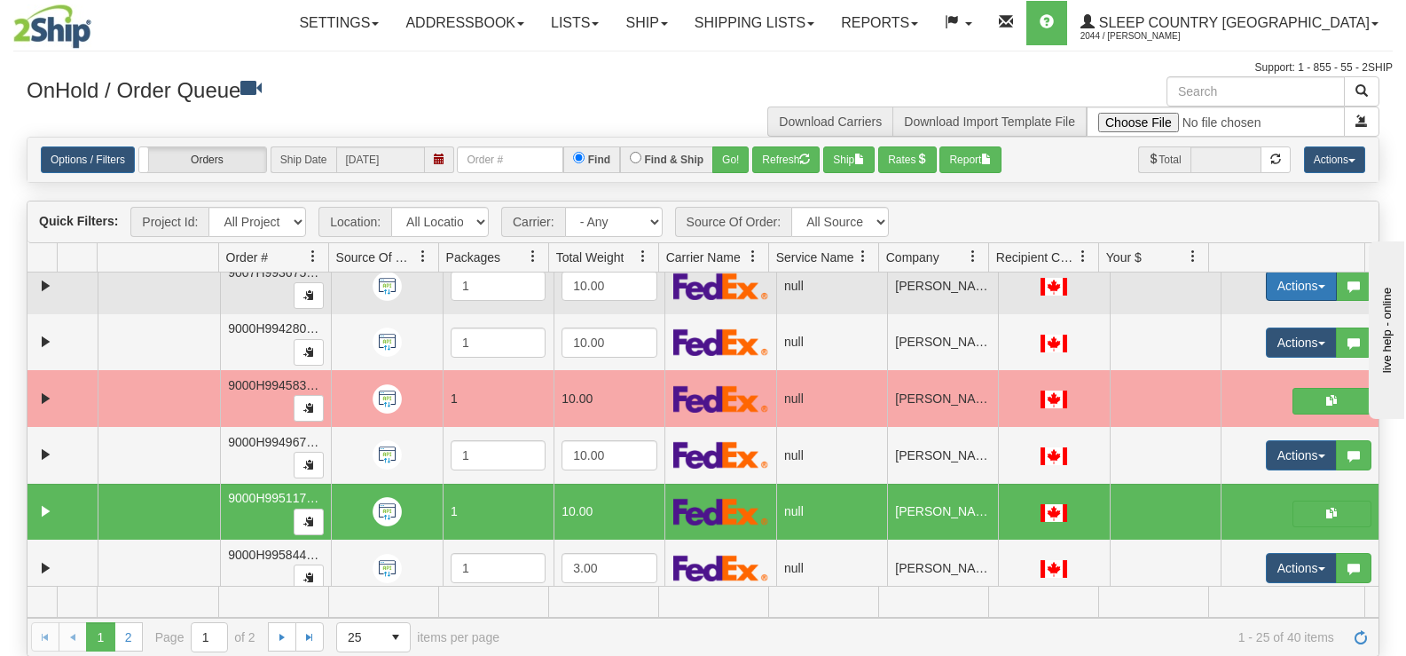
click at [1309, 297] on button "Actions" at bounding box center [1301, 286] width 71 height 30
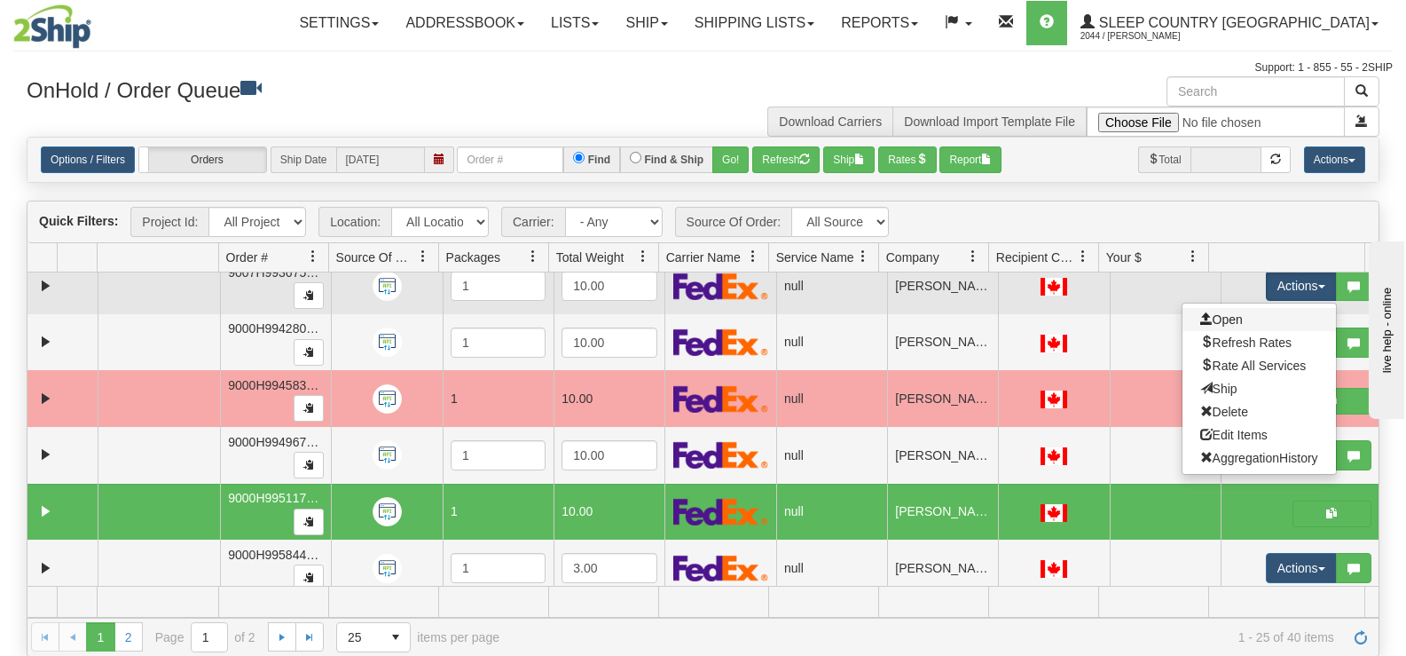
click at [1276, 316] on link "Open" at bounding box center [1259, 319] width 153 height 23
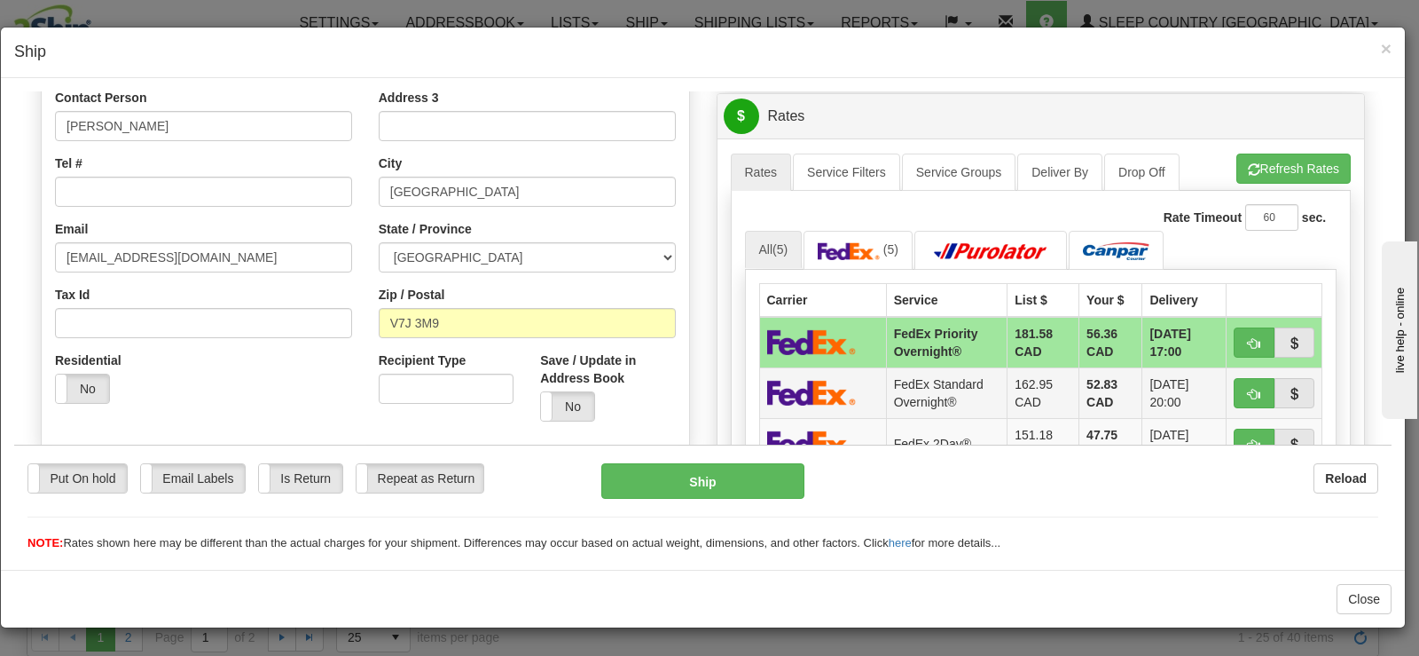
scroll to position [532, 0]
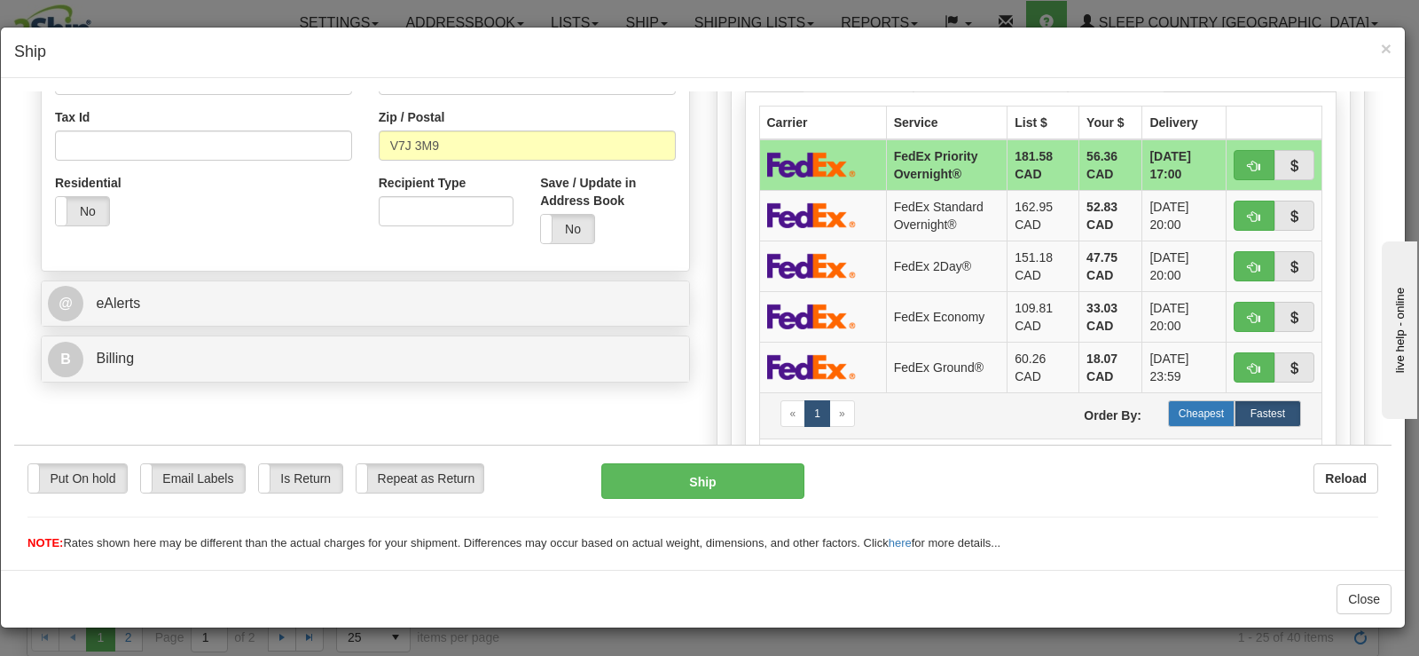
click at [1188, 413] on label "Cheapest" at bounding box center [1201, 412] width 67 height 27
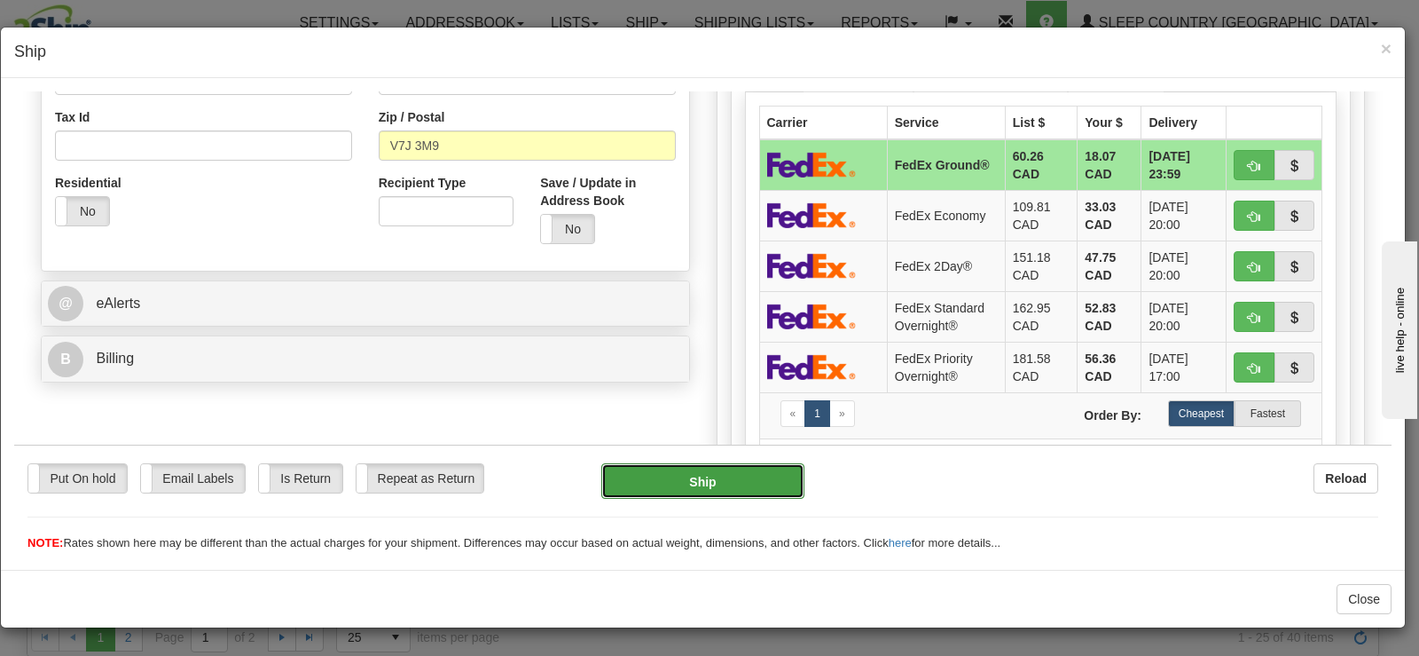
click at [759, 480] on button "Ship" at bounding box center [702, 479] width 203 height 35
type input "92"
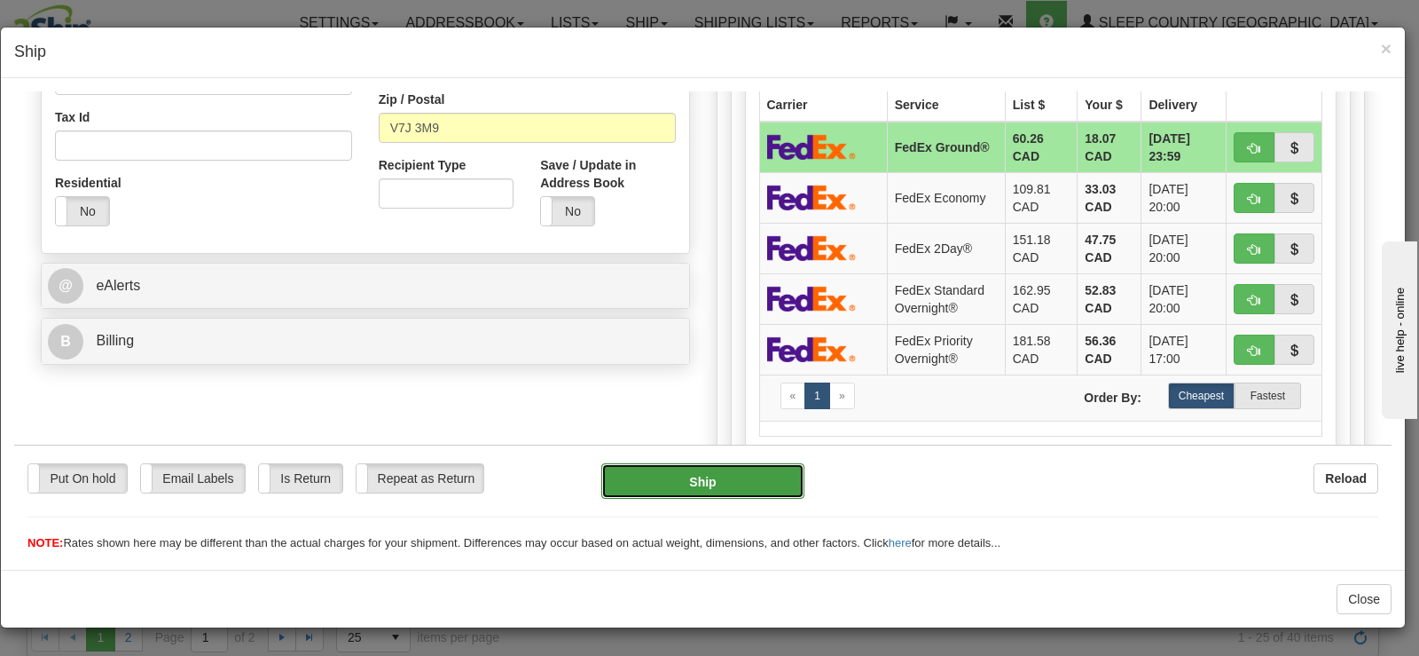
click at [747, 480] on button "Ship" at bounding box center [702, 479] width 203 height 35
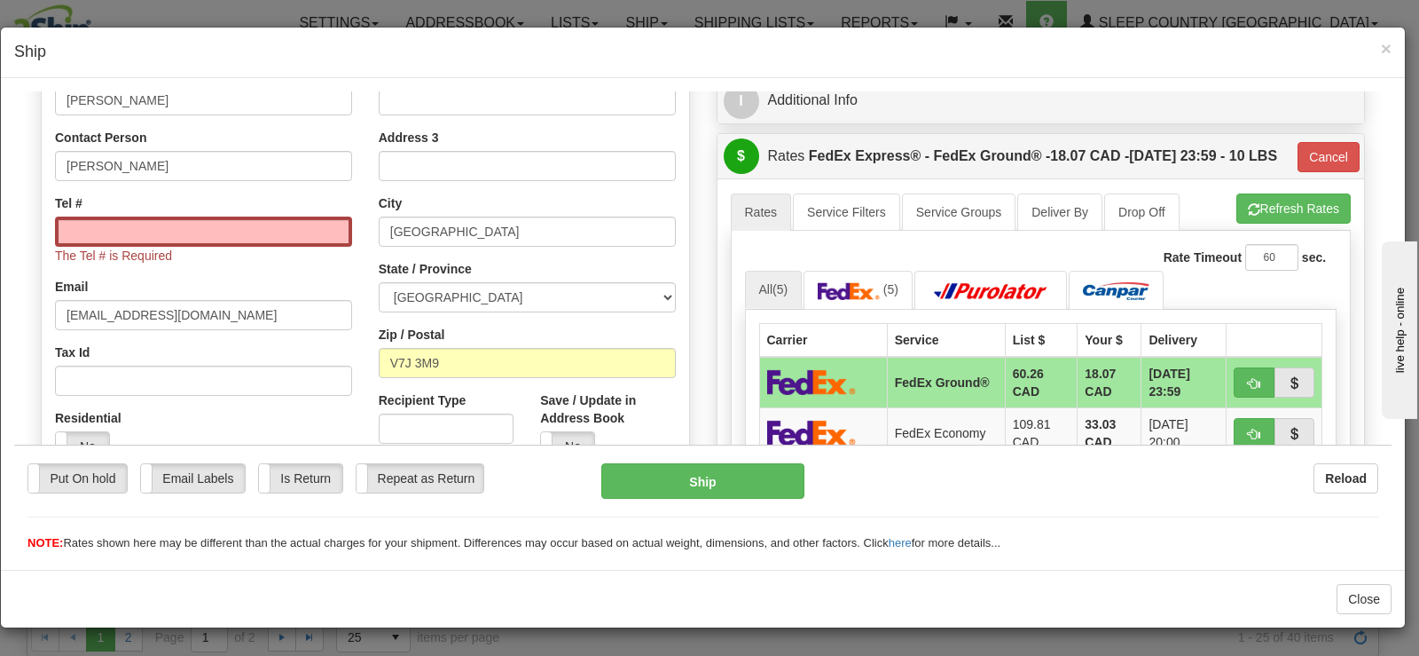
scroll to position [284, 0]
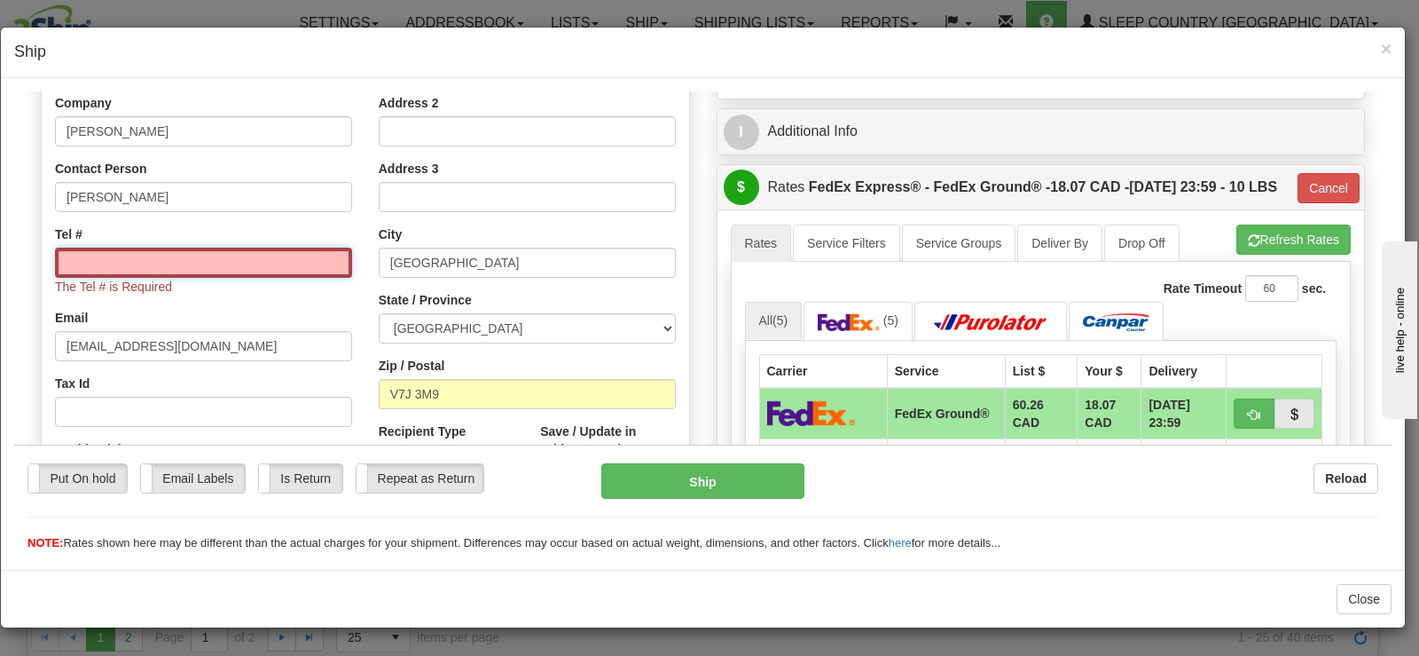
click at [233, 256] on input "Tel #" at bounding box center [203, 262] width 297 height 30
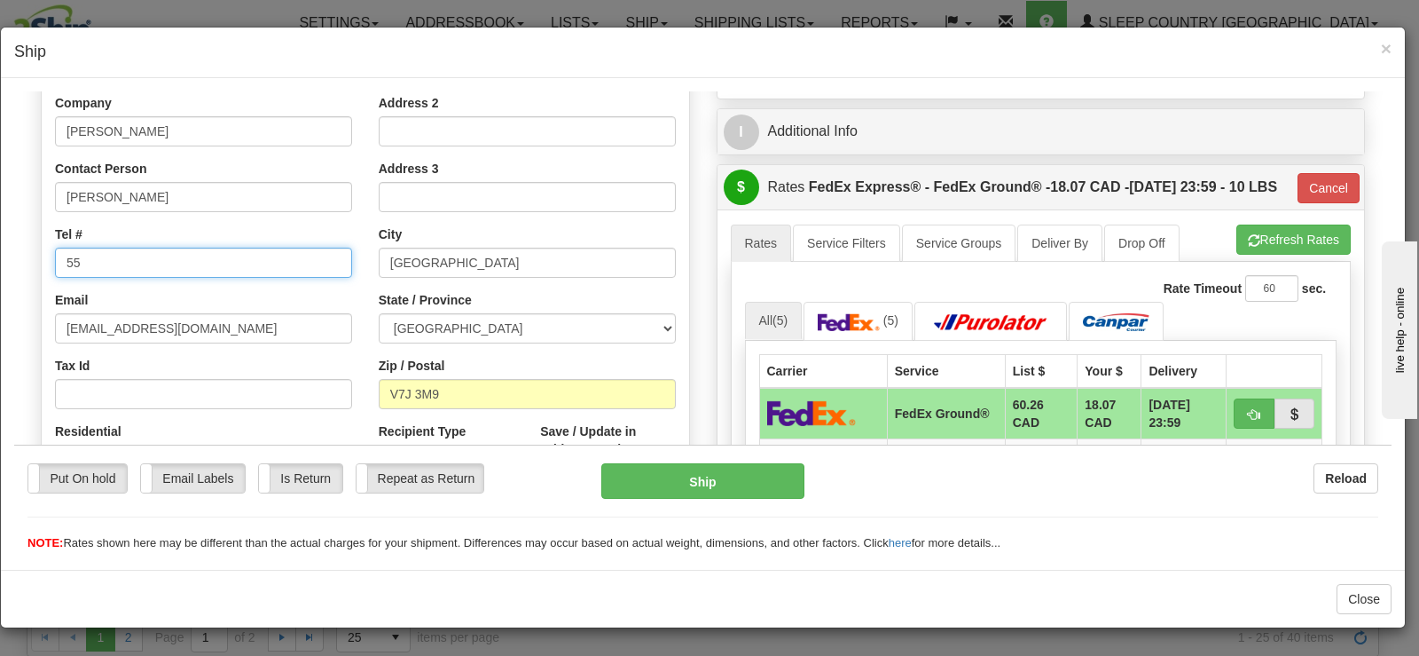
type input "5"
type input "5555555555"
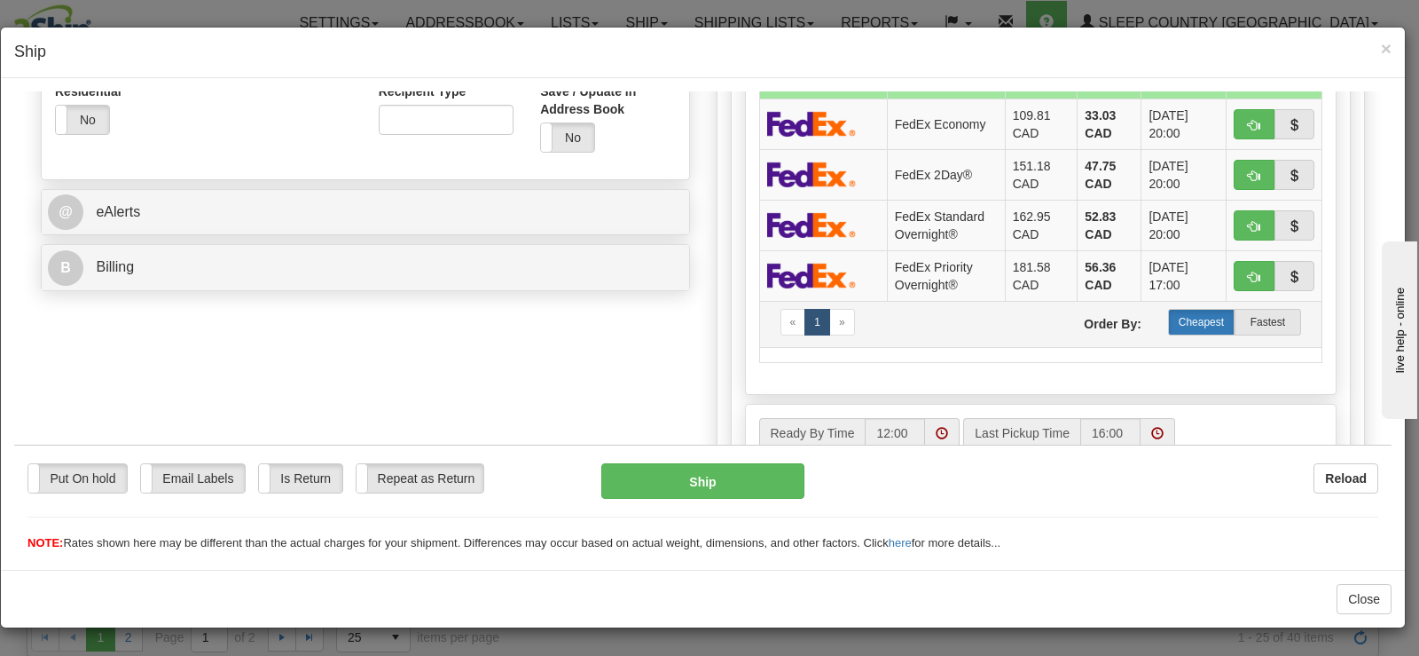
scroll to position [639, 0]
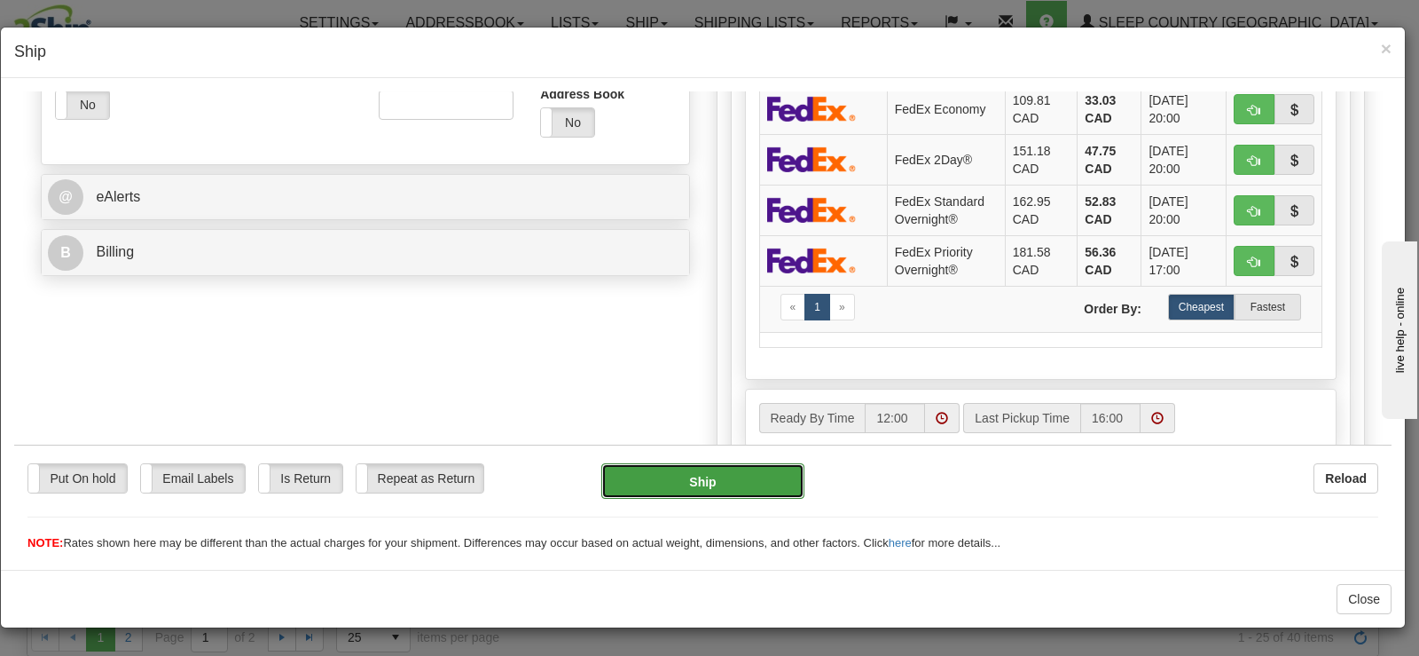
click at [664, 476] on button "Ship" at bounding box center [702, 479] width 203 height 35
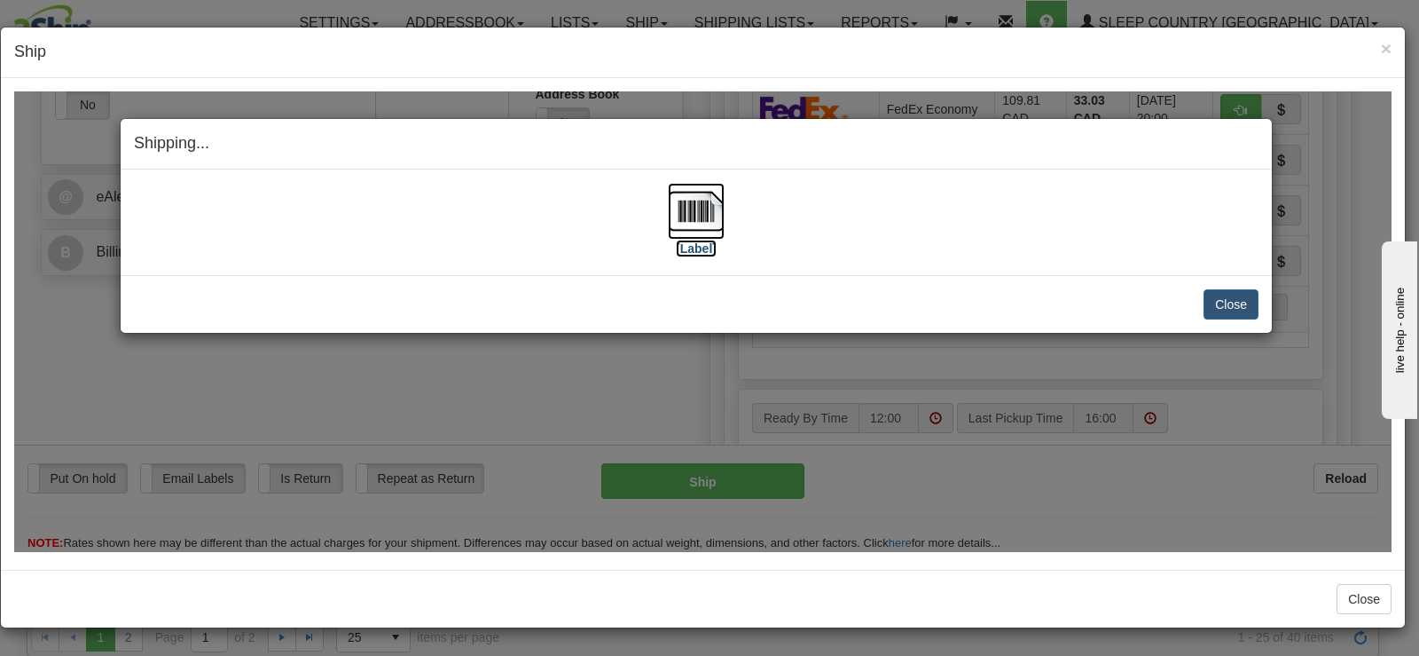
click at [685, 204] on img at bounding box center [696, 210] width 57 height 57
click at [1223, 303] on button "Close" at bounding box center [1231, 303] width 55 height 30
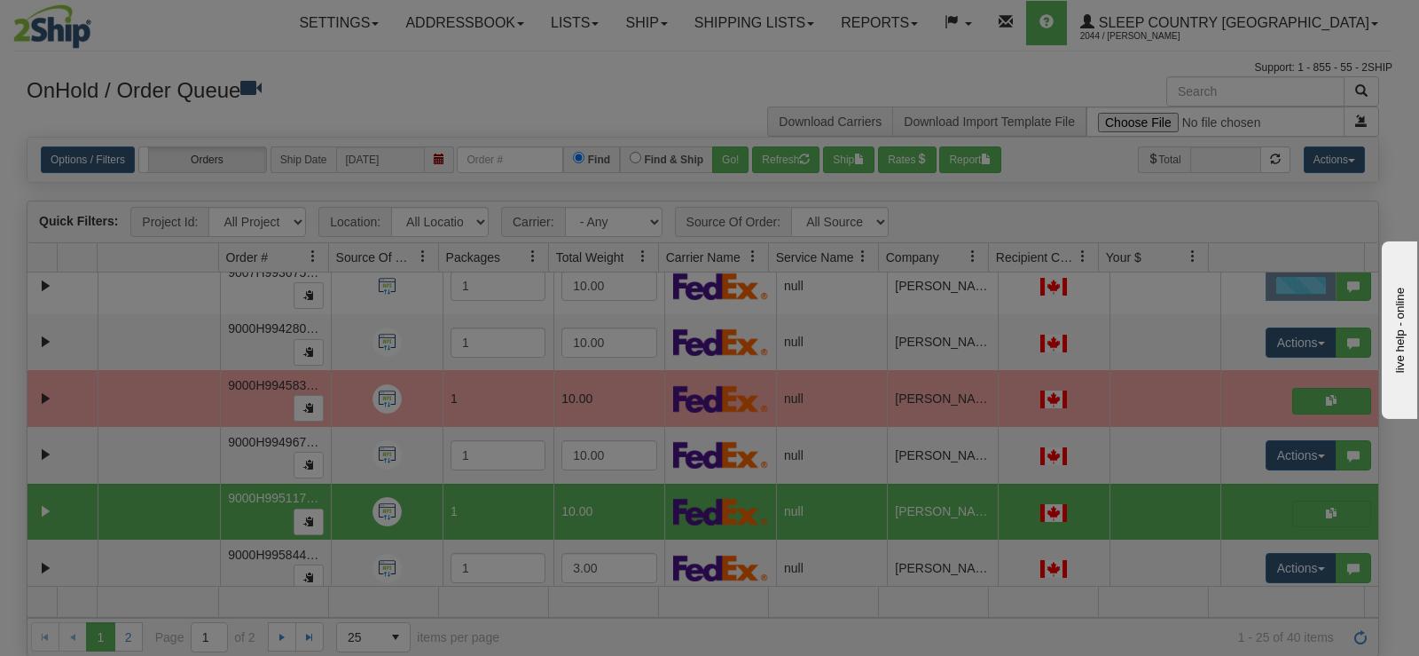
scroll to position [0, 0]
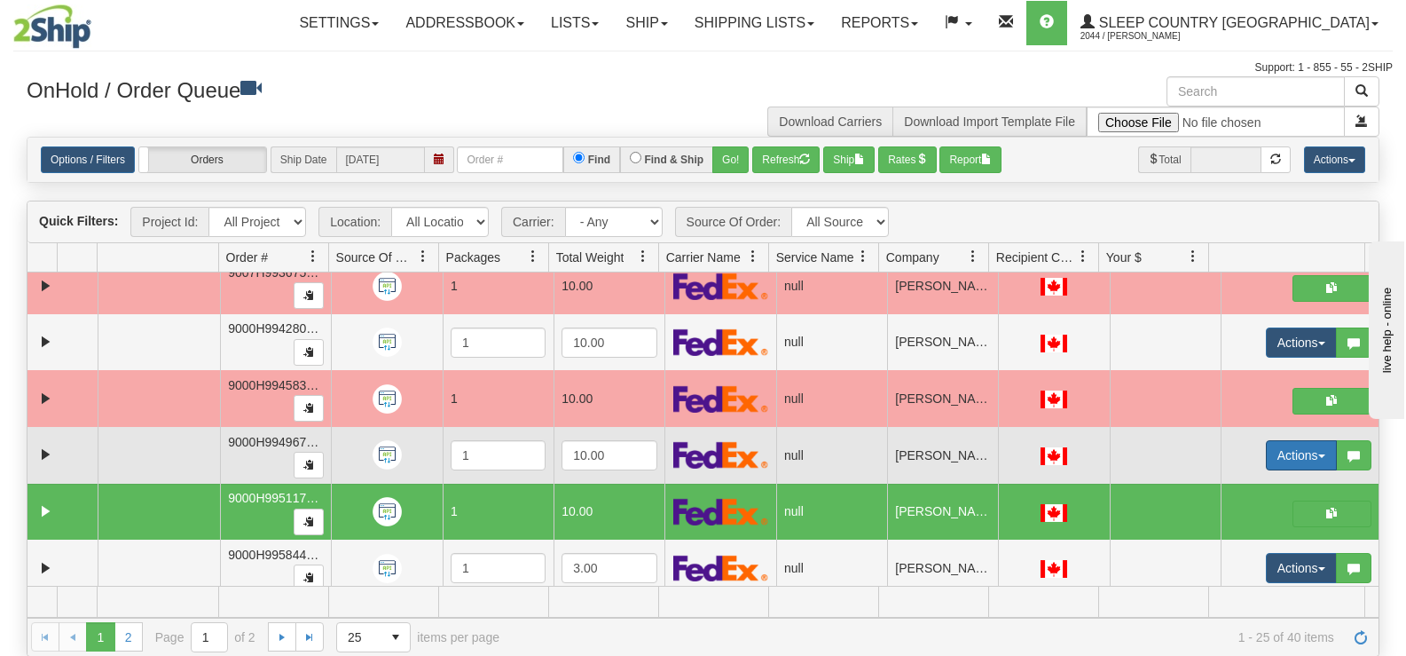
click at [1270, 460] on button "Actions" at bounding box center [1301, 455] width 71 height 30
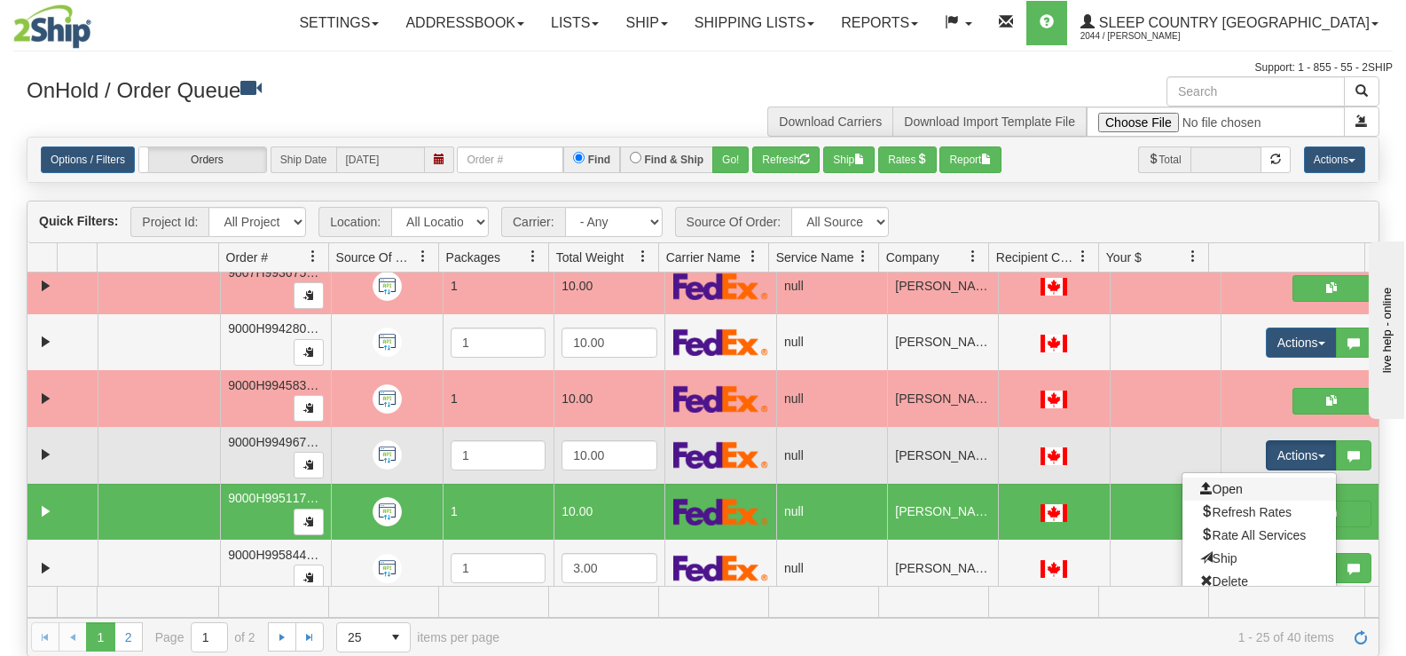
click at [1242, 496] on link "Open" at bounding box center [1259, 488] width 153 height 23
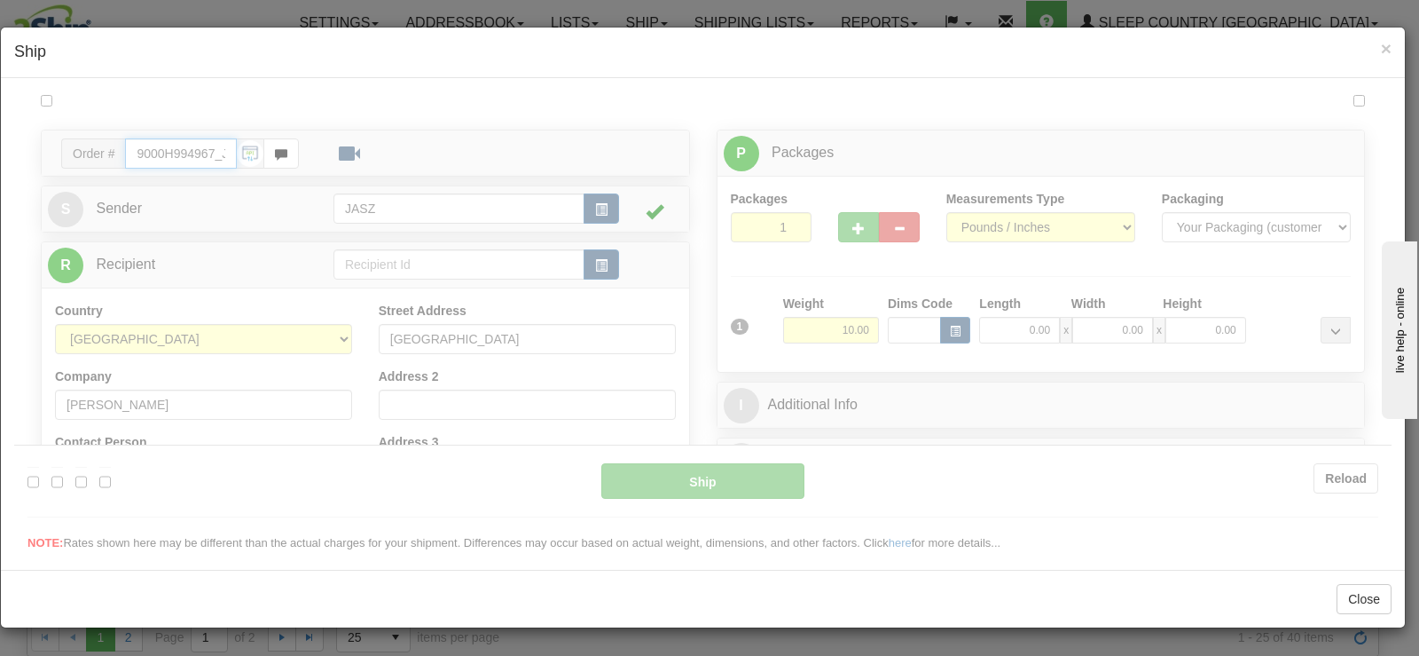
type input "12:04"
type input "16:00"
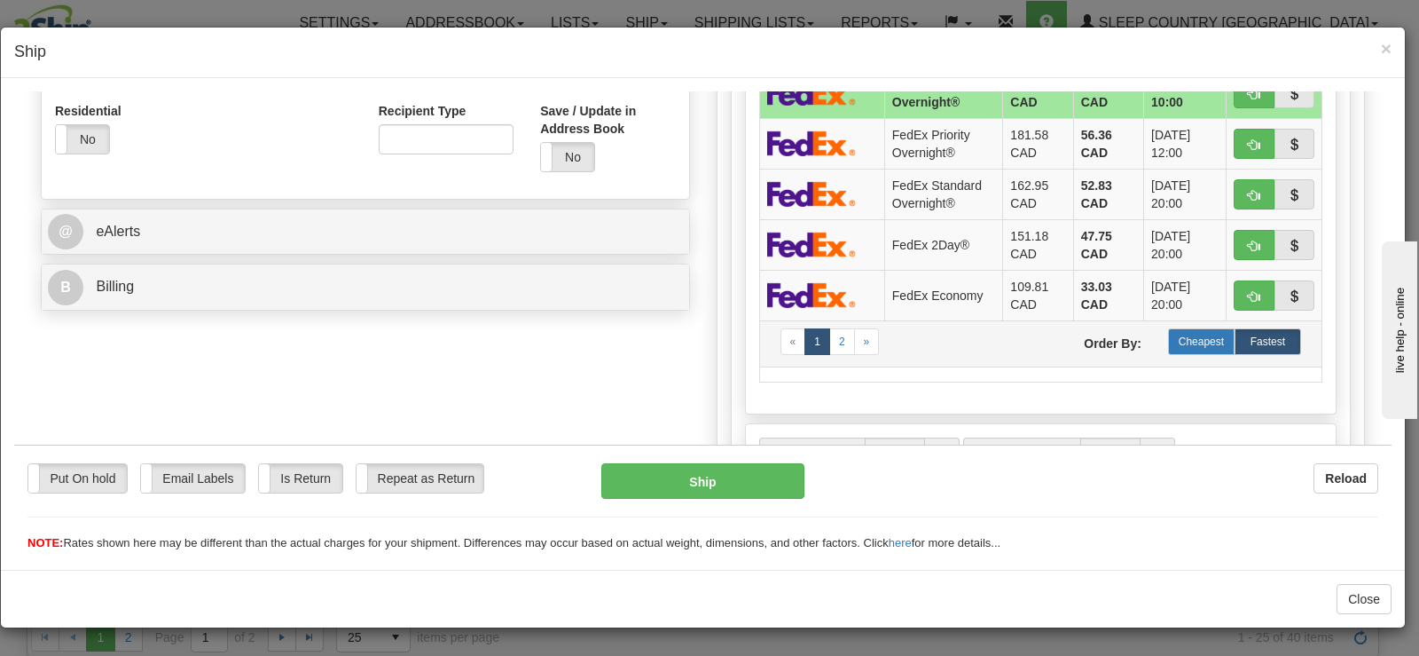
scroll to position [621, 0]
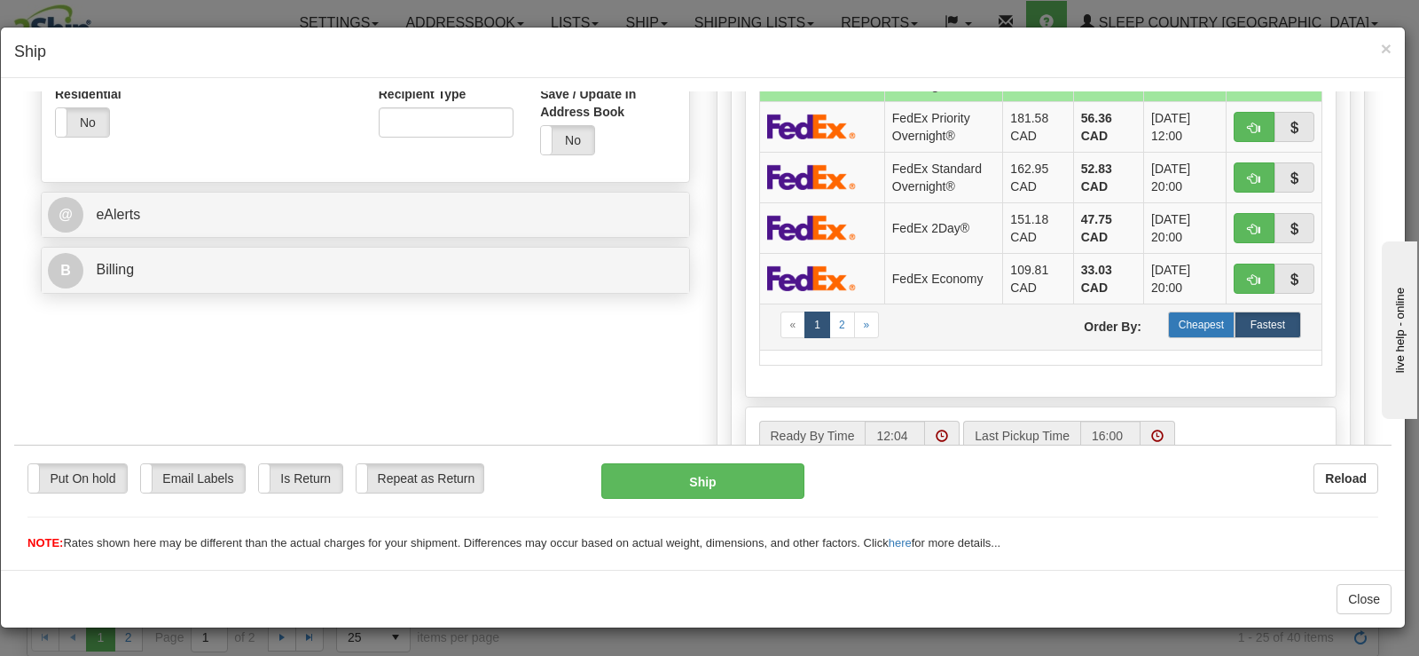
click at [1199, 314] on label "Cheapest" at bounding box center [1201, 324] width 67 height 27
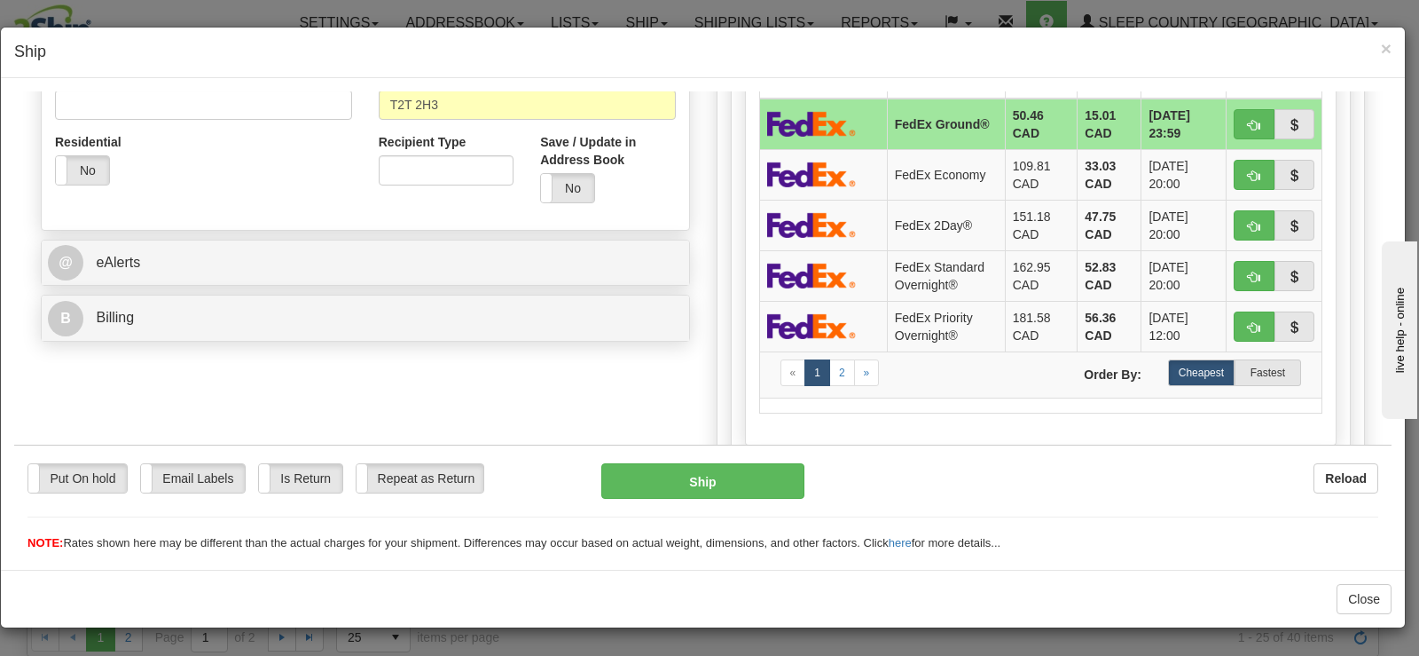
scroll to position [532, 0]
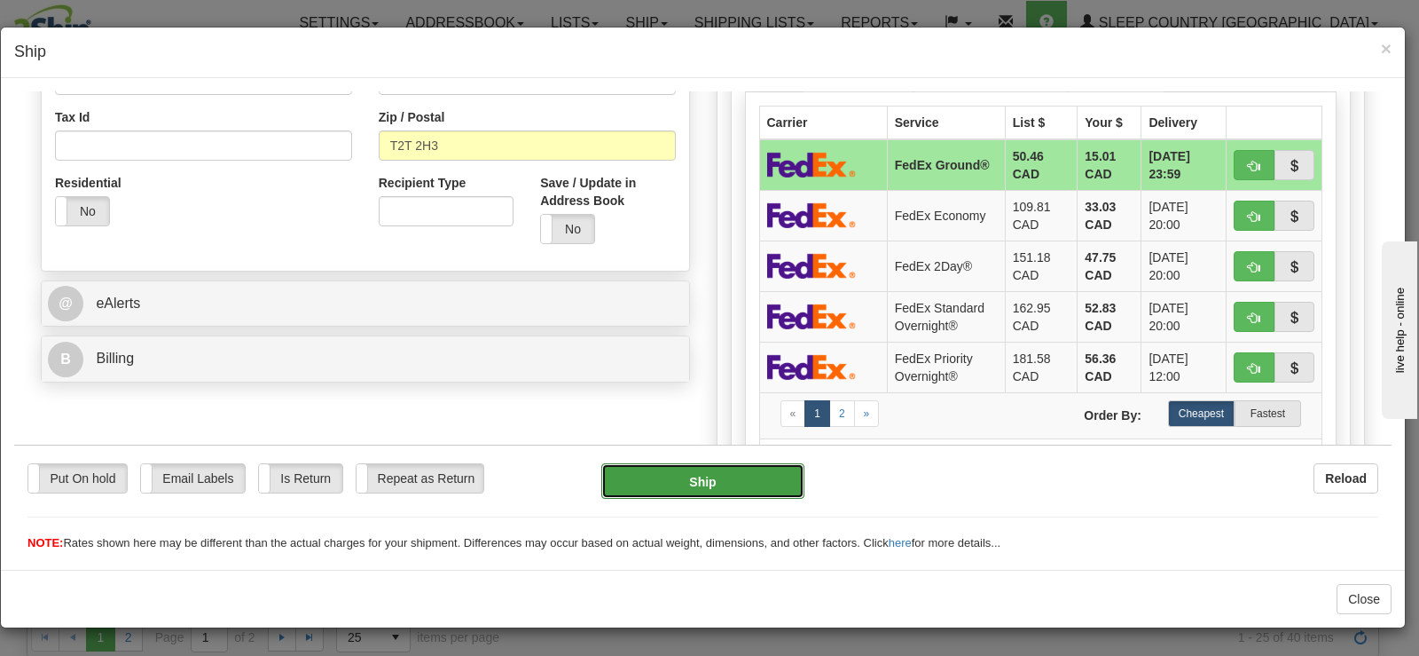
click at [722, 477] on button "Ship" at bounding box center [702, 479] width 203 height 35
type input "92"
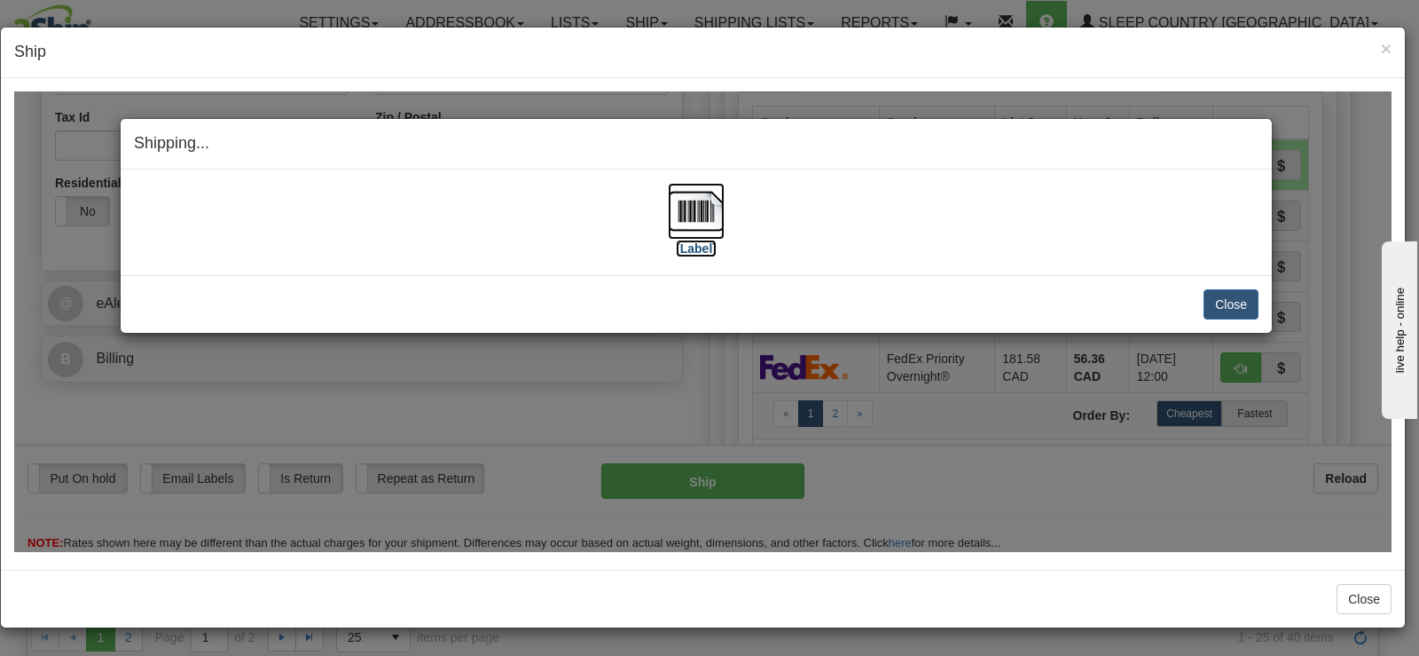
click at [692, 223] on img at bounding box center [696, 210] width 57 height 57
click at [1238, 312] on button "Close" at bounding box center [1231, 303] width 55 height 30
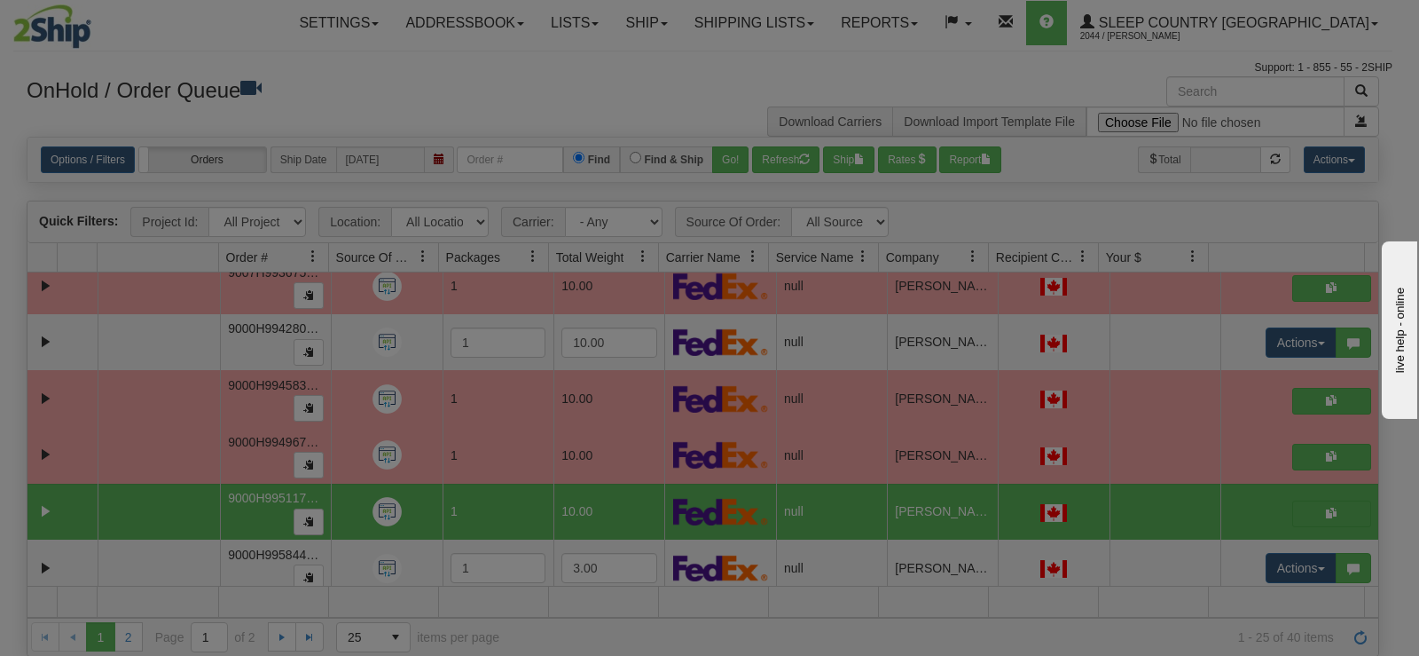
scroll to position [0, 0]
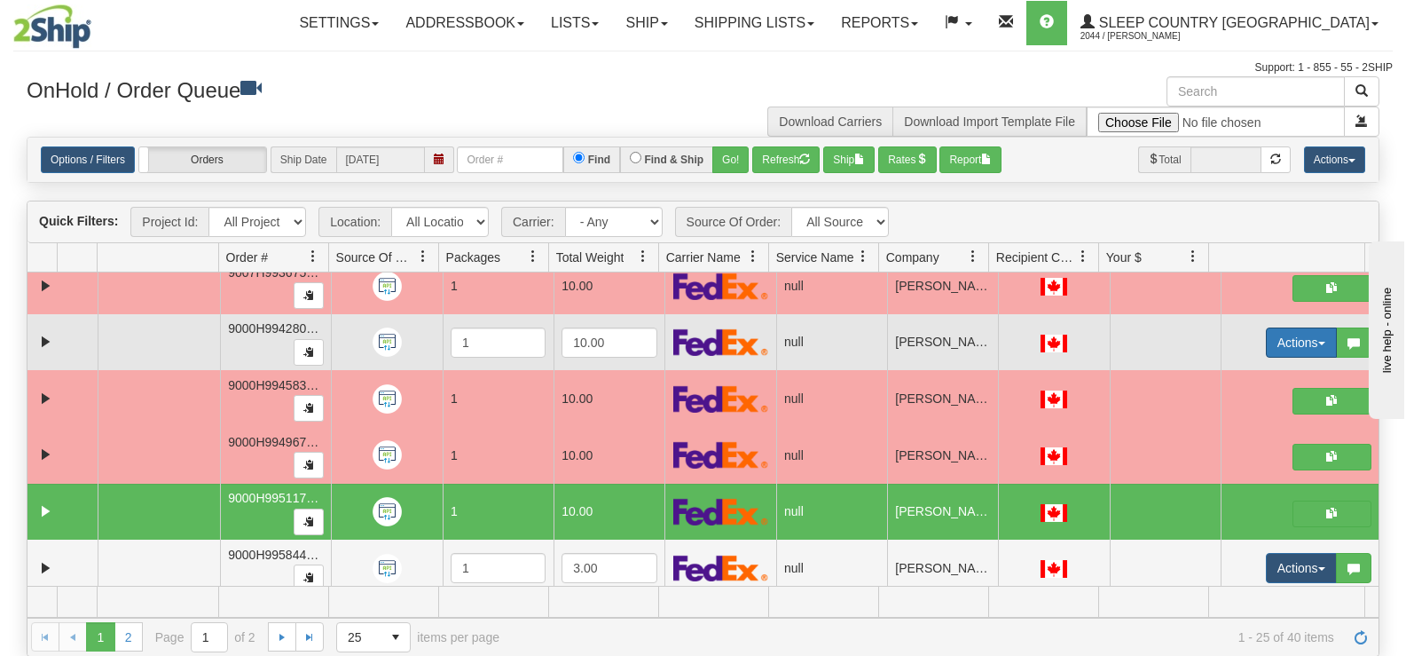
click at [1266, 341] on button "Actions" at bounding box center [1301, 342] width 71 height 30
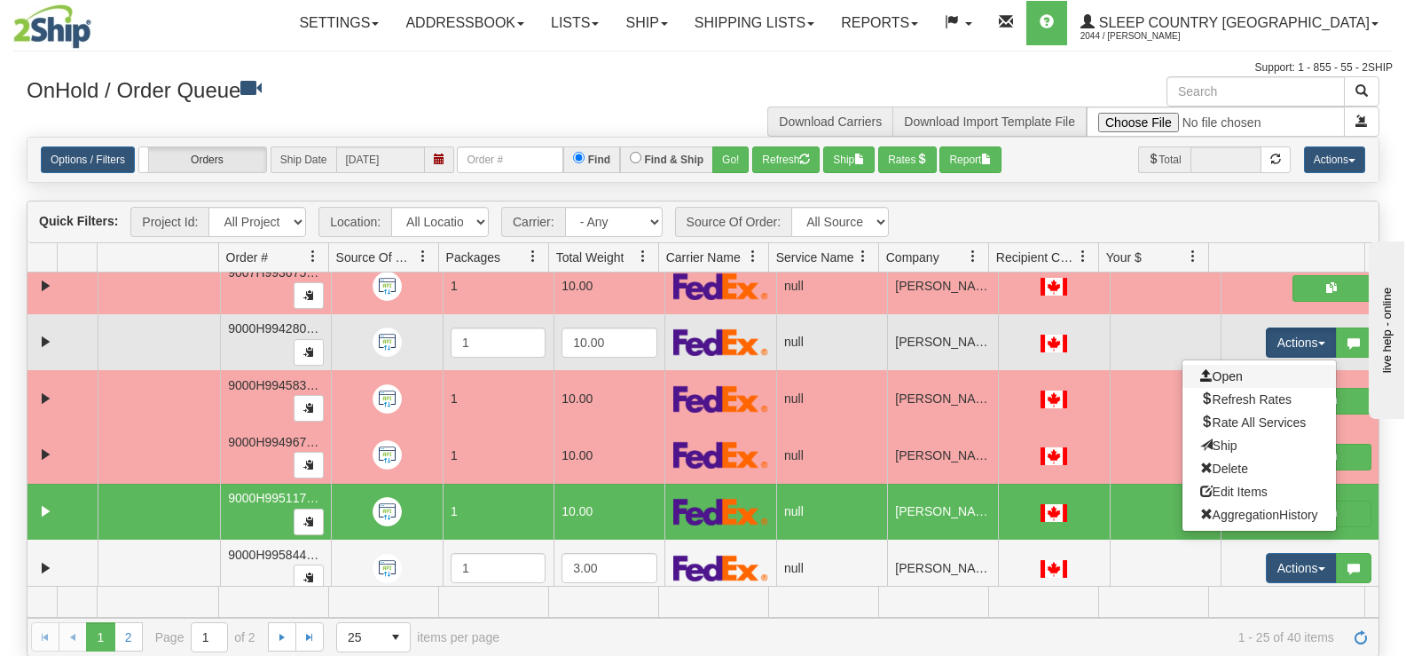
click at [1239, 374] on link "Open" at bounding box center [1259, 376] width 153 height 23
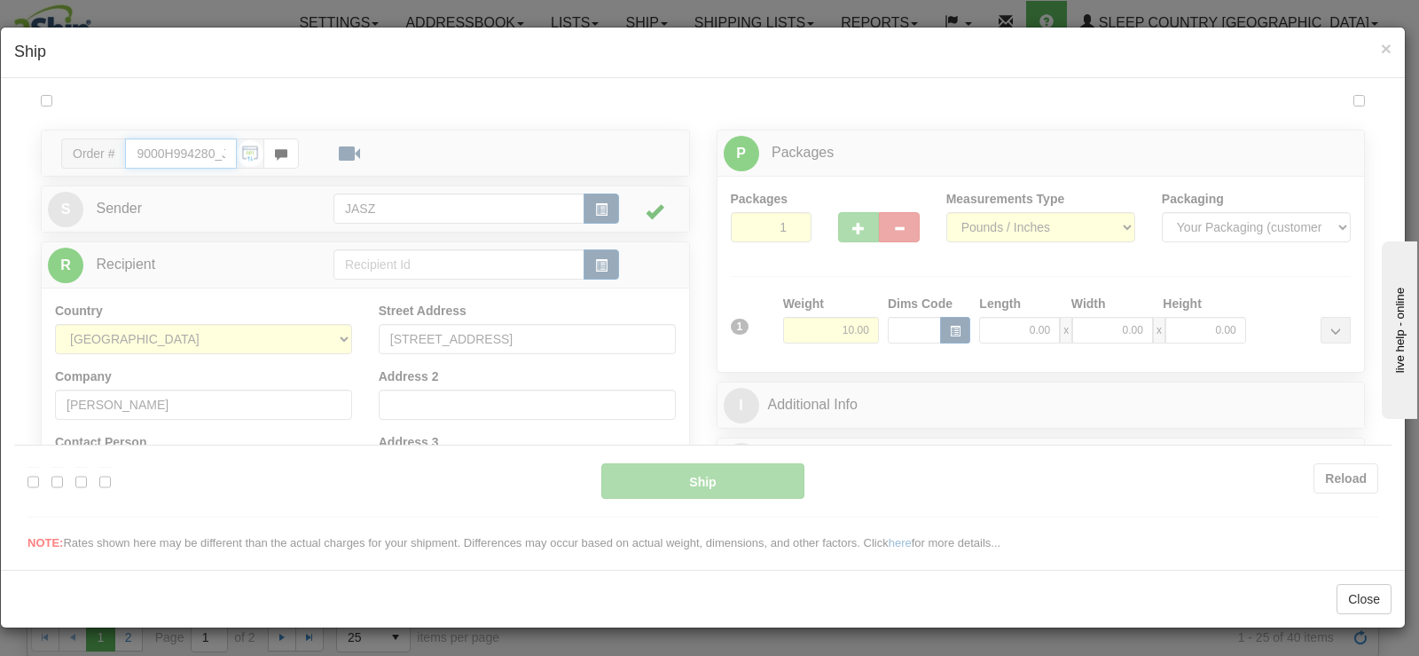
type input "12:05"
type input "16:00"
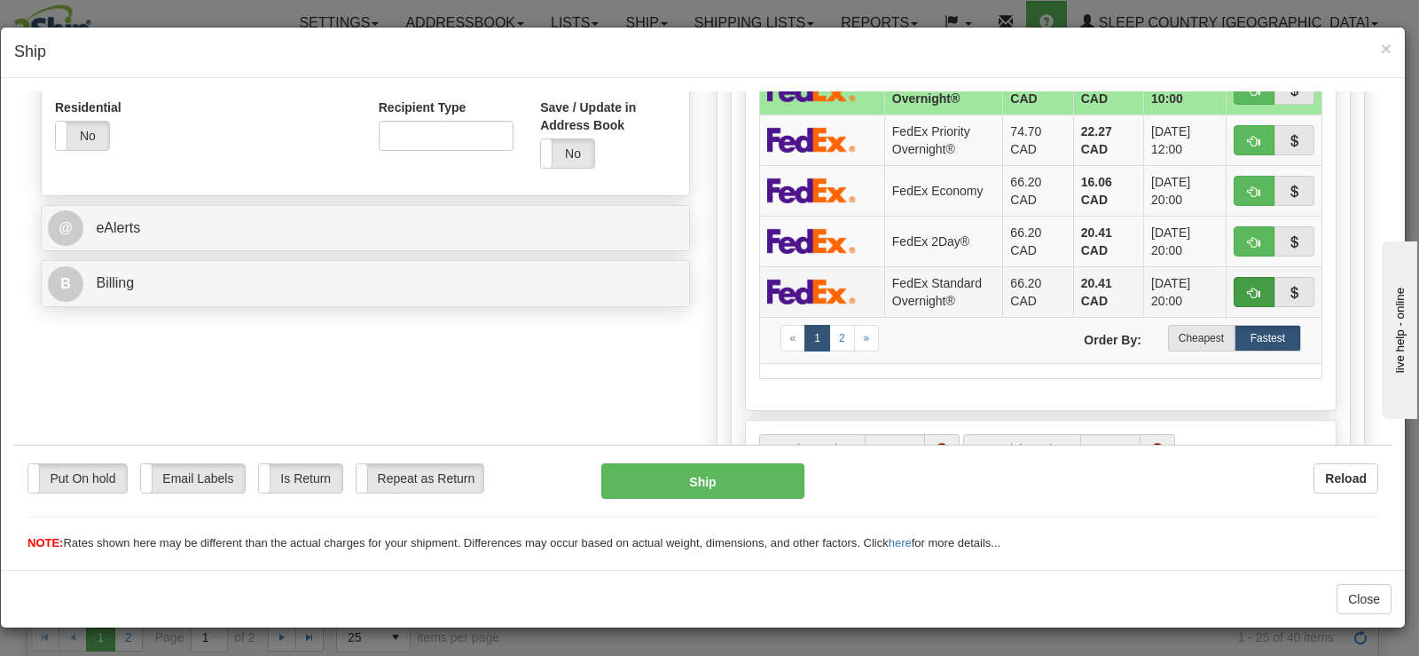
scroll to position [621, 0]
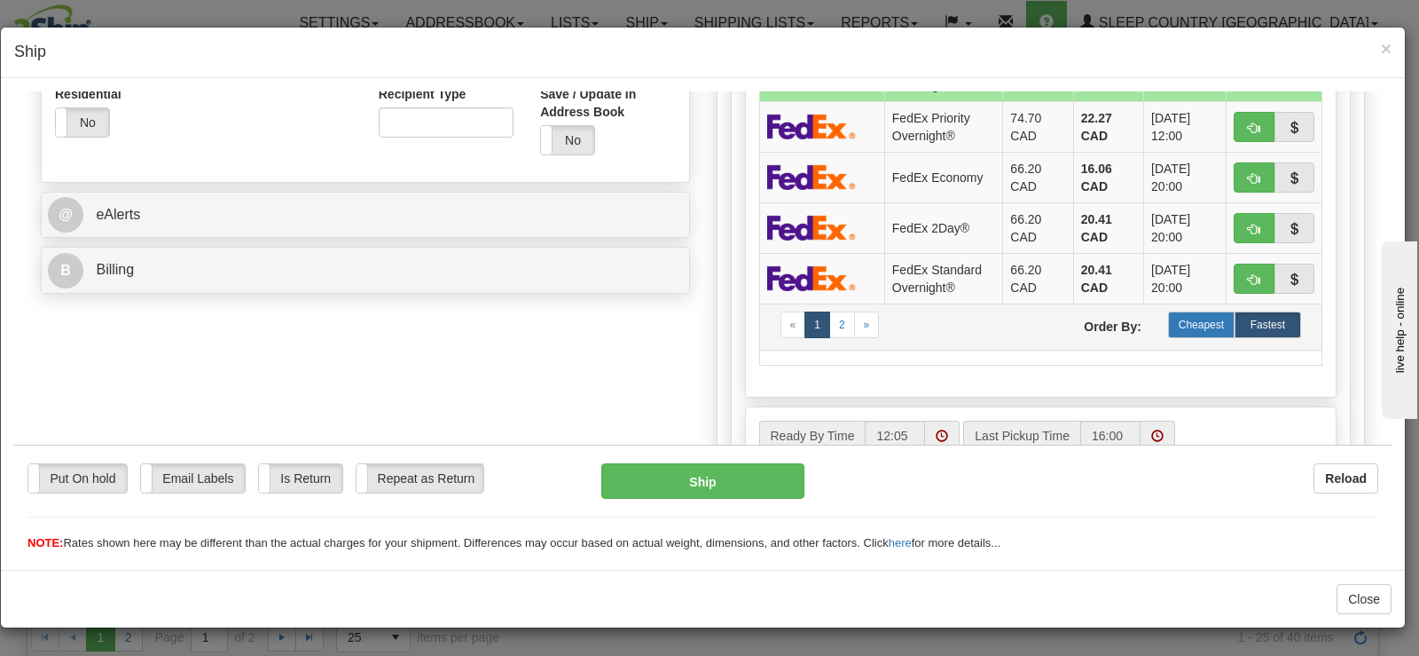
click at [1180, 334] on label "Cheapest" at bounding box center [1201, 324] width 67 height 27
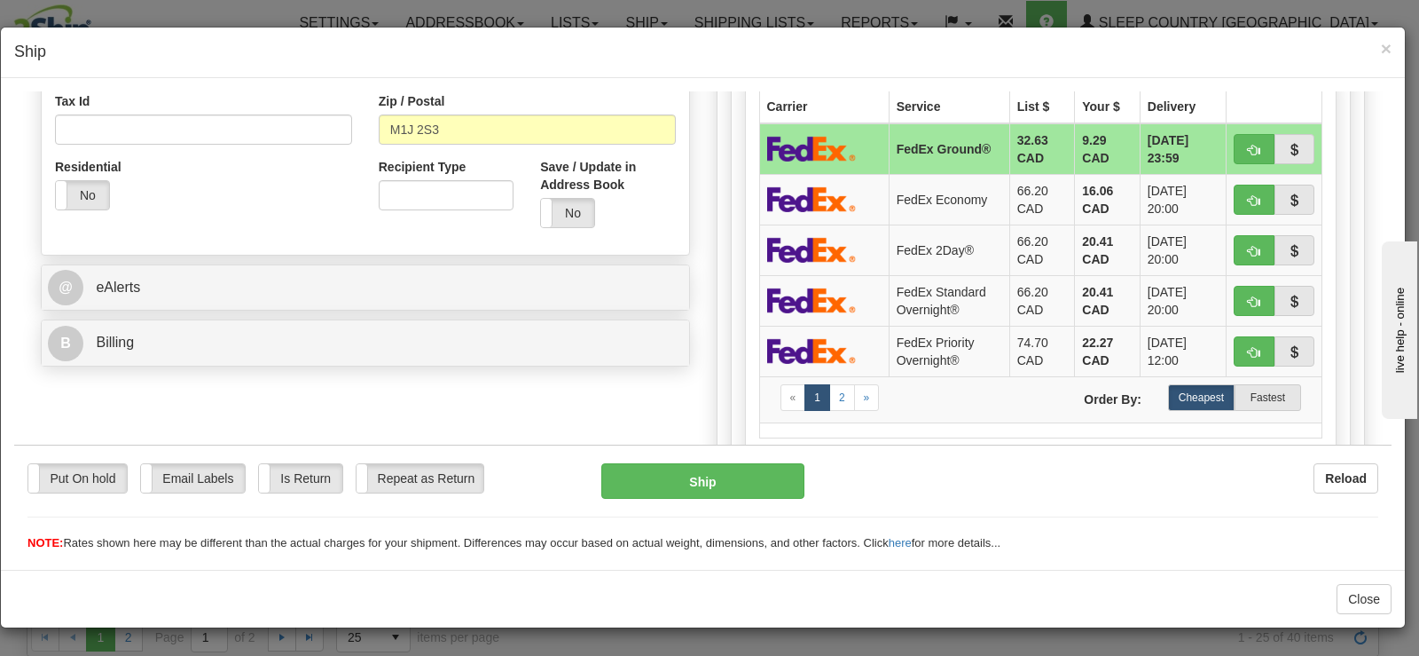
scroll to position [532, 0]
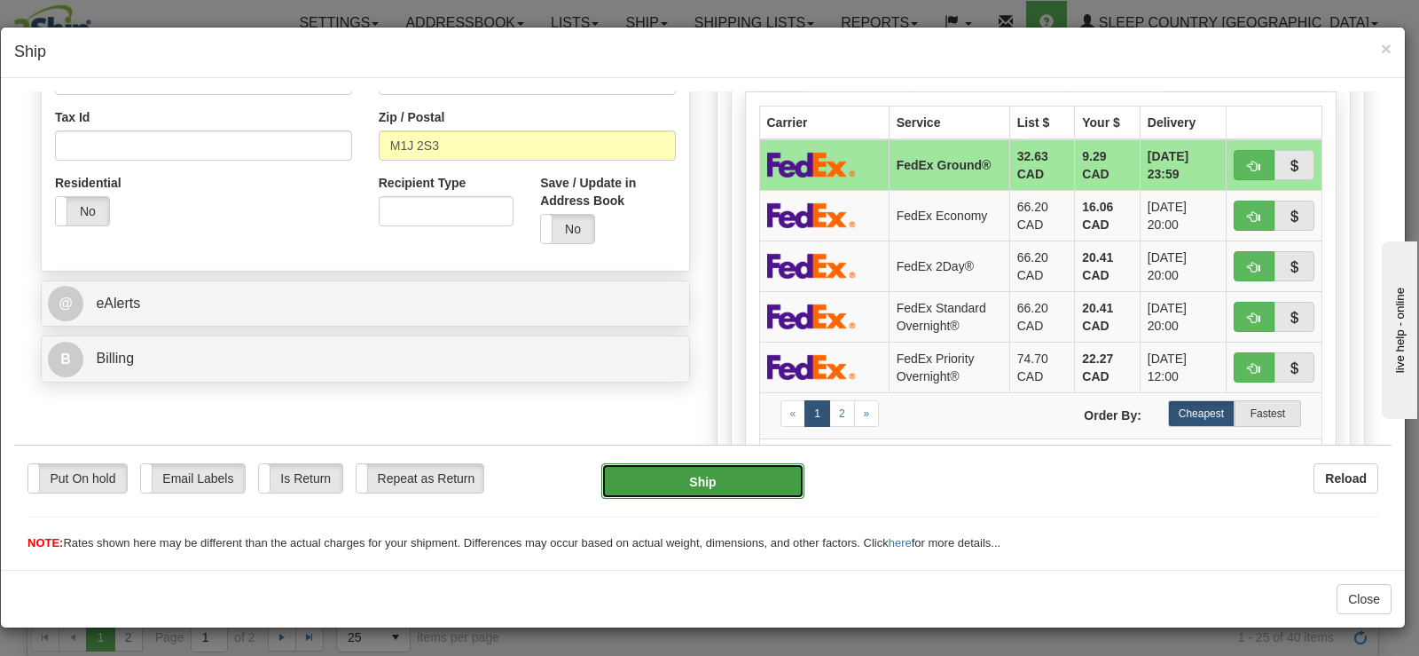
click at [767, 485] on button "Ship" at bounding box center [702, 479] width 203 height 35
type input "92"
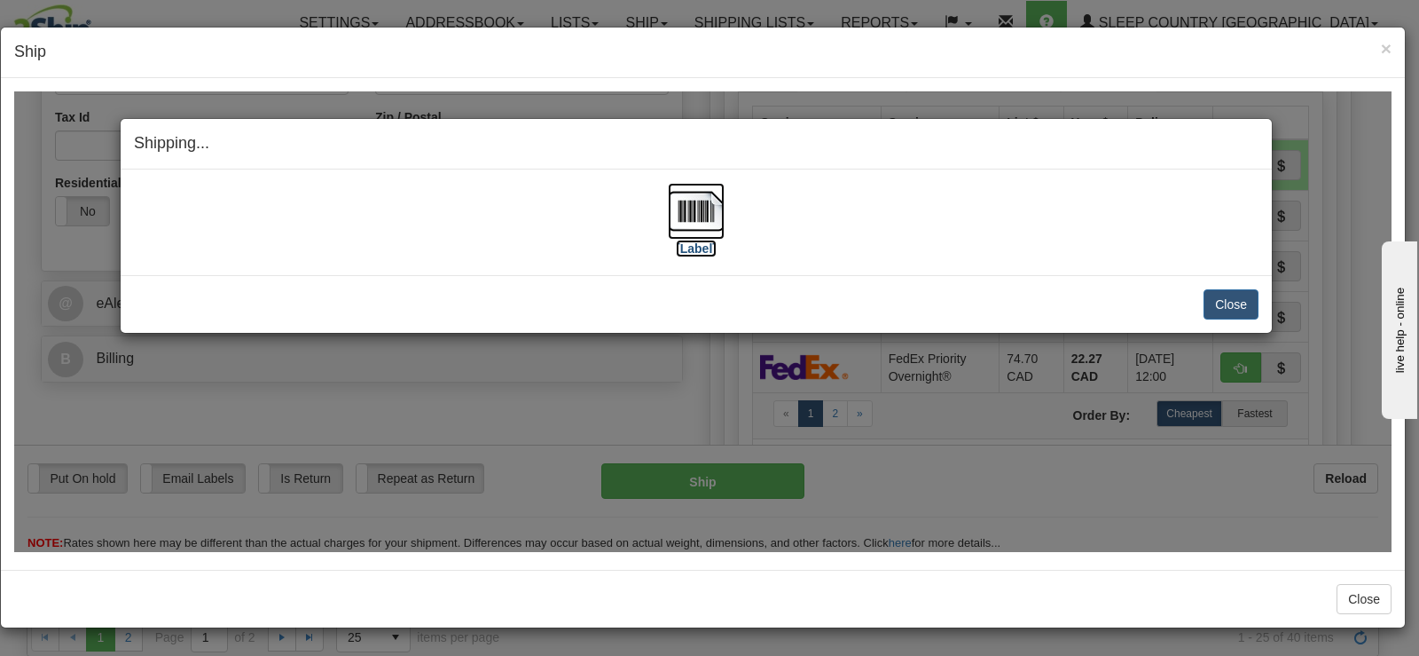
click at [680, 218] on img at bounding box center [696, 210] width 57 height 57
click at [1254, 296] on button "Close" at bounding box center [1231, 303] width 55 height 30
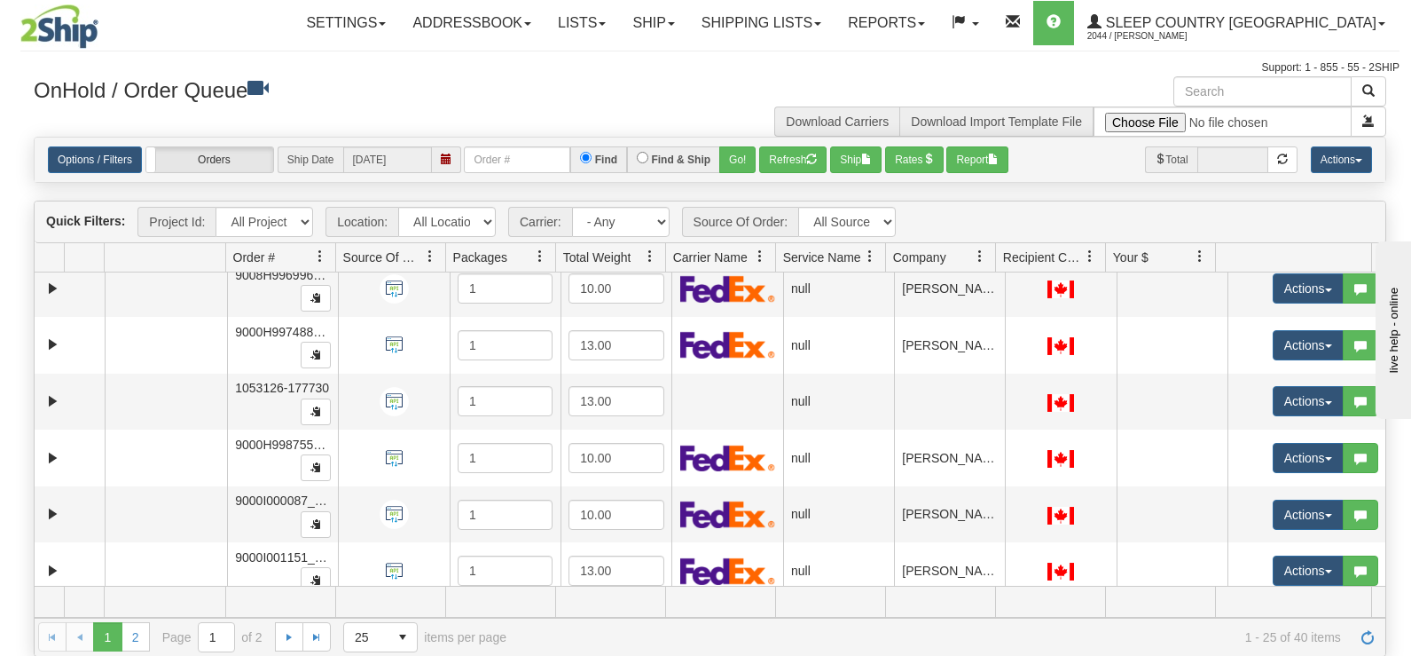
scroll to position [1097, 0]
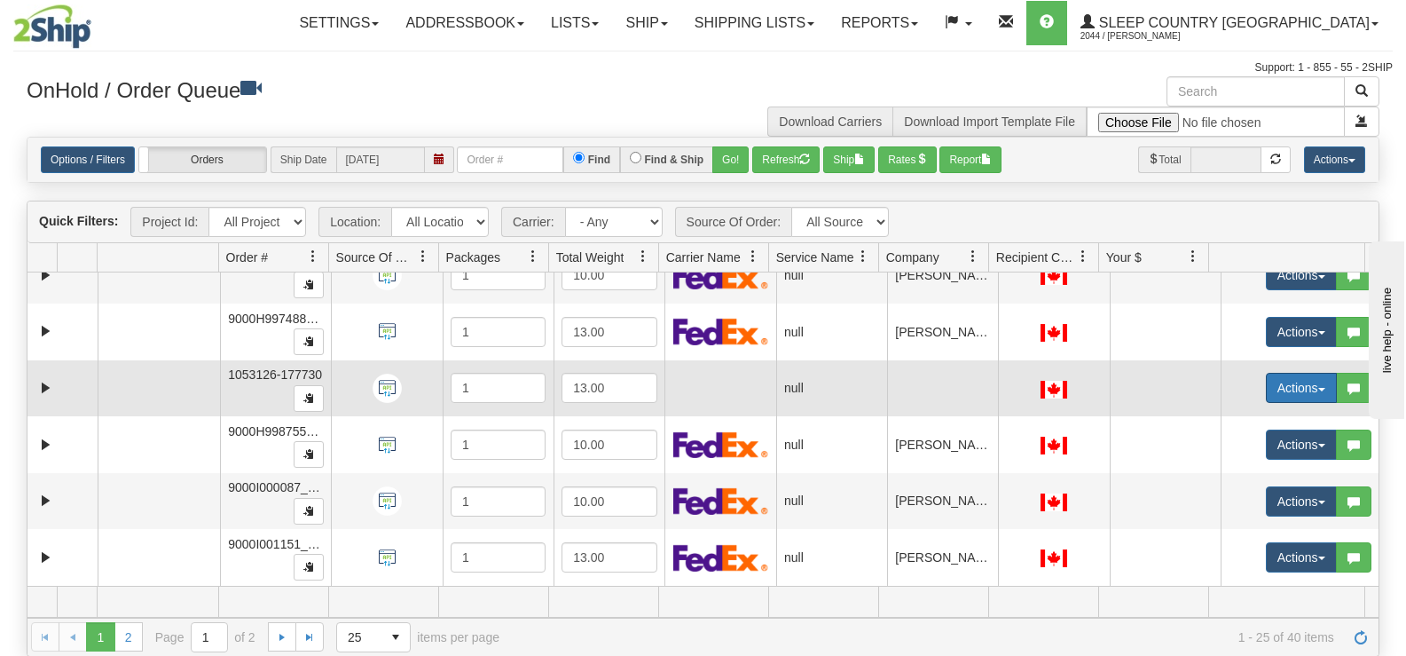
click at [1278, 388] on button "Actions" at bounding box center [1301, 388] width 71 height 30
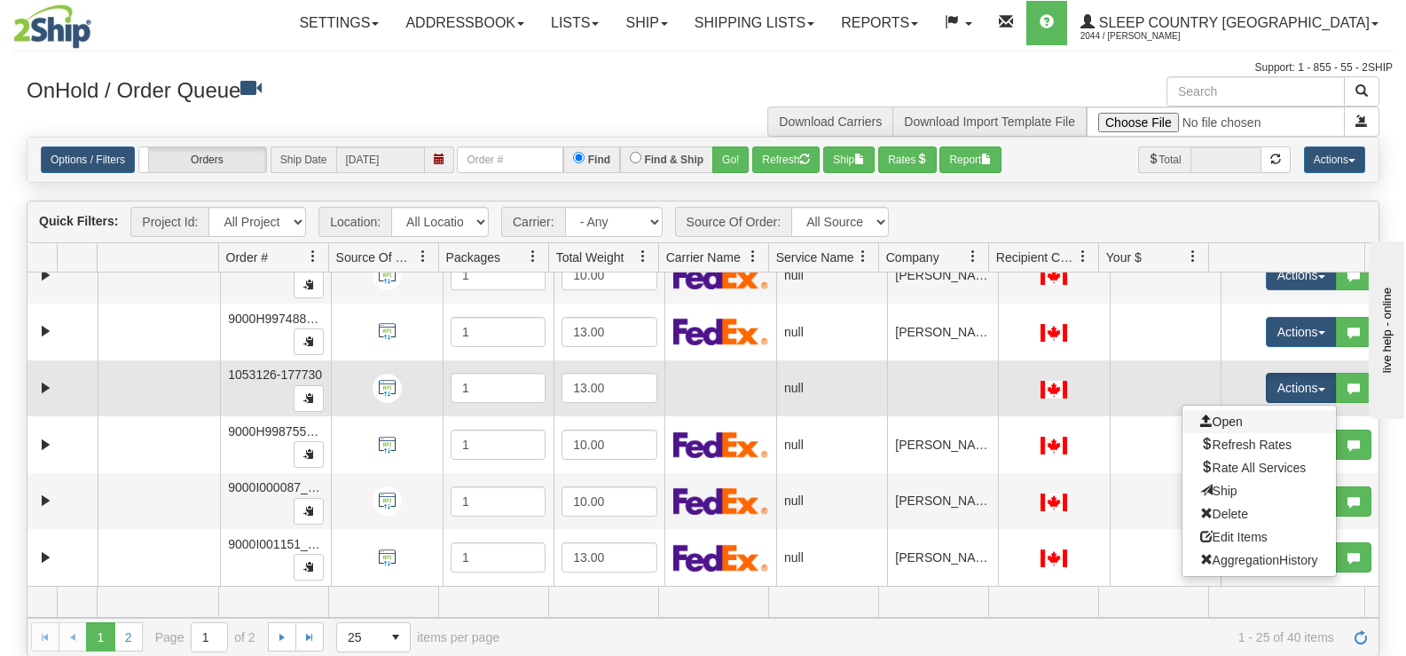
click at [1251, 413] on link "Open" at bounding box center [1259, 421] width 153 height 23
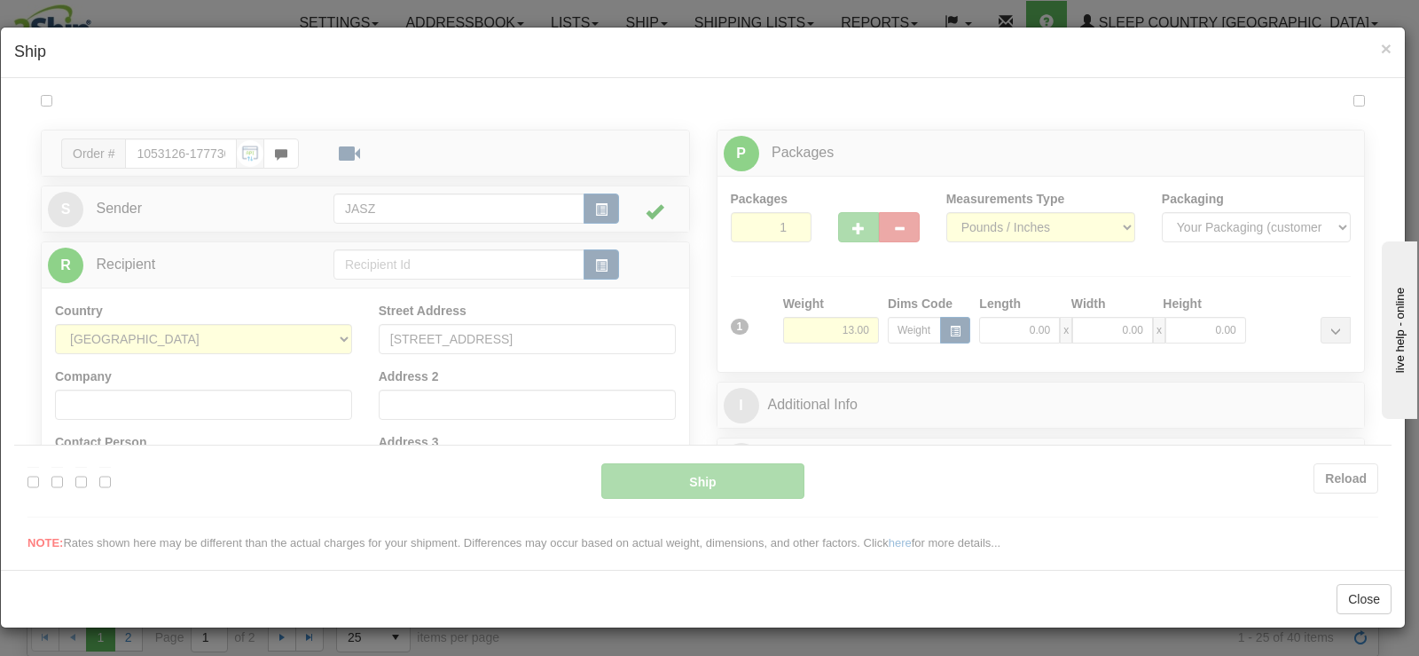
scroll to position [0, 0]
type input "12:06"
type input "16:00"
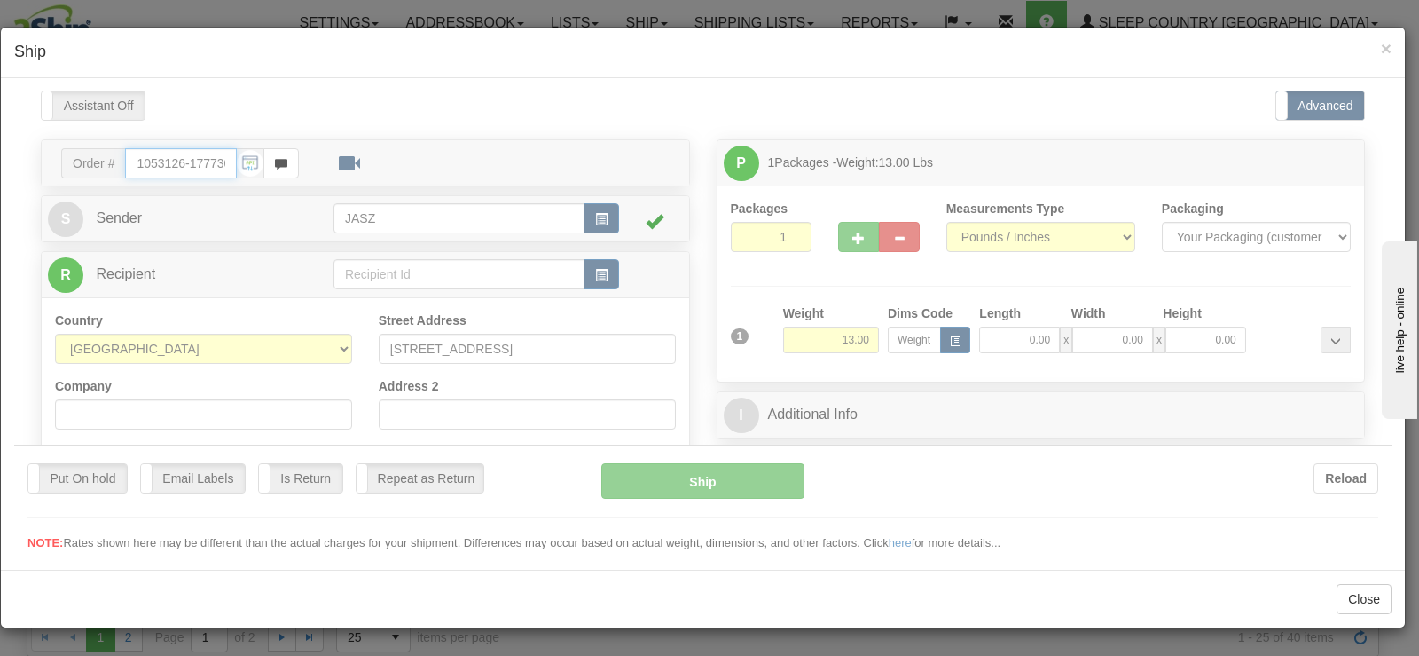
scroll to position [266, 0]
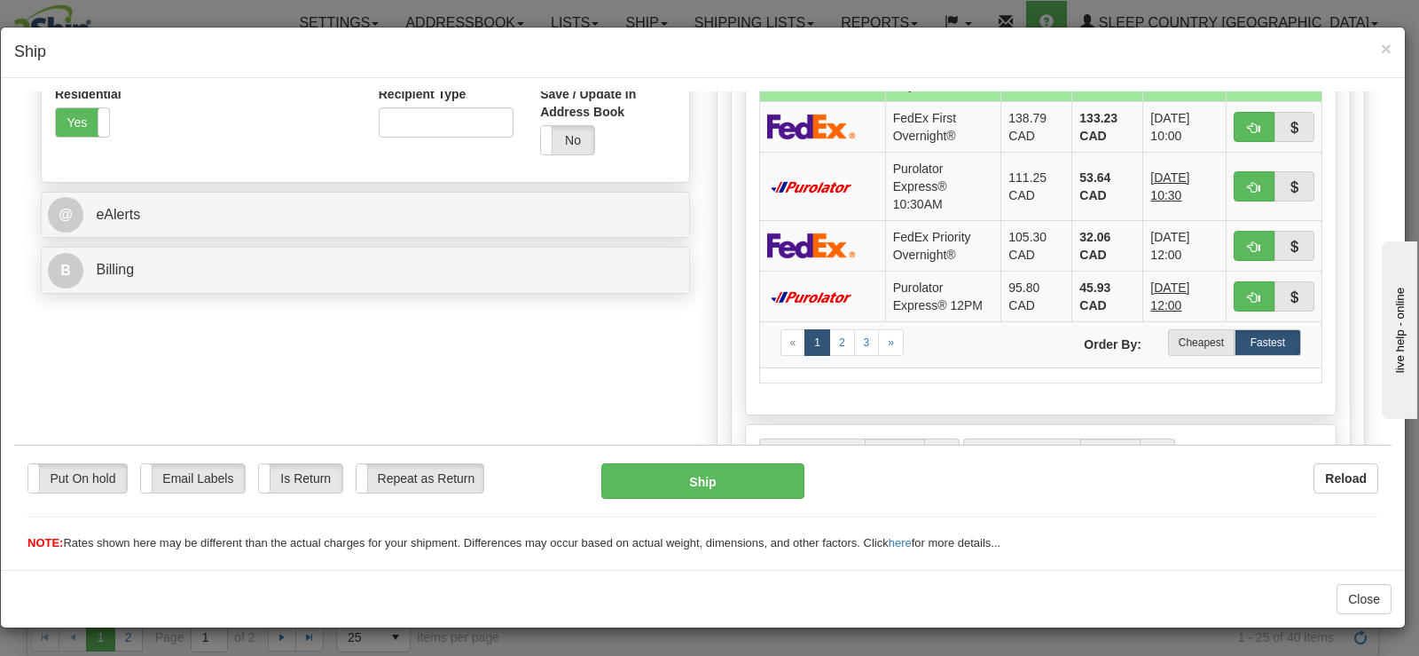
click at [1192, 340] on label "Cheapest" at bounding box center [1201, 341] width 67 height 27
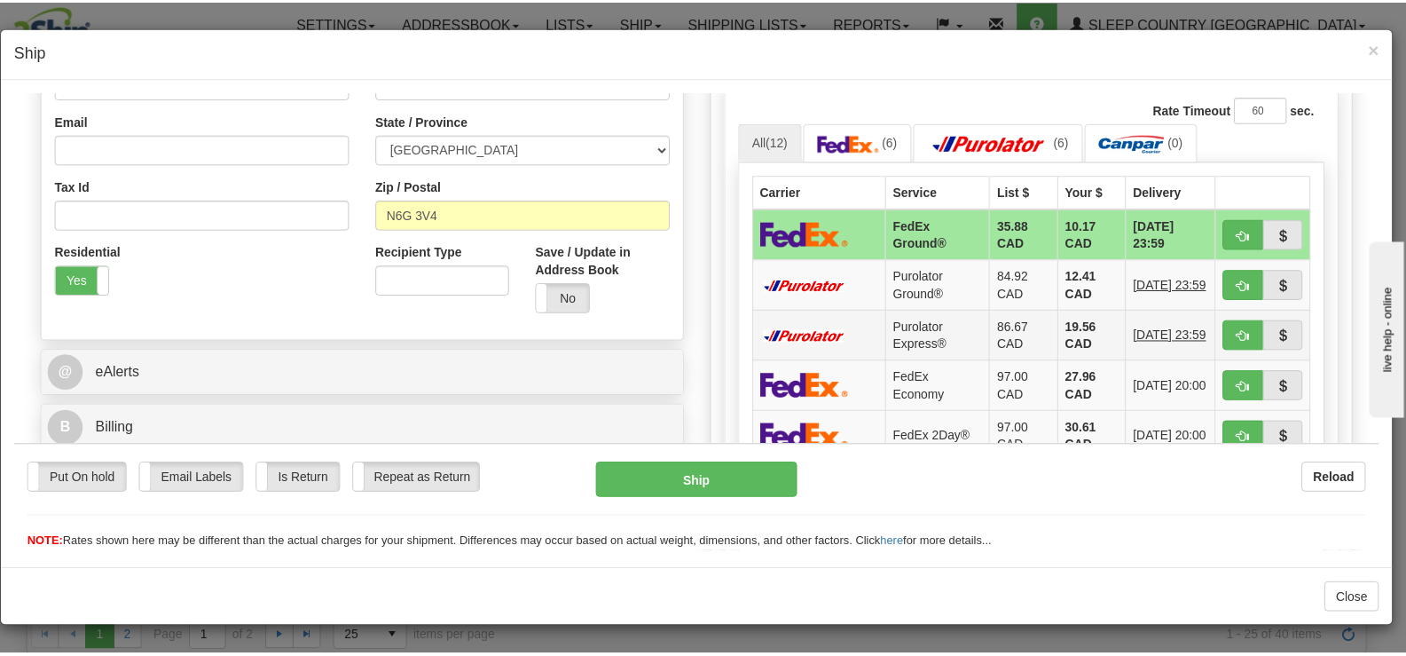
scroll to position [444, 0]
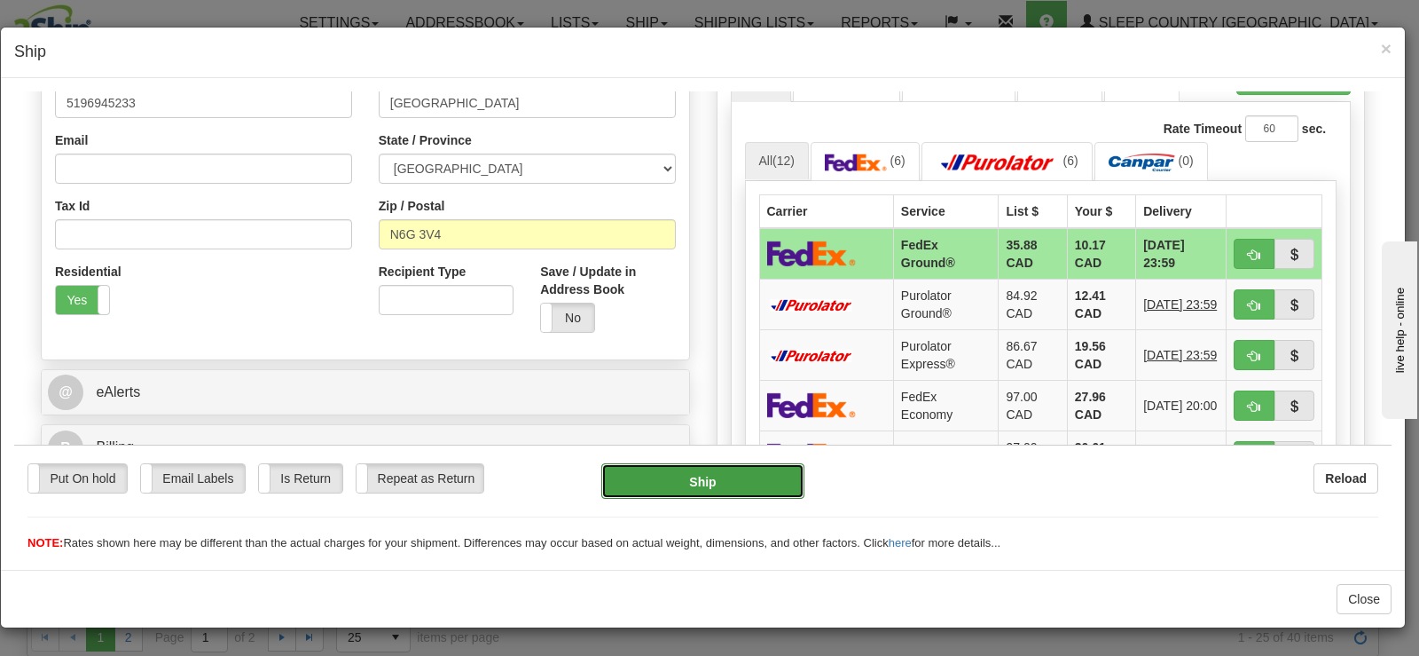
click at [648, 485] on button "Ship" at bounding box center [702, 479] width 203 height 35
type input "92"
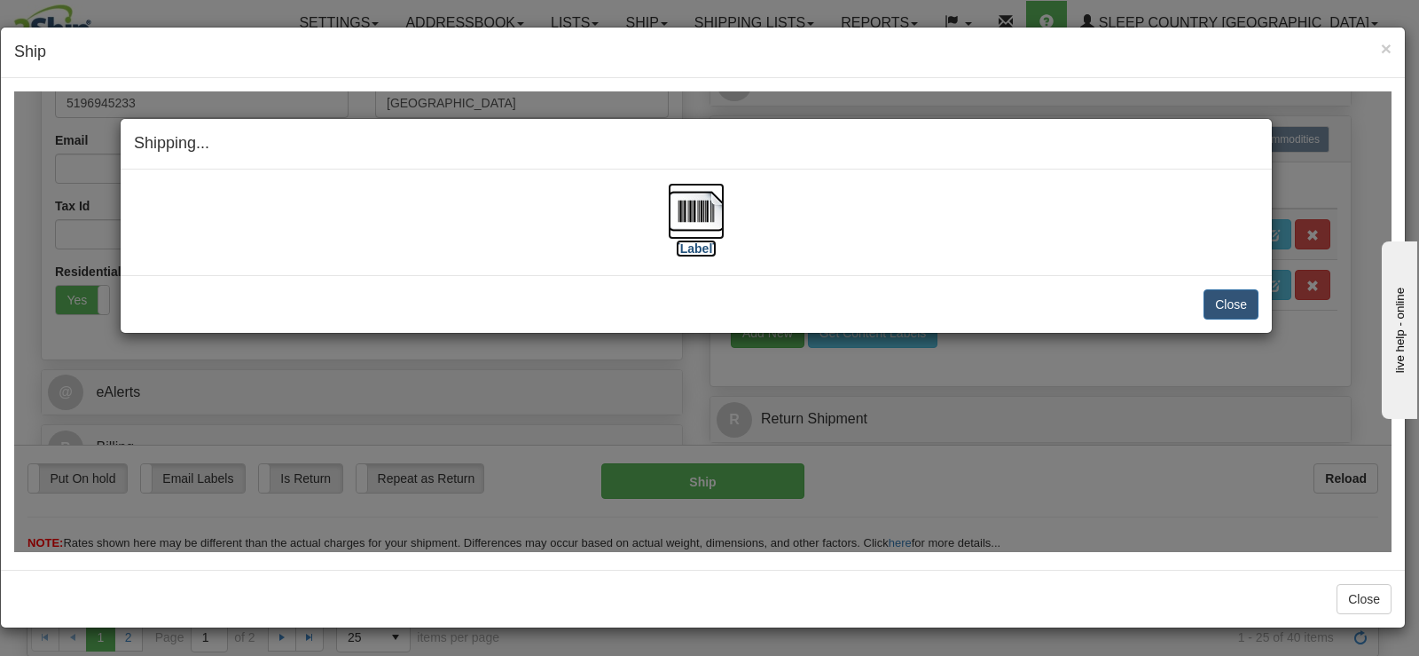
click at [695, 208] on img at bounding box center [696, 210] width 57 height 57
click at [1214, 303] on button "Close" at bounding box center [1231, 303] width 55 height 30
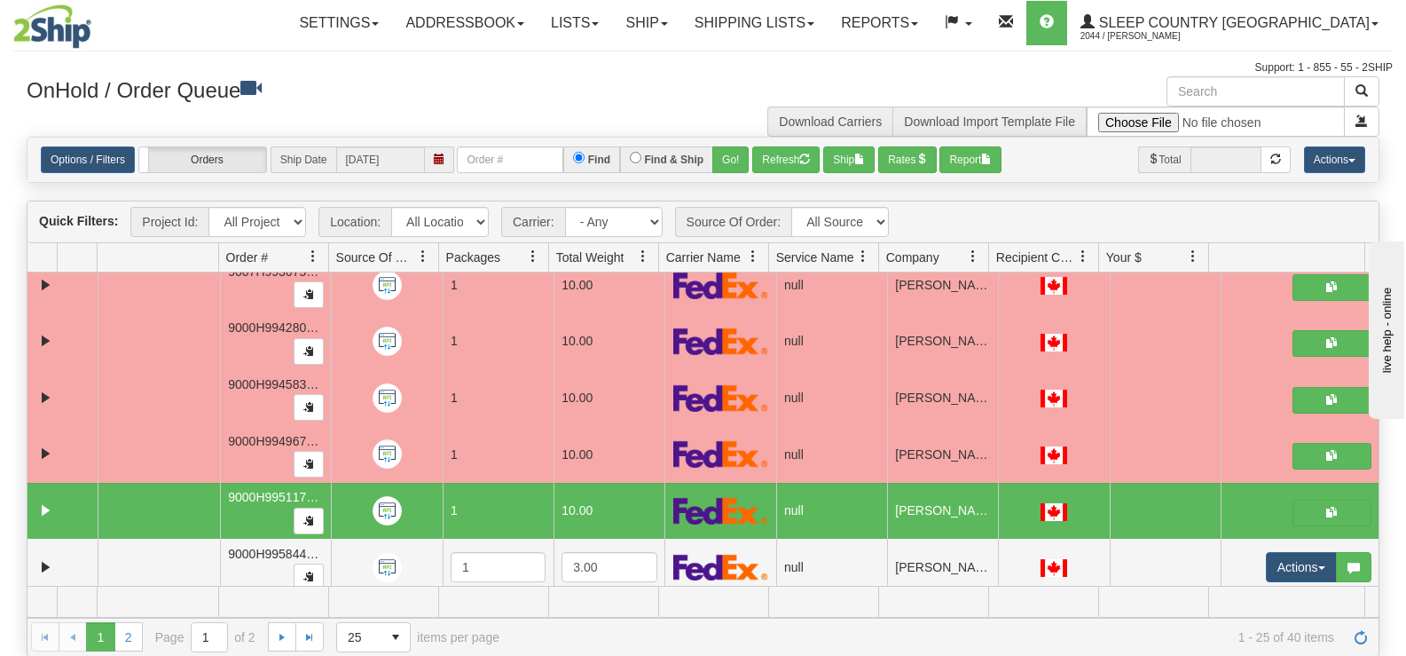
scroll to position [671, 0]
